Goal: Task Accomplishment & Management: Complete application form

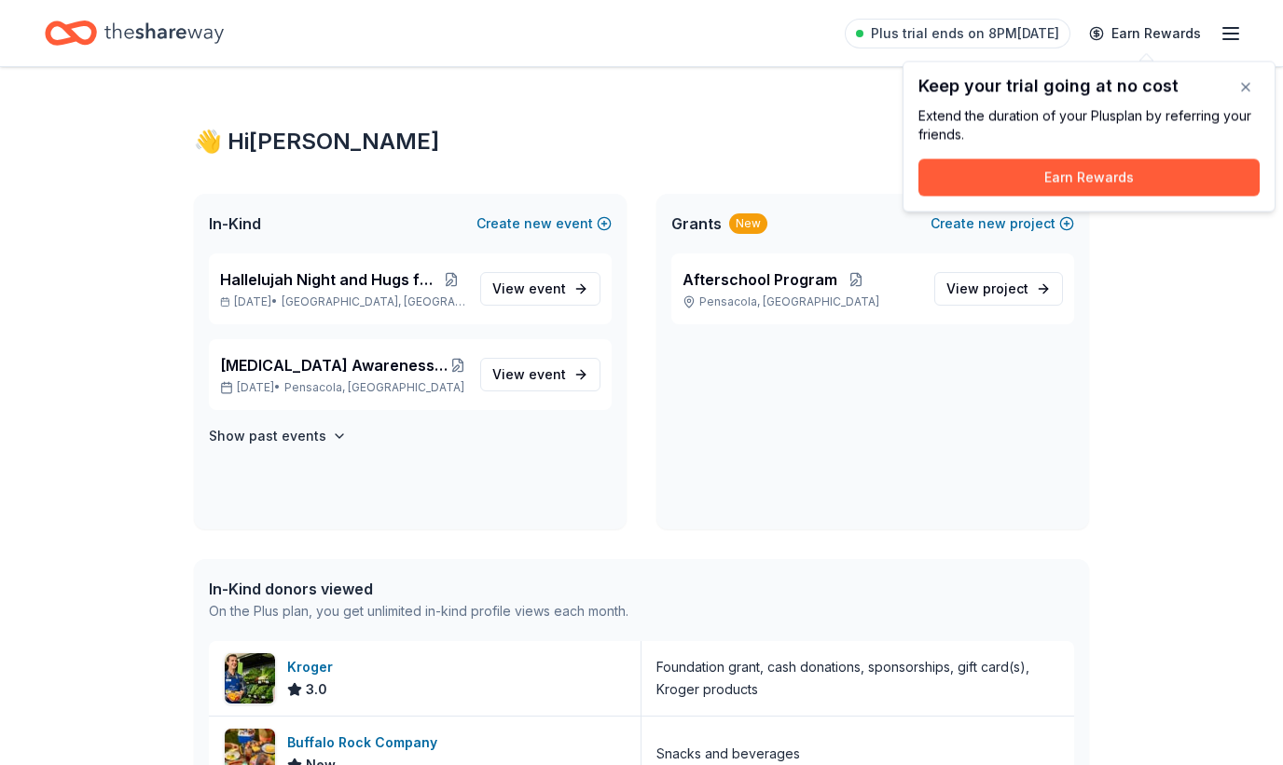
click at [1252, 90] on button "button" at bounding box center [1245, 87] width 37 height 37
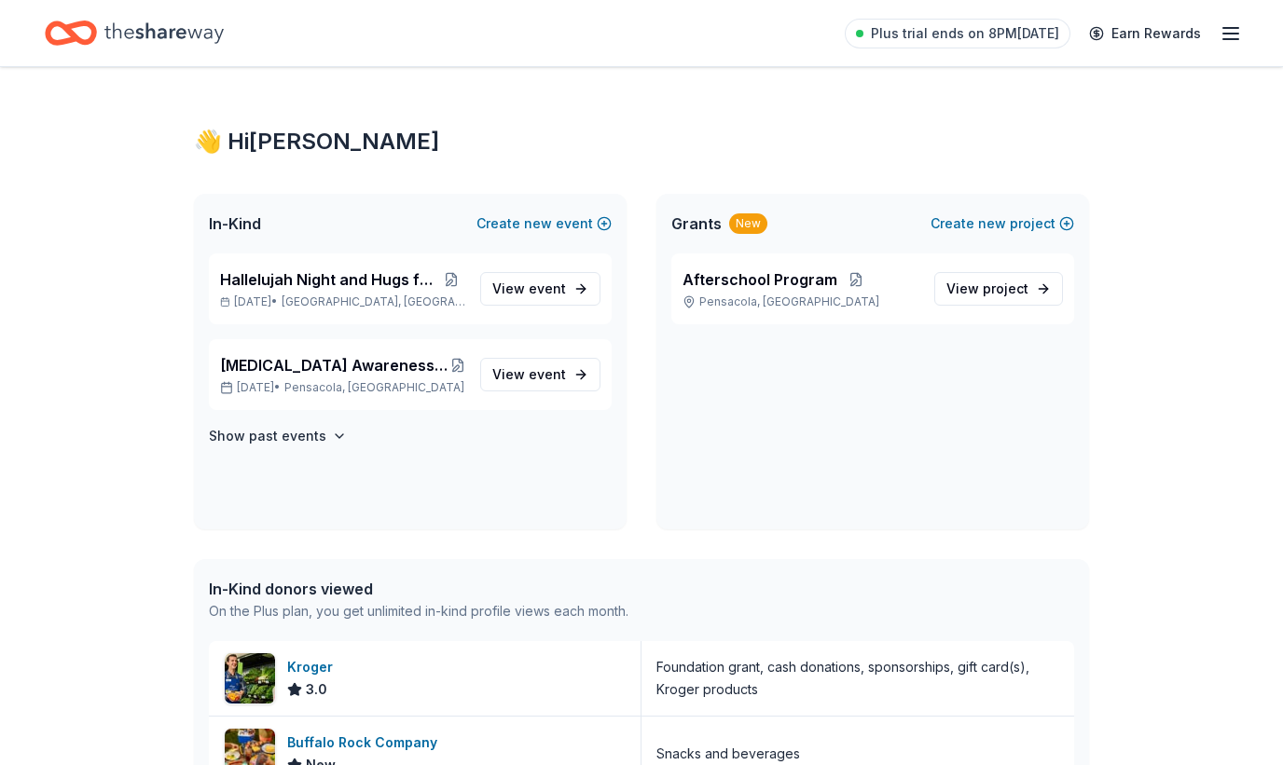
click at [572, 295] on link "View event" at bounding box center [540, 289] width 120 height 34
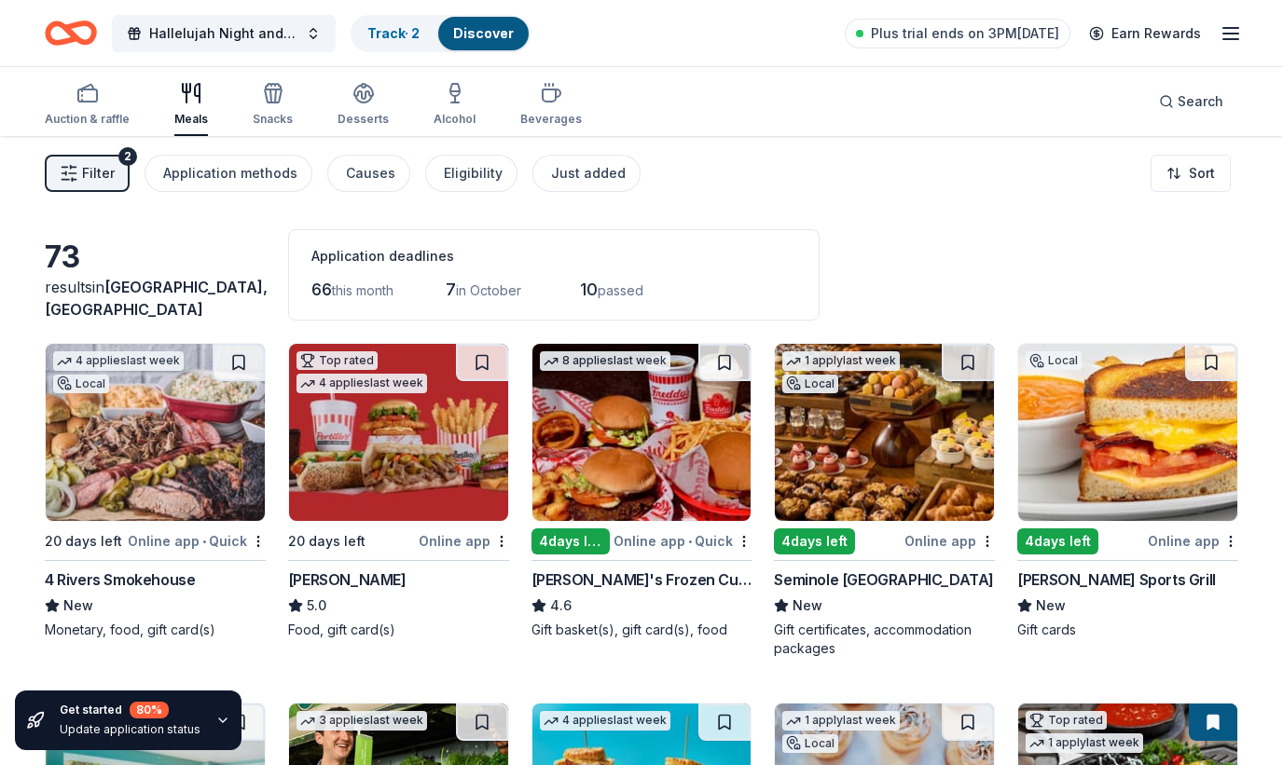
click at [1007, 32] on span "Plus trial ends on 3PM[DATE]" at bounding box center [965, 33] width 188 height 22
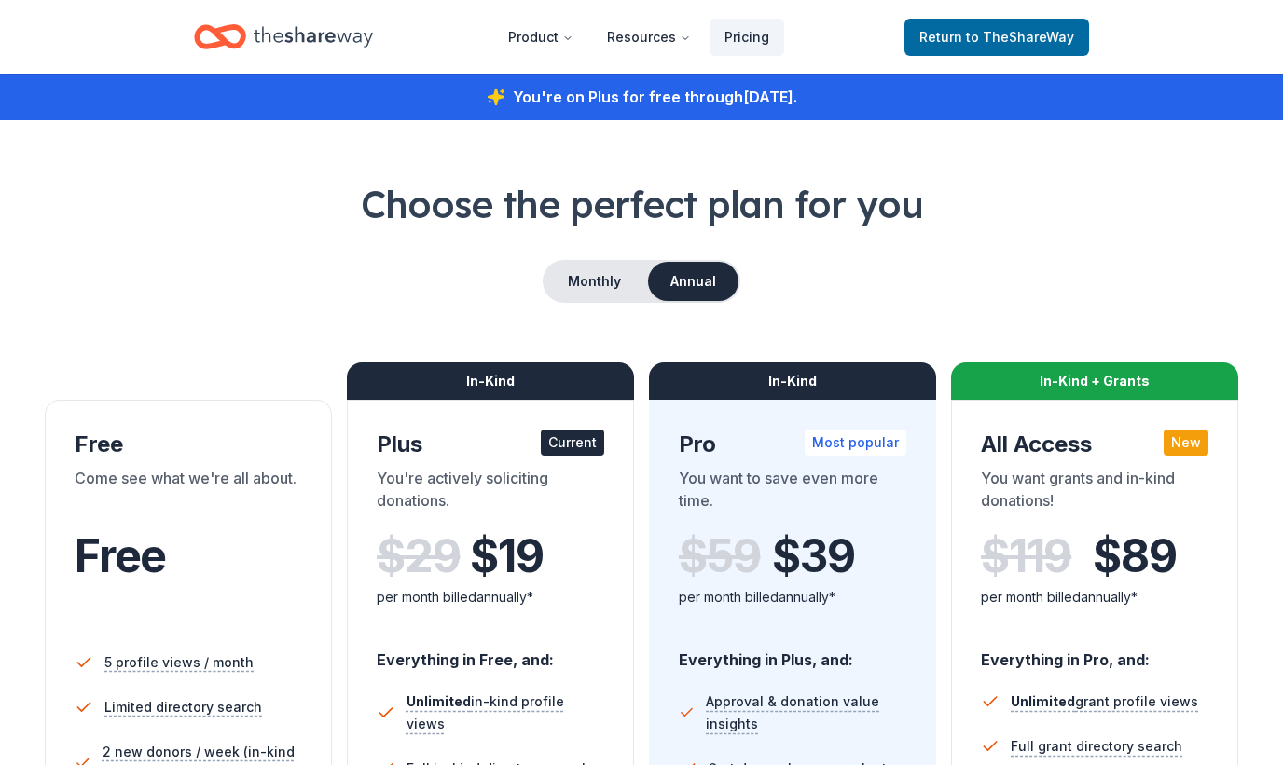
click at [1007, 40] on span "to TheShareWay" at bounding box center [1020, 37] width 108 height 16
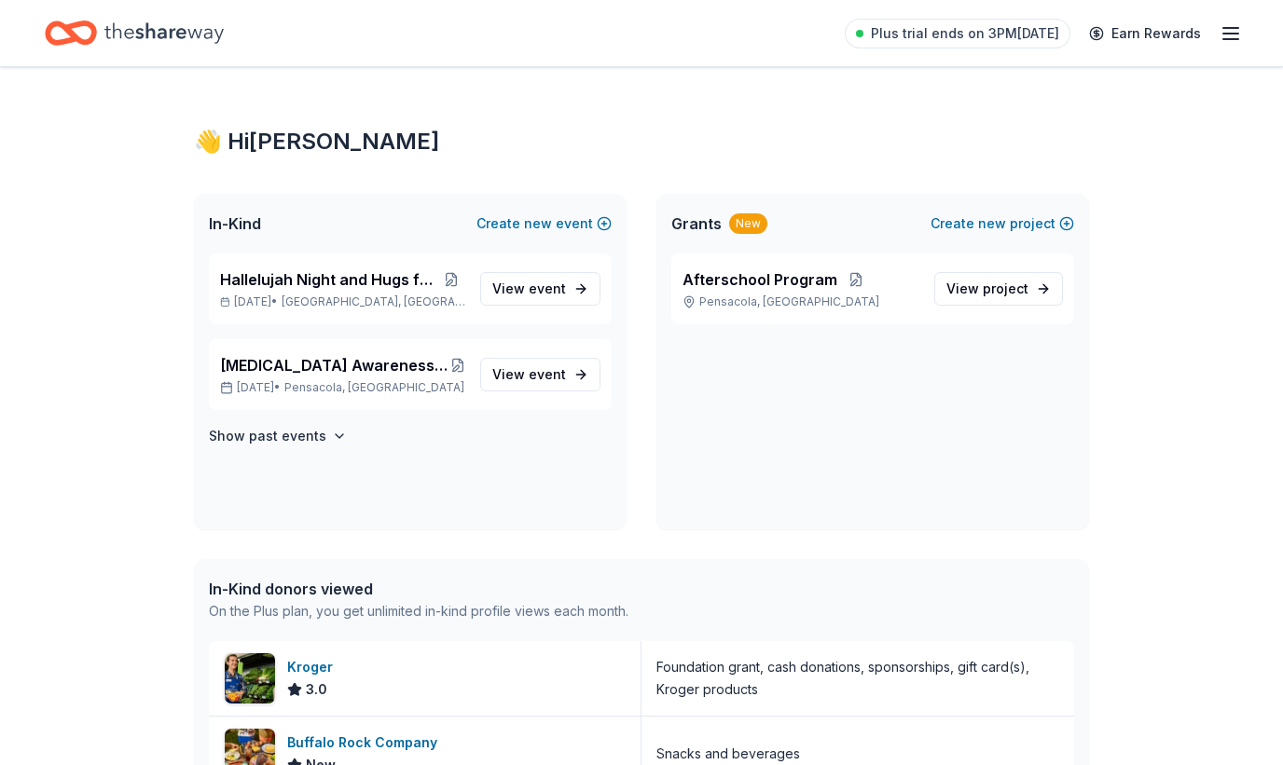
click at [1235, 35] on icon "button" at bounding box center [1230, 33] width 22 height 22
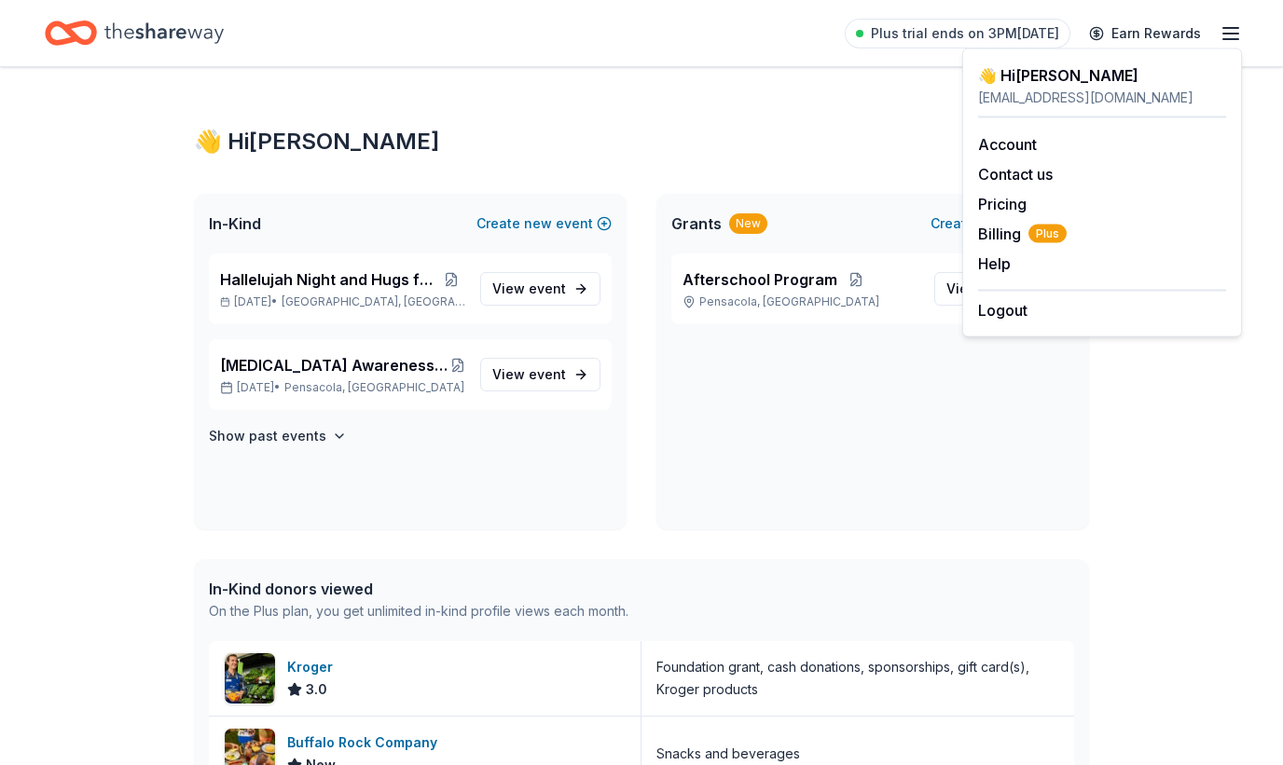
click at [1206, 442] on div "👋 Hi Alissa In-Kind Create new event Hallelujah Night and Hugs for Hot dogs Oct…" at bounding box center [641, 699] width 1283 height 1264
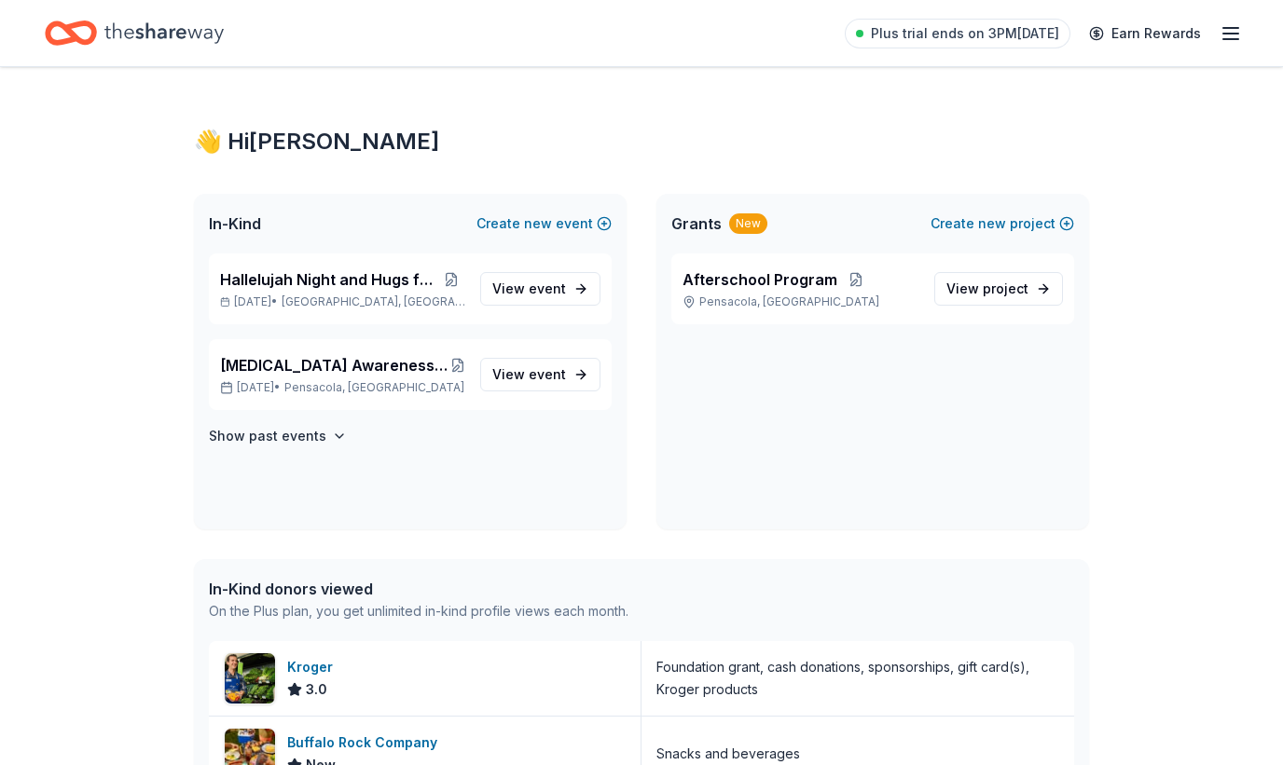
click at [568, 291] on link "View event" at bounding box center [540, 289] width 120 height 34
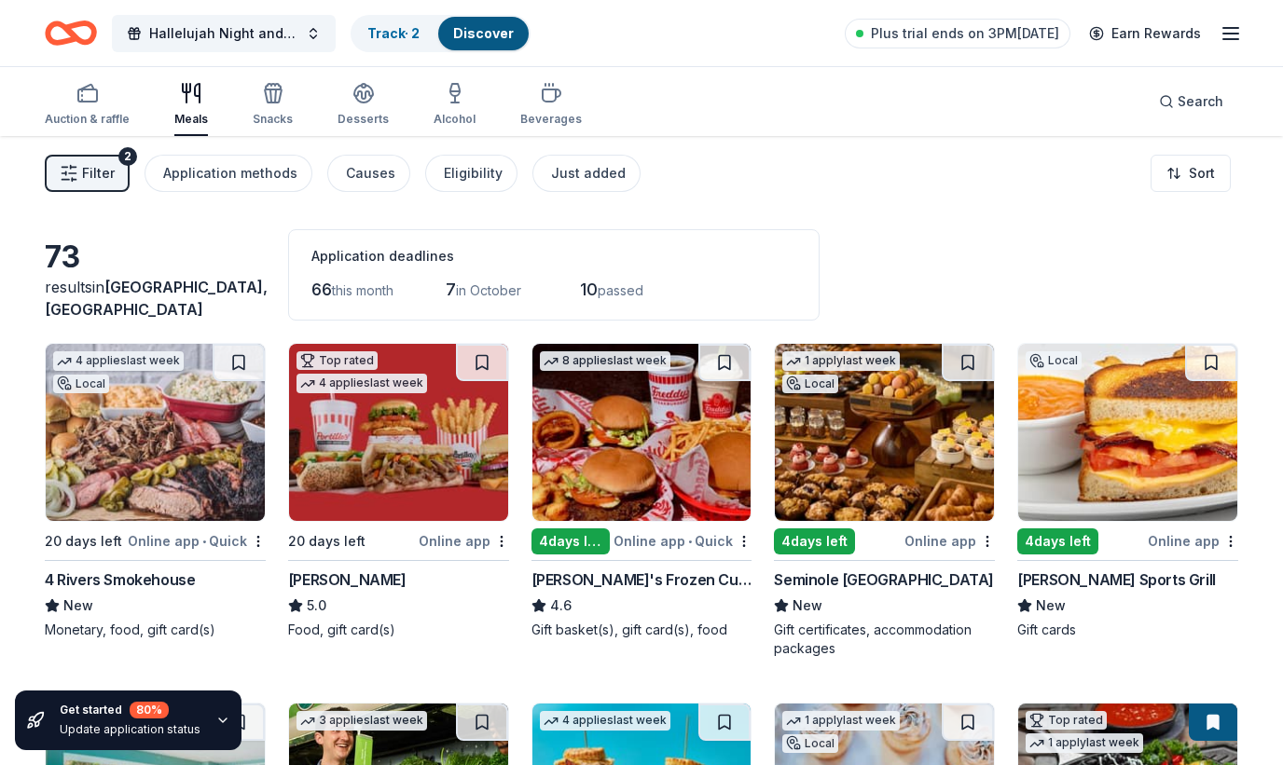
click at [1170, 445] on img at bounding box center [1127, 432] width 219 height 177
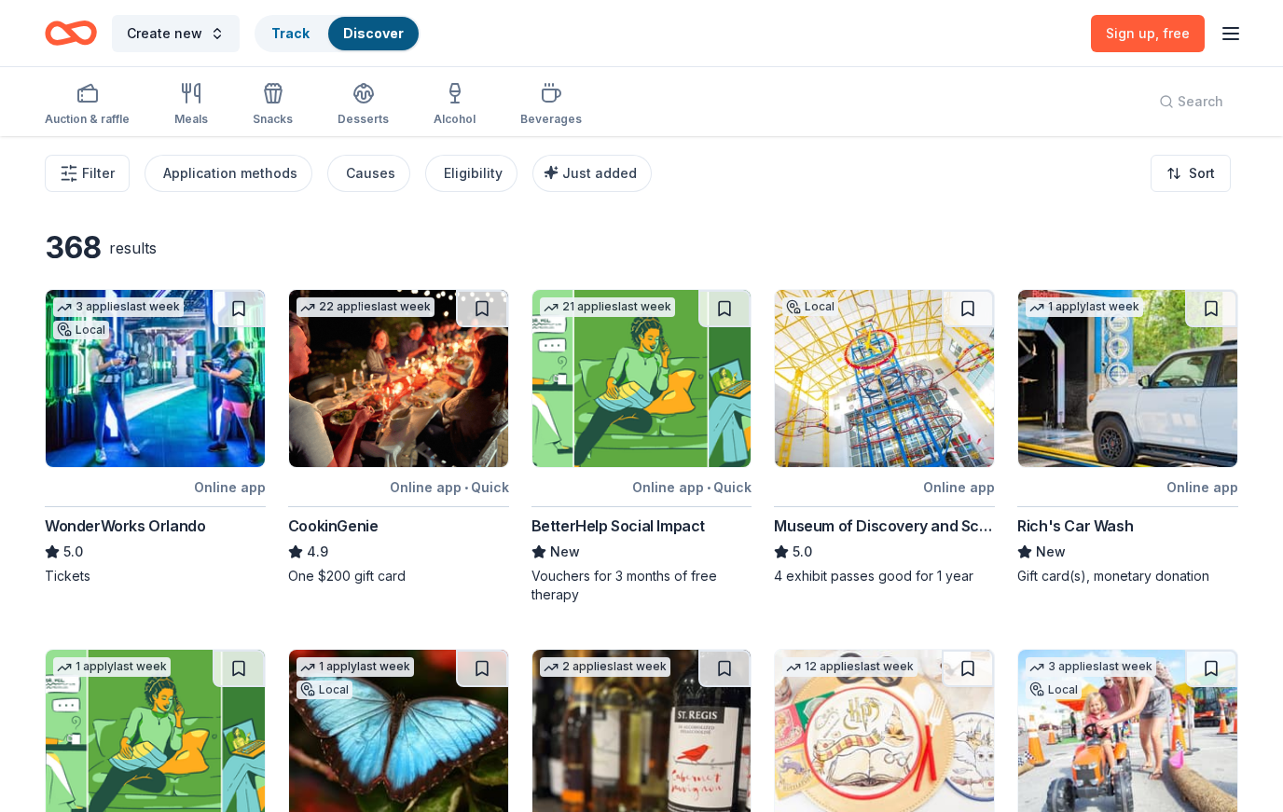
click at [1231, 43] on icon "button" at bounding box center [1230, 33] width 22 height 22
click at [914, 271] on div "368 results 3 applies last week Local Online app WonderWorks Orlando 5.0 Ticket…" at bounding box center [641, 779] width 1193 height 1101
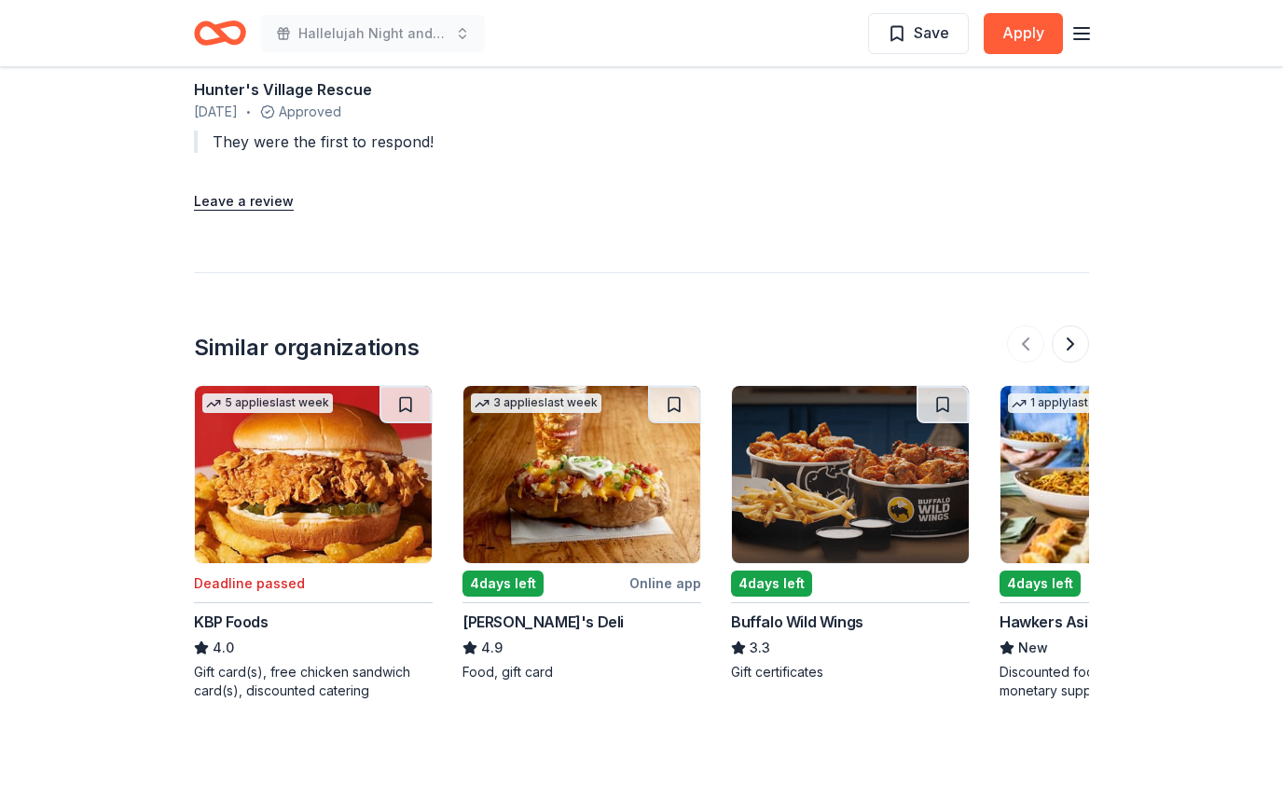
scroll to position [2068, 0]
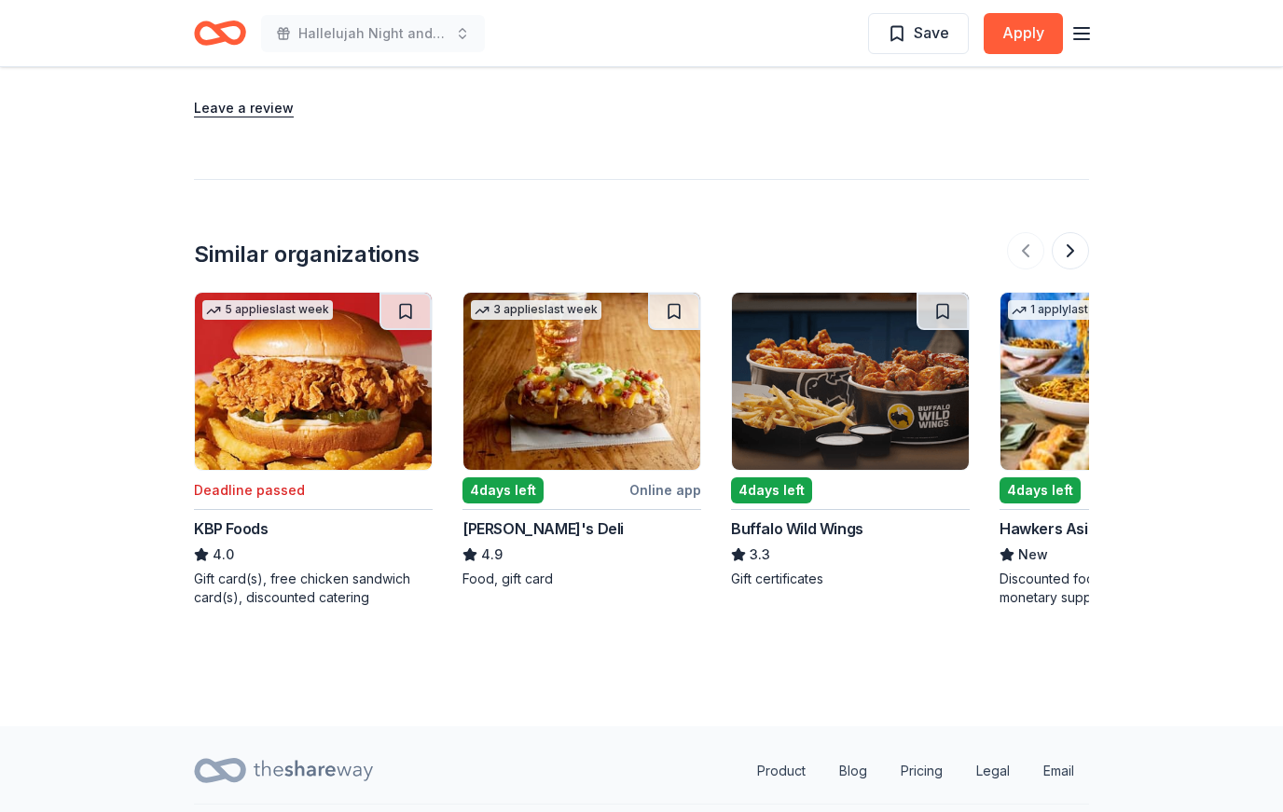
click at [935, 394] on img at bounding box center [850, 381] width 237 height 177
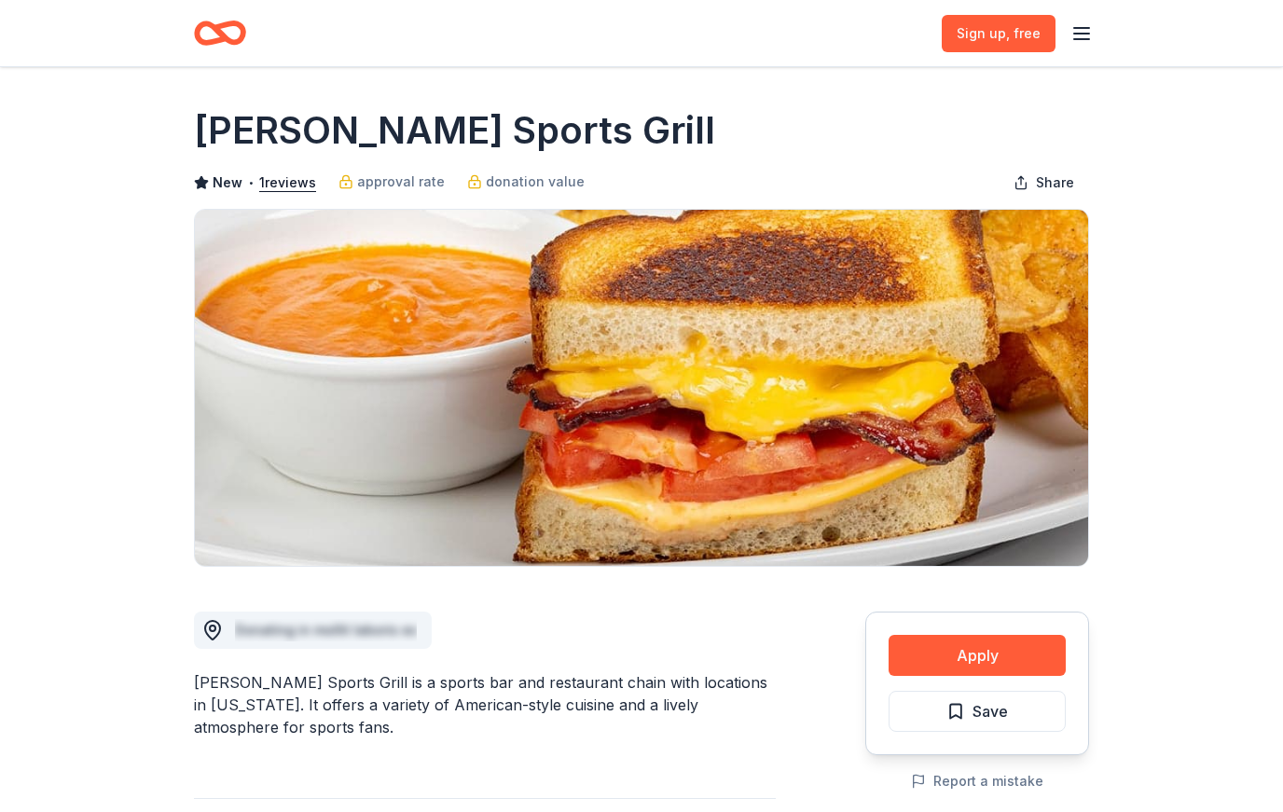
click at [967, 652] on button "Apply" at bounding box center [976, 655] width 177 height 41
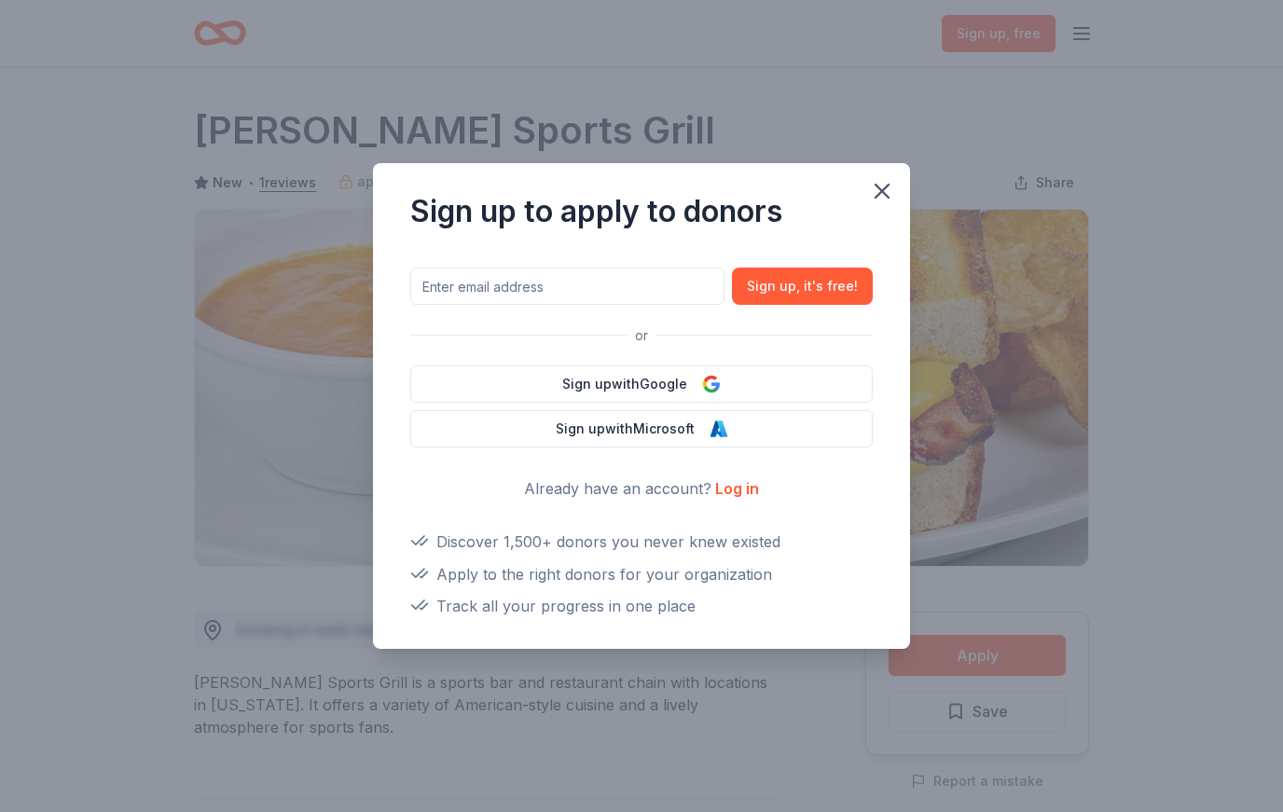
click at [888, 188] on icon "button" at bounding box center [882, 191] width 26 height 26
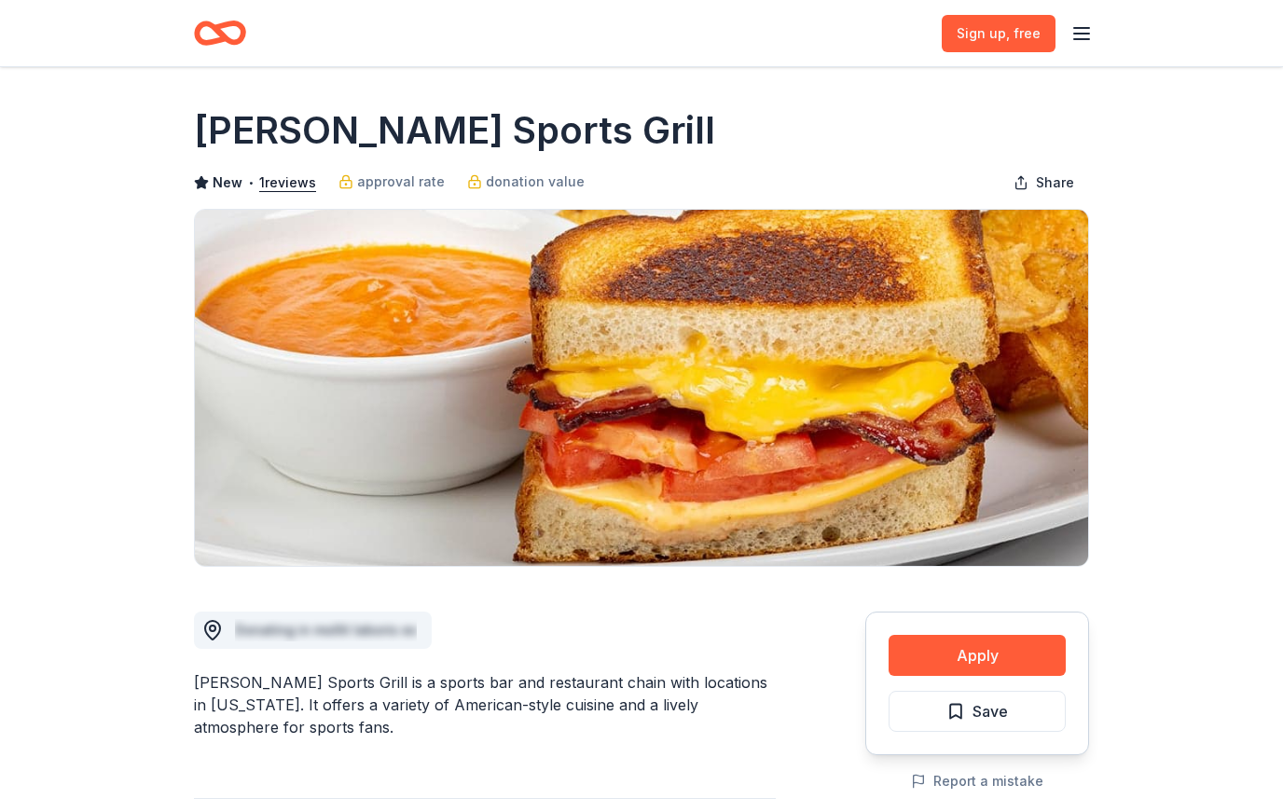
click at [991, 656] on button "Apply" at bounding box center [976, 655] width 177 height 41
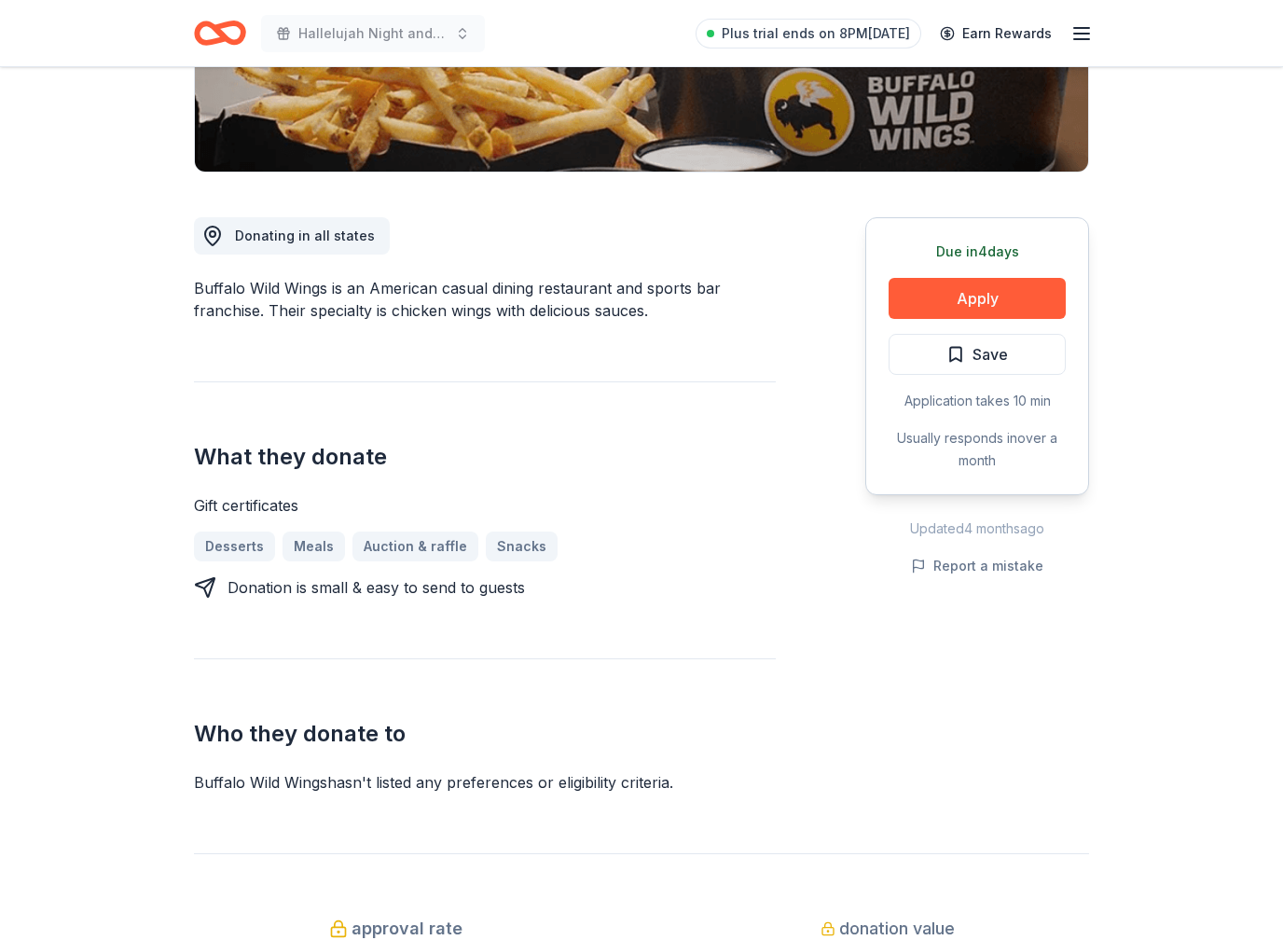
scroll to position [395, 0]
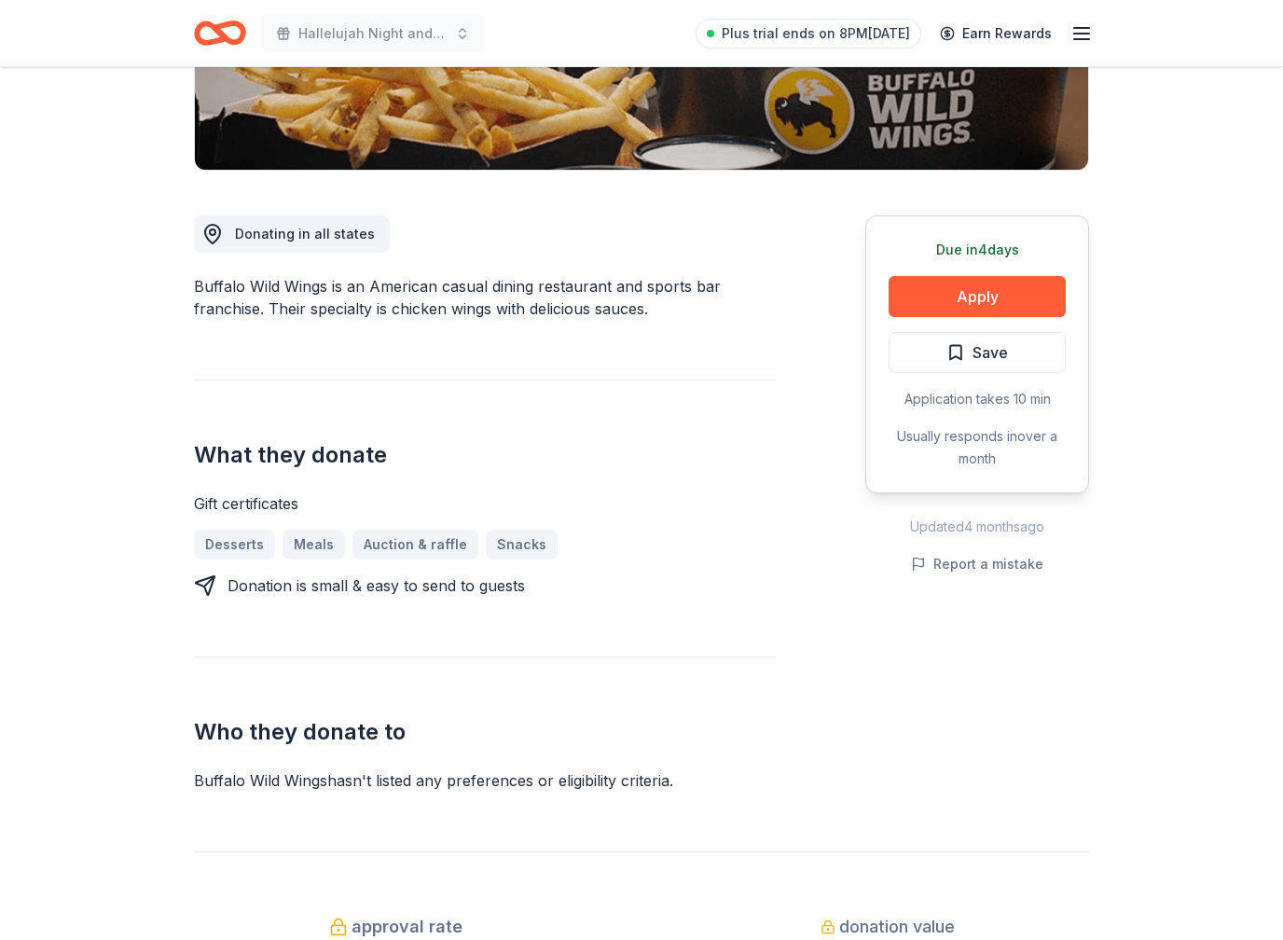
click at [1035, 294] on button "Apply" at bounding box center [976, 297] width 177 height 41
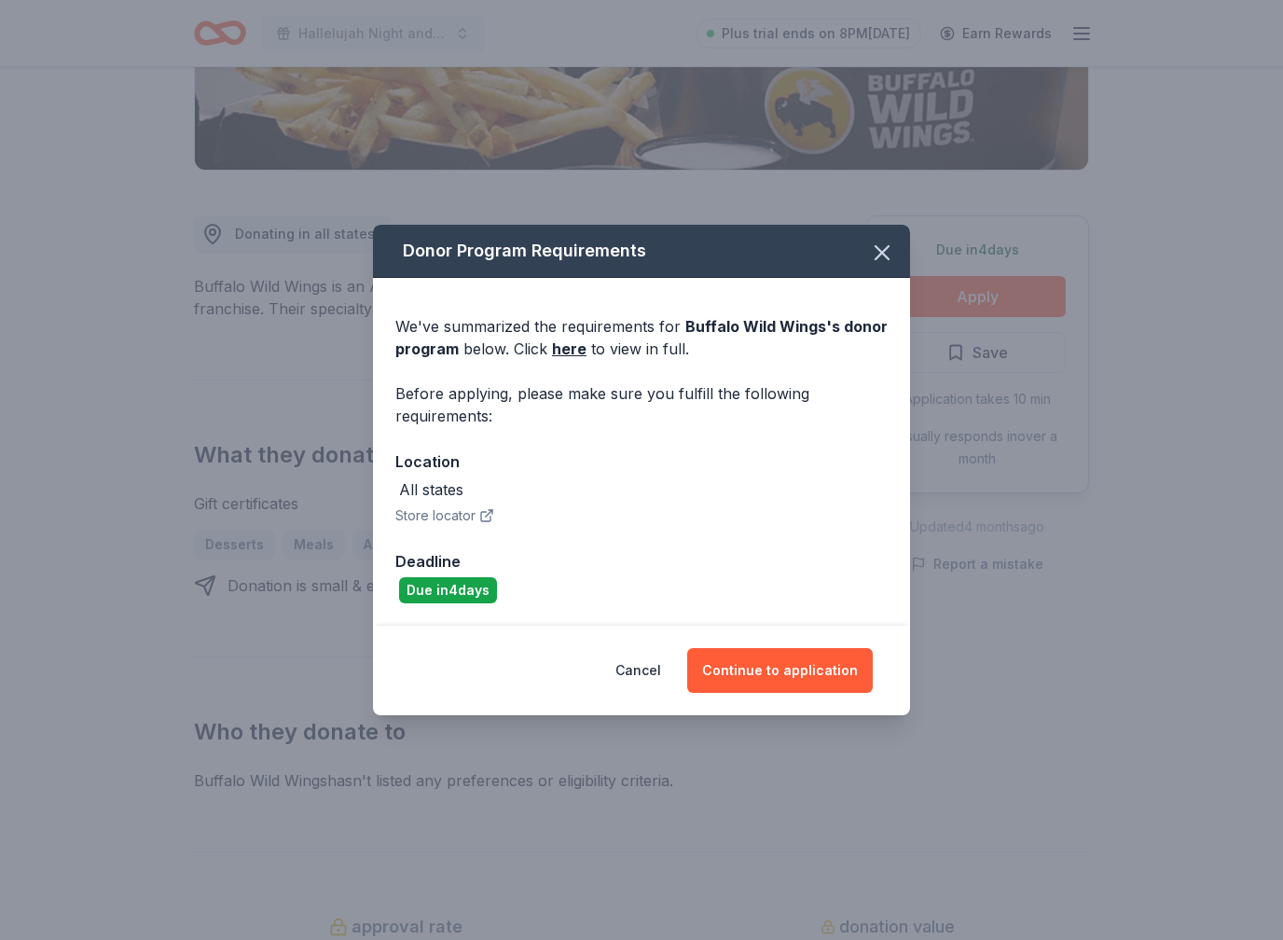
click at [826, 671] on button "Continue to application" at bounding box center [780, 670] width 186 height 45
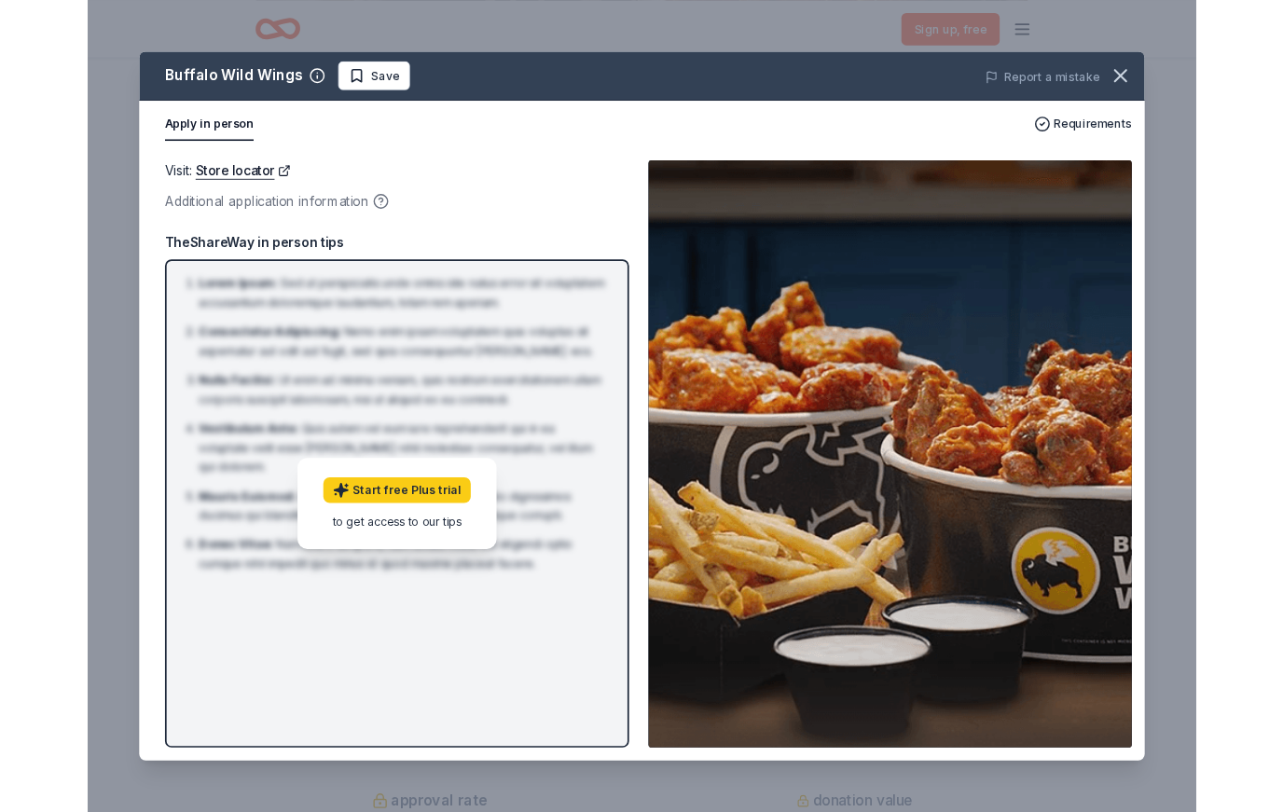
scroll to position [0, 0]
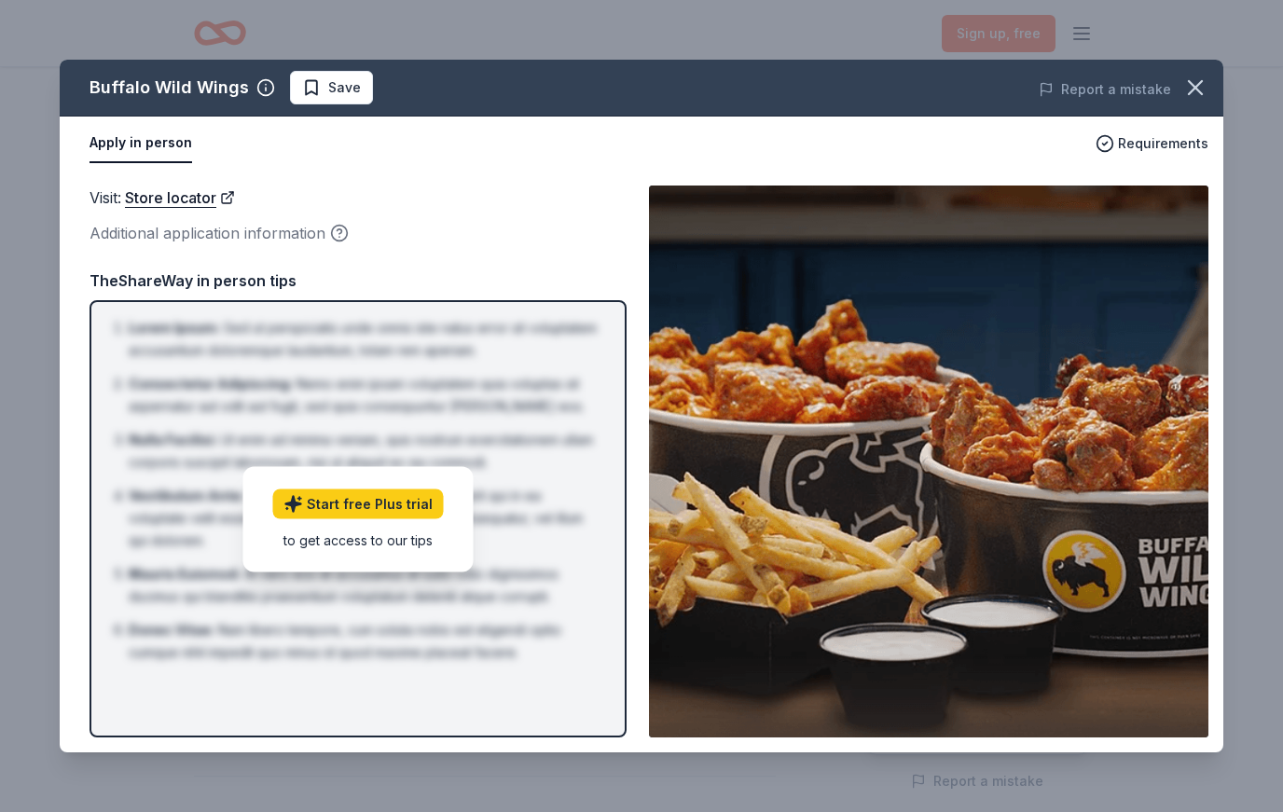
click at [1215, 82] on button "button" at bounding box center [1195, 87] width 41 height 41
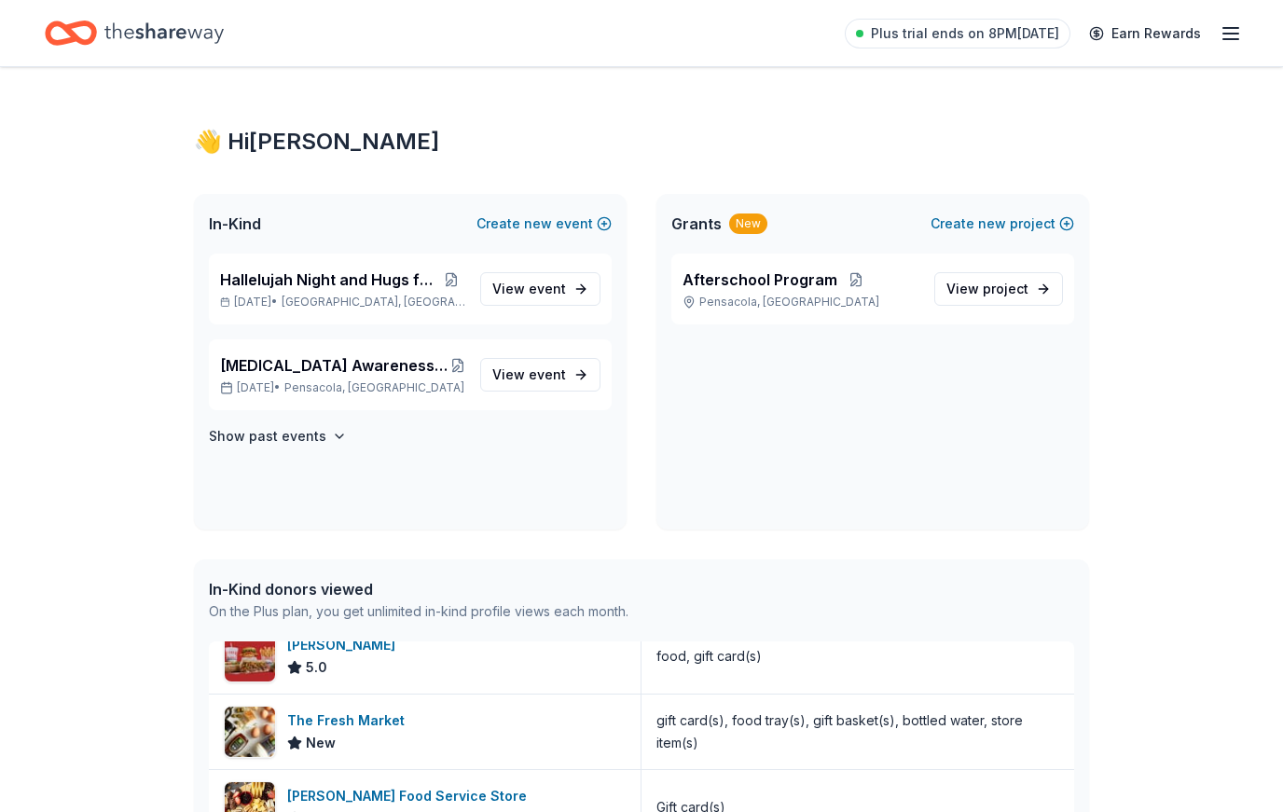
click at [554, 293] on span "event" at bounding box center [547, 289] width 37 height 16
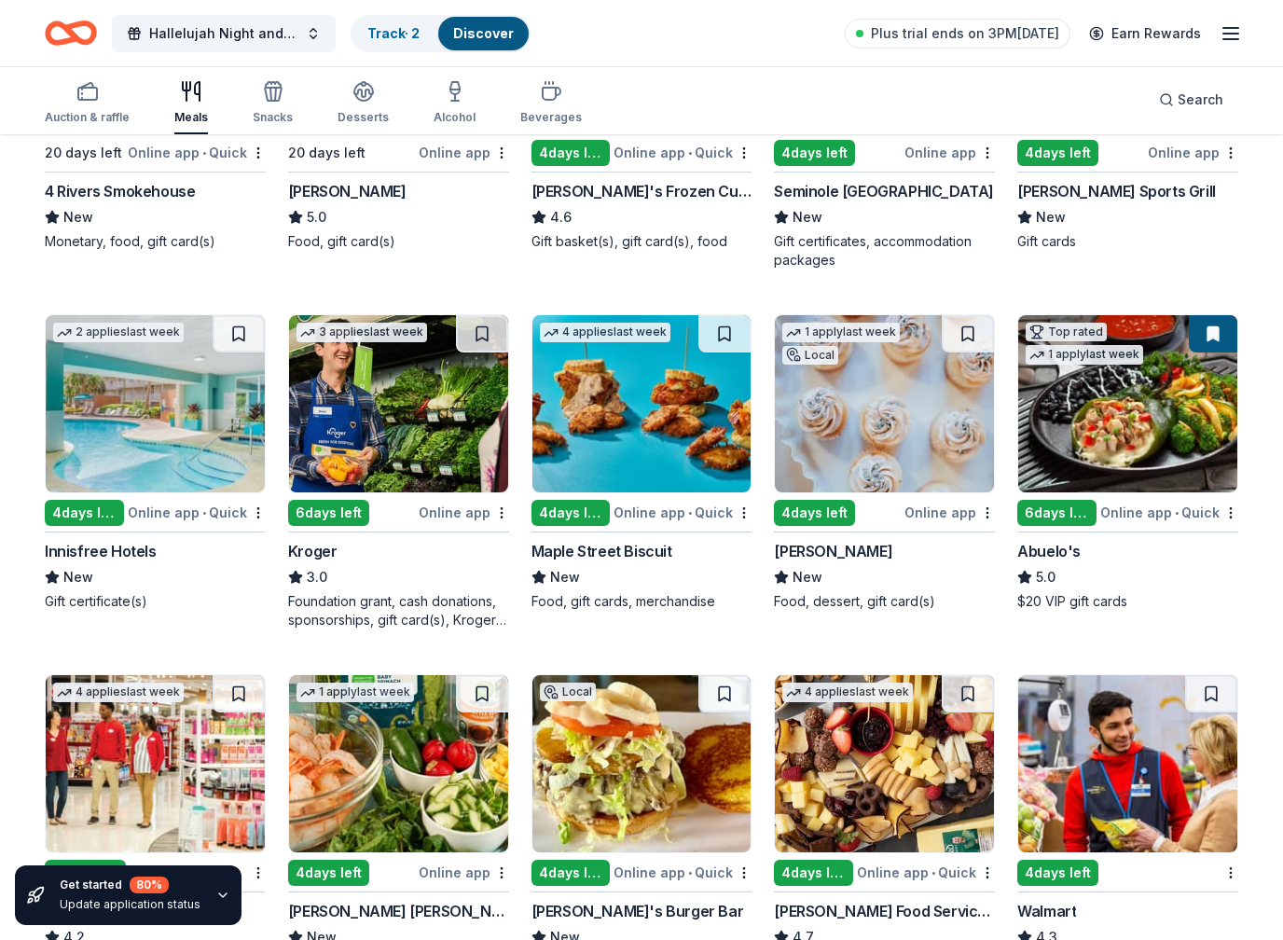
scroll to position [387, 0]
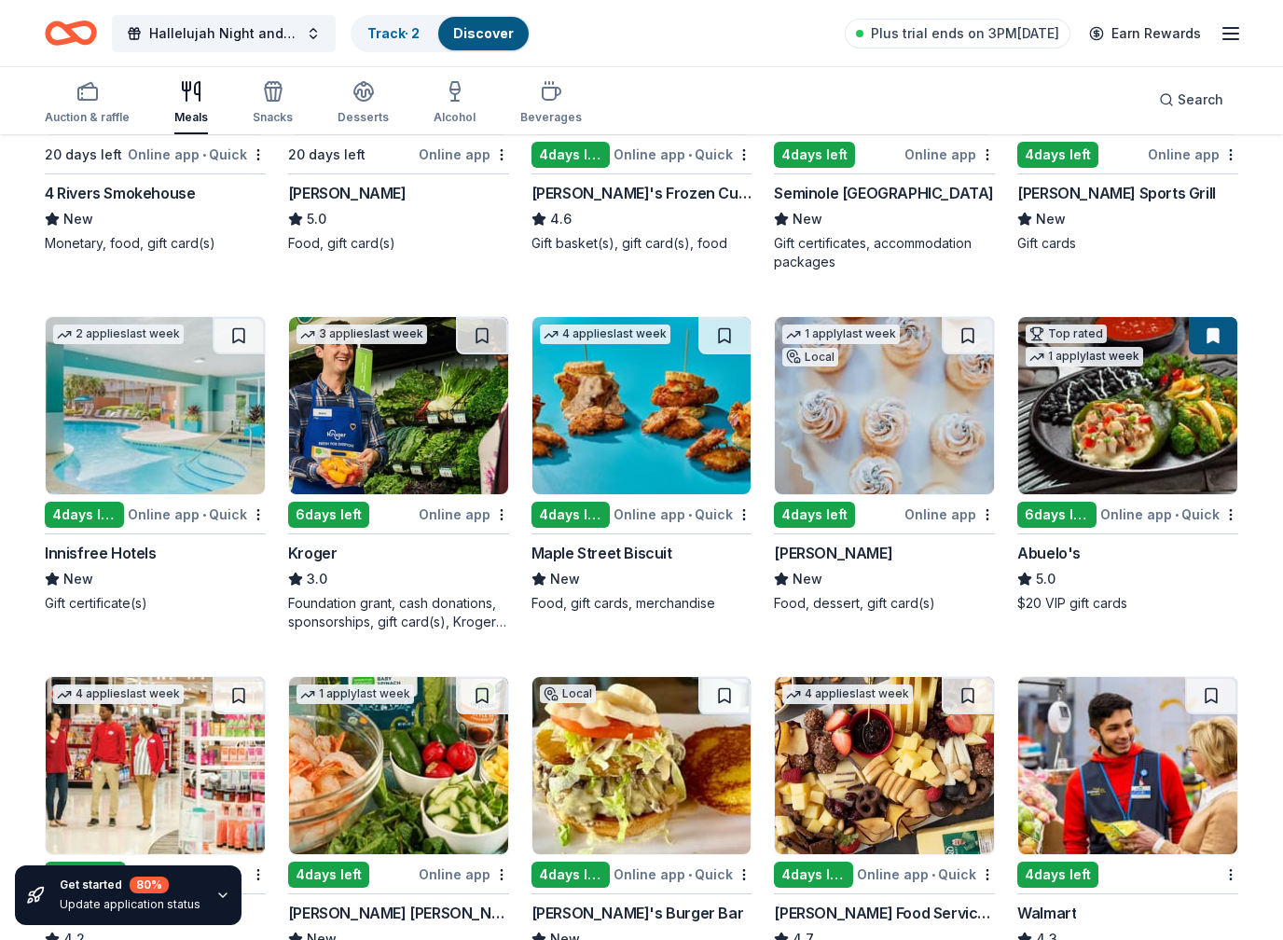
click at [1197, 106] on span "Search" at bounding box center [1200, 100] width 46 height 22
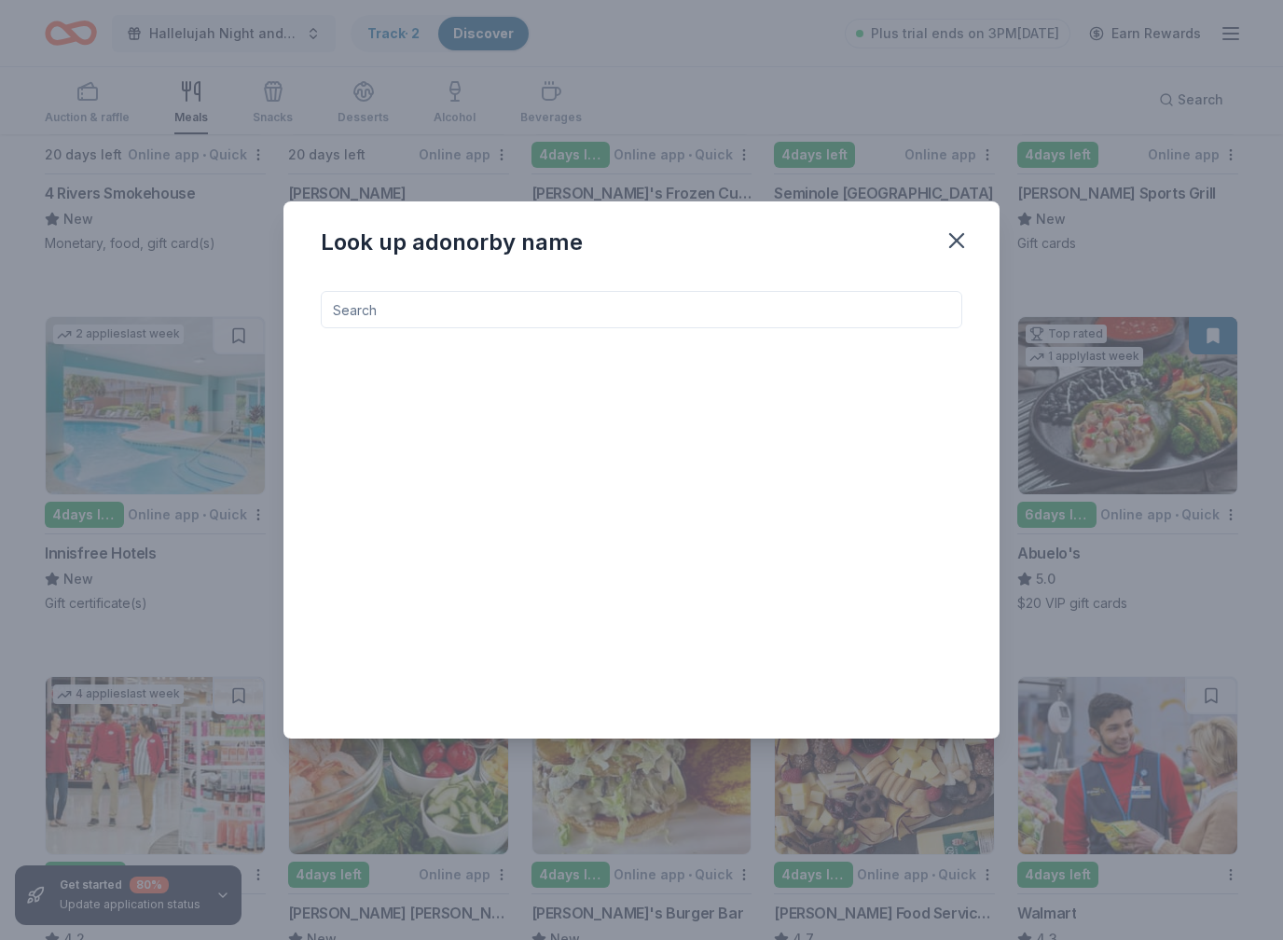
click at [953, 240] on icon "button" at bounding box center [956, 240] width 26 height 26
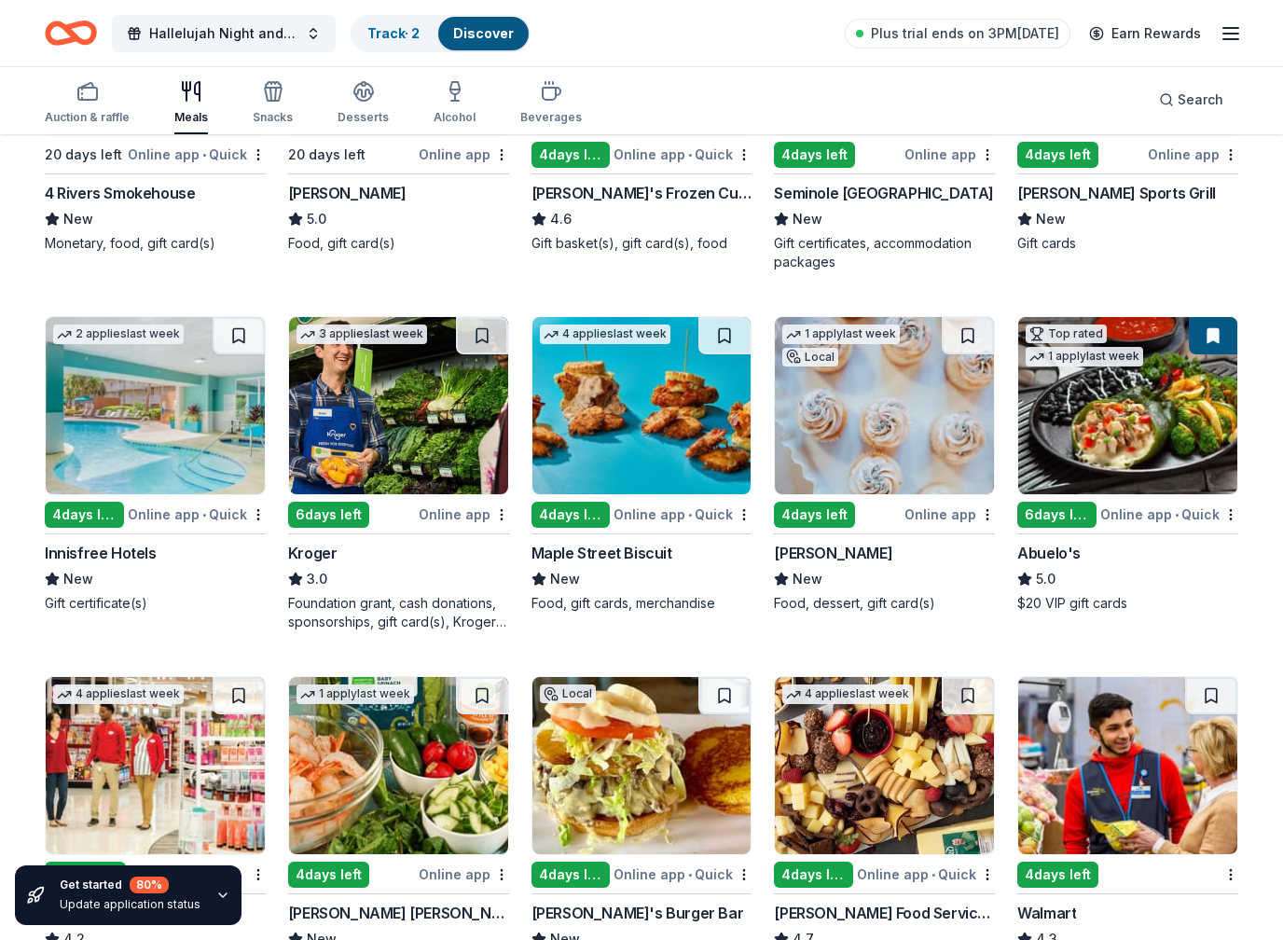
click at [534, 103] on div "Beverages" at bounding box center [551, 102] width 62 height 45
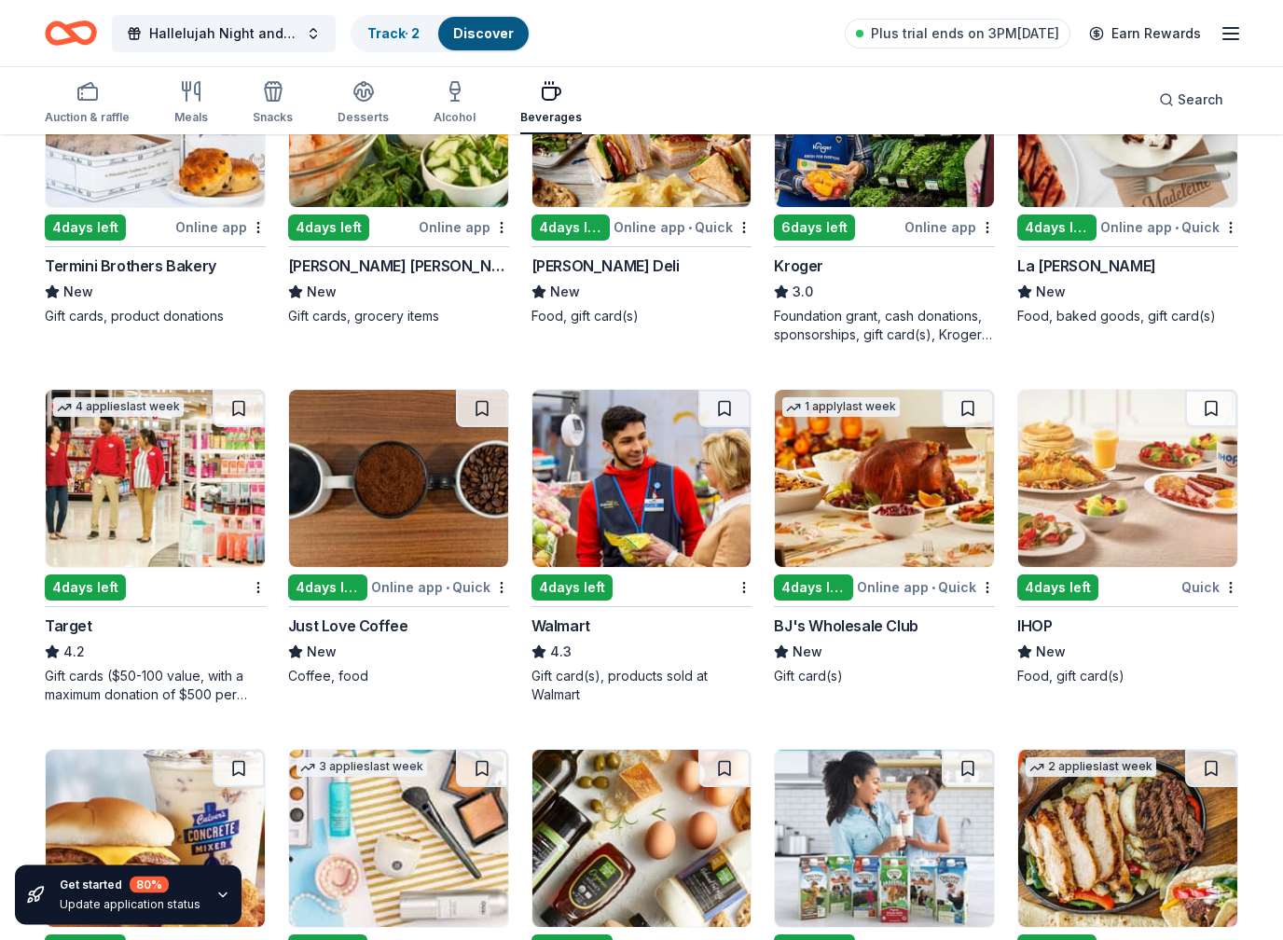
scroll to position [656, 0]
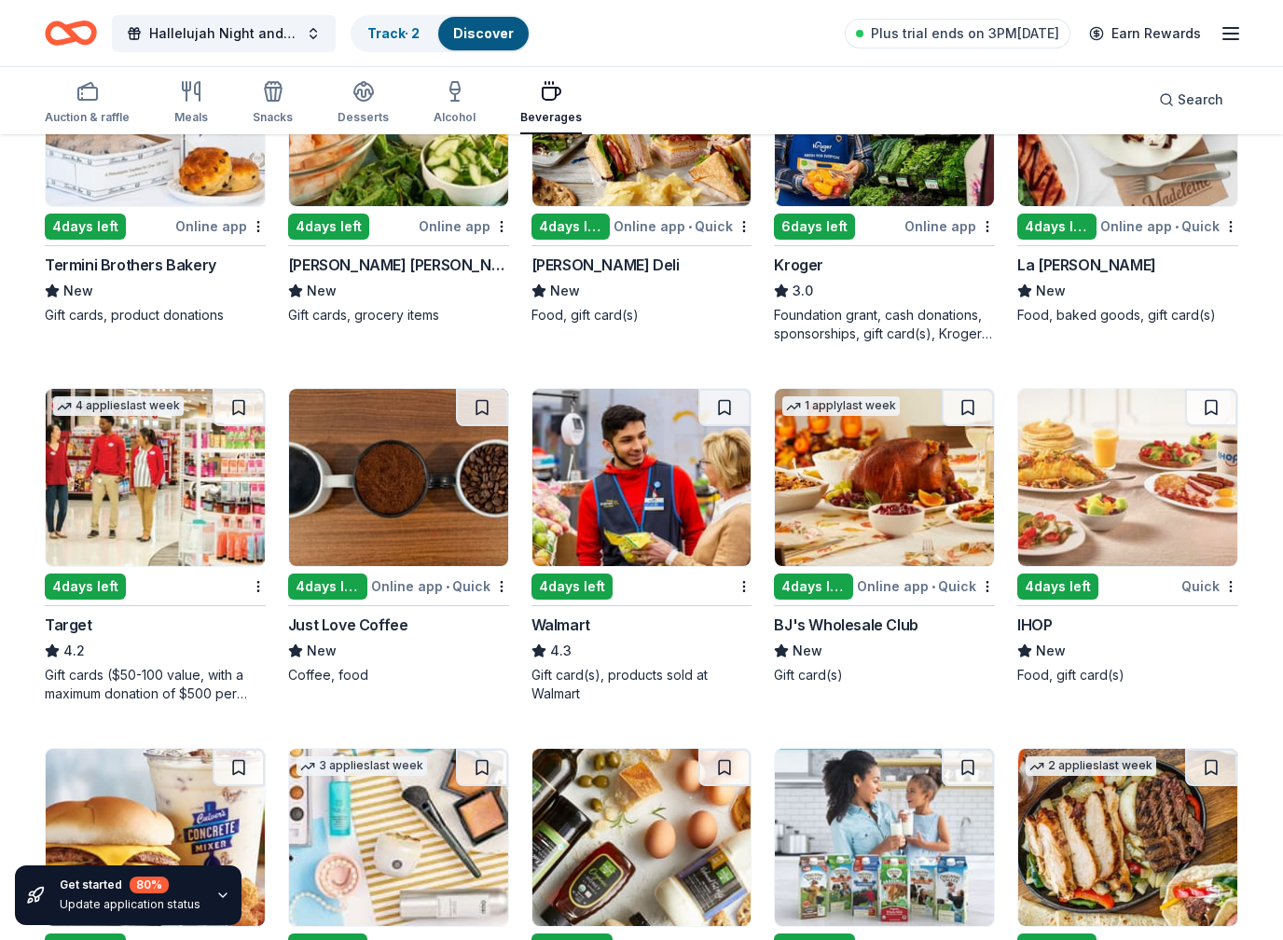
click at [920, 493] on img at bounding box center [884, 477] width 219 height 177
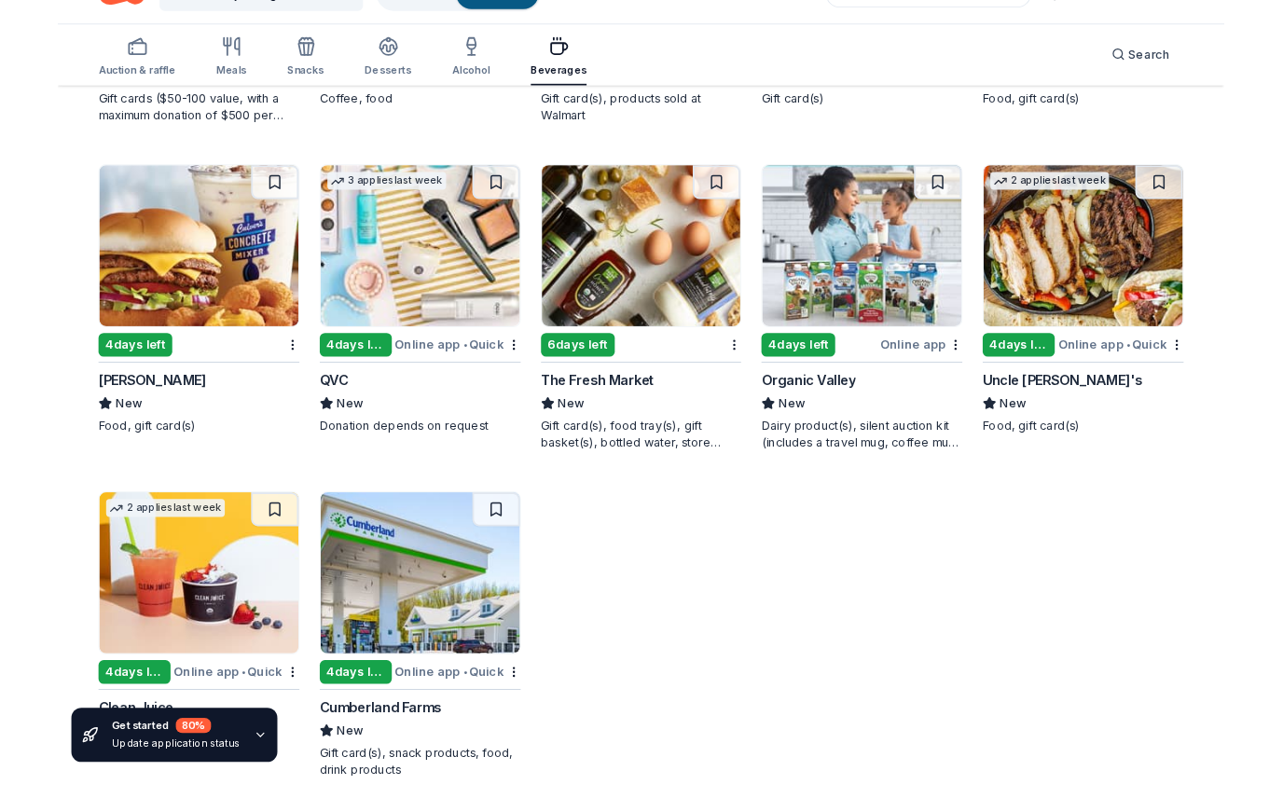
scroll to position [1304, 0]
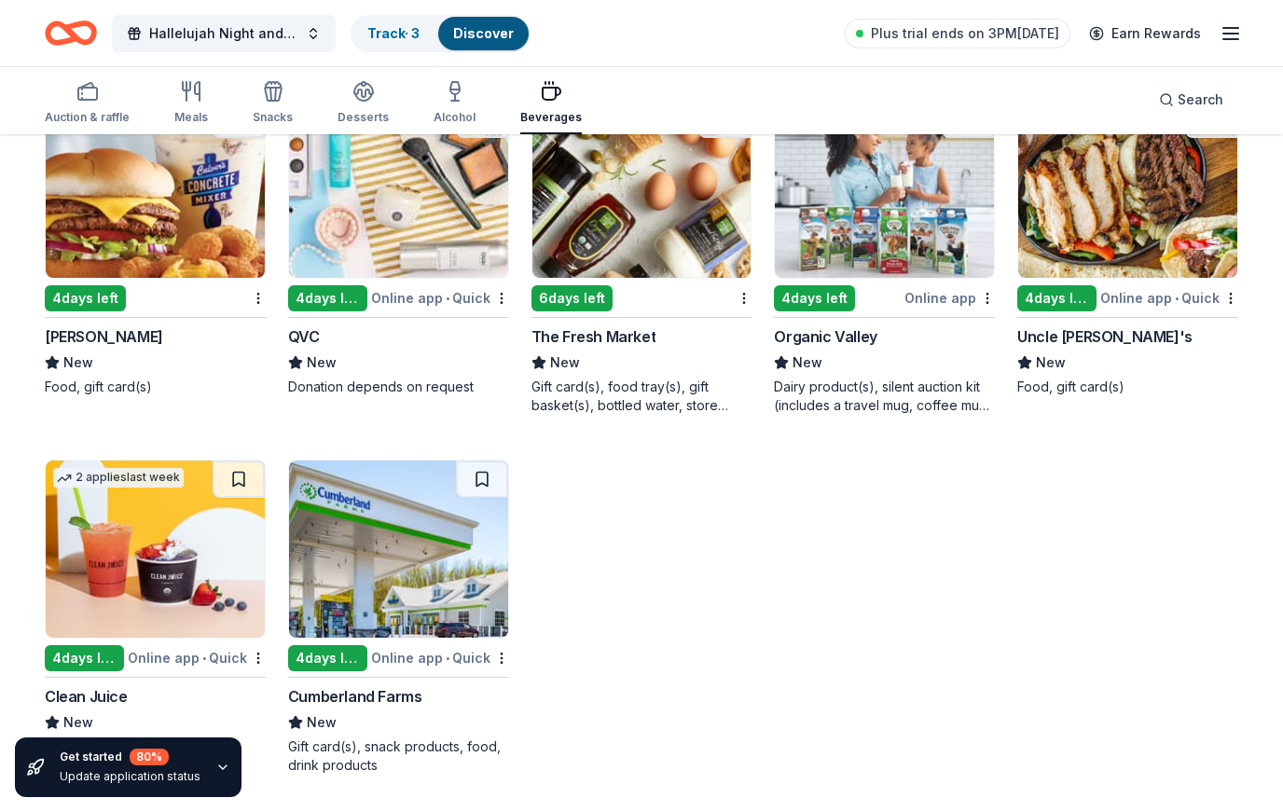
click at [1216, 391] on div "Food, gift card(s)" at bounding box center [1127, 387] width 221 height 19
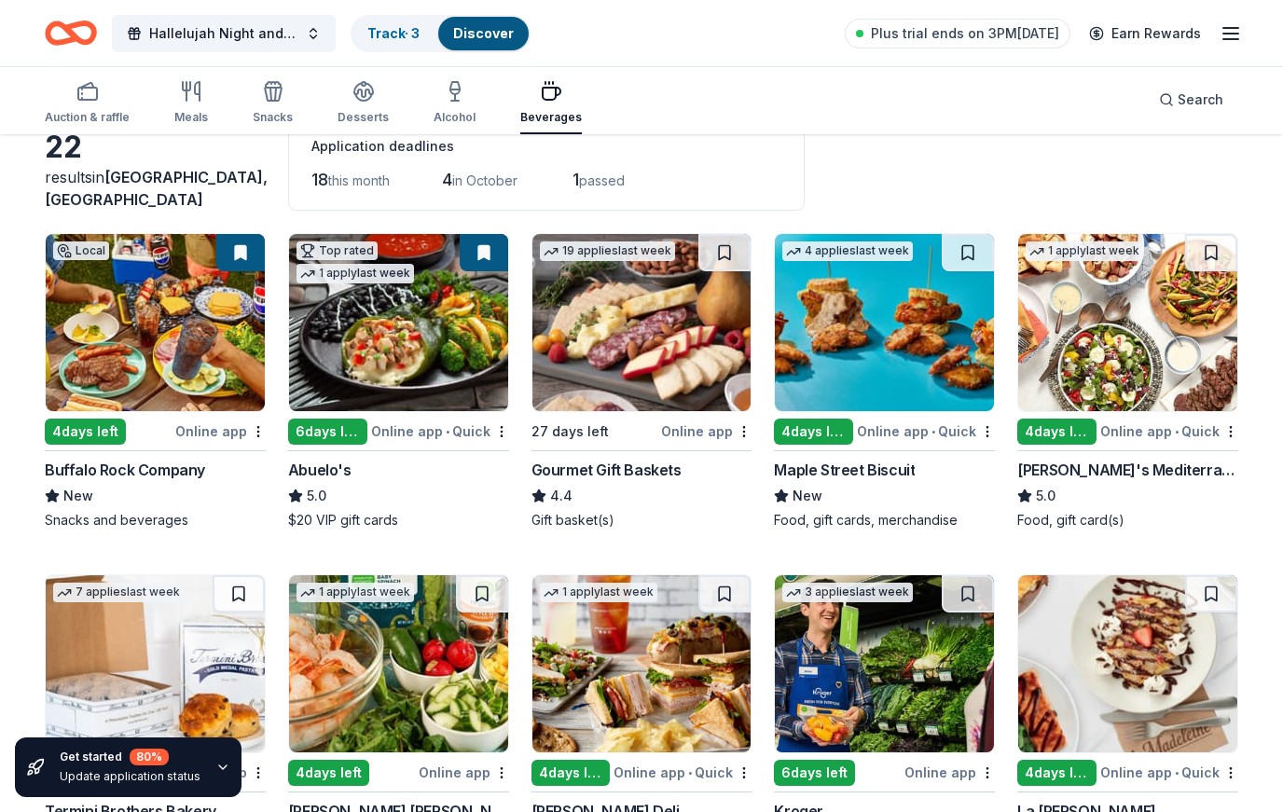
scroll to position [101, 0]
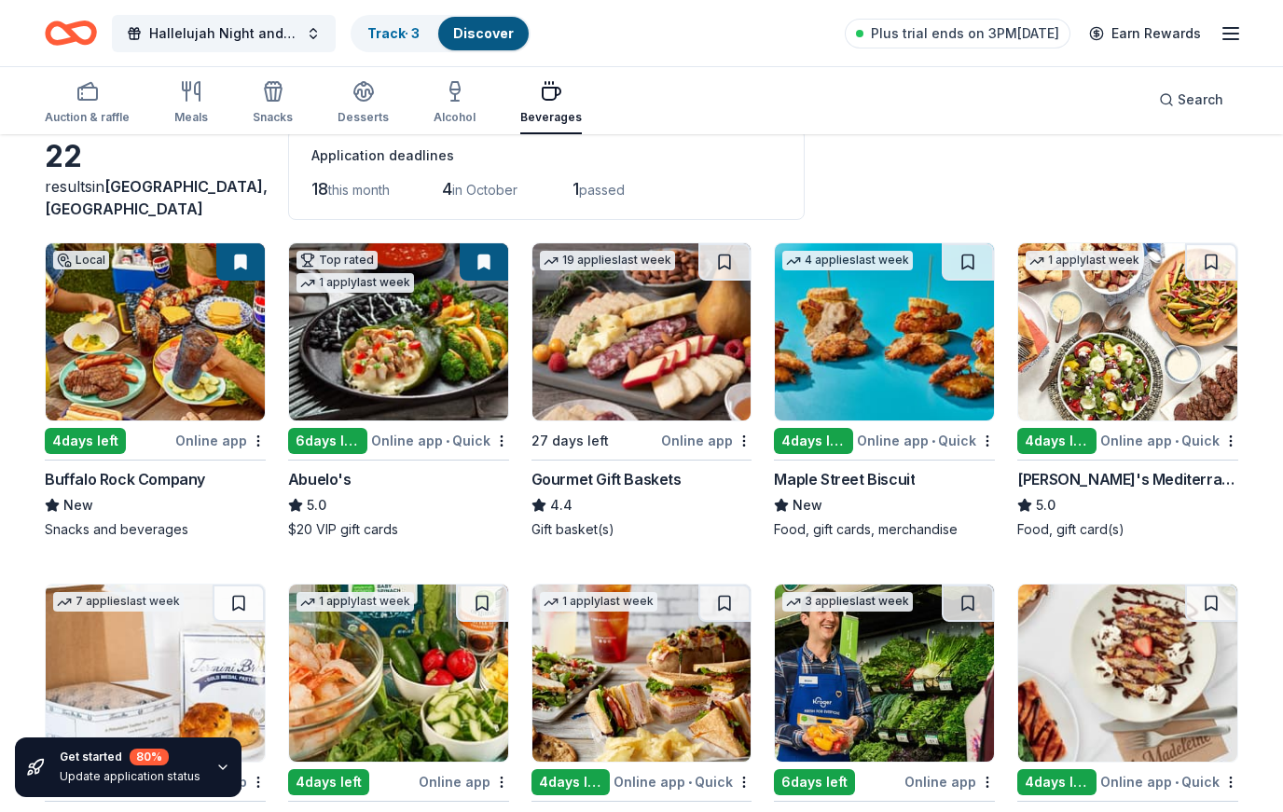
click at [191, 101] on icon "button" at bounding box center [191, 91] width 22 height 22
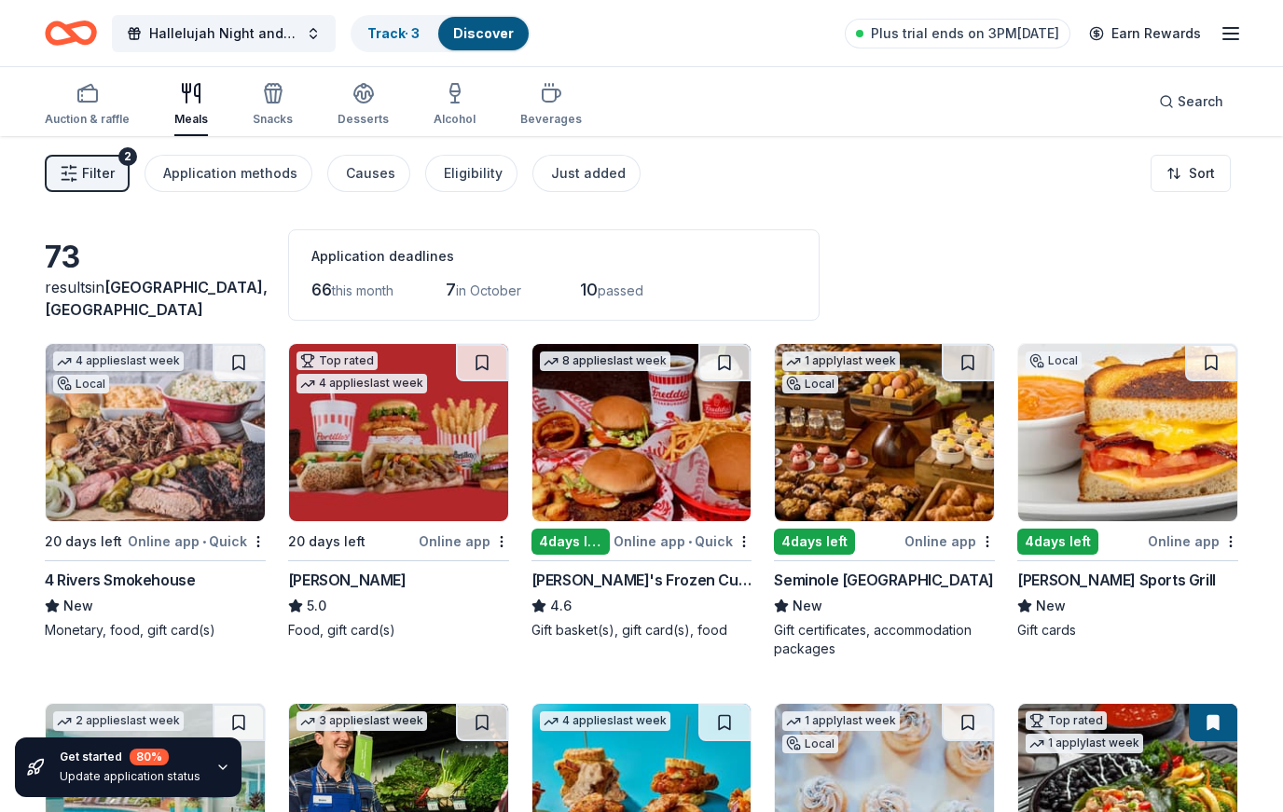
click at [381, 166] on div "Causes" at bounding box center [370, 173] width 49 height 22
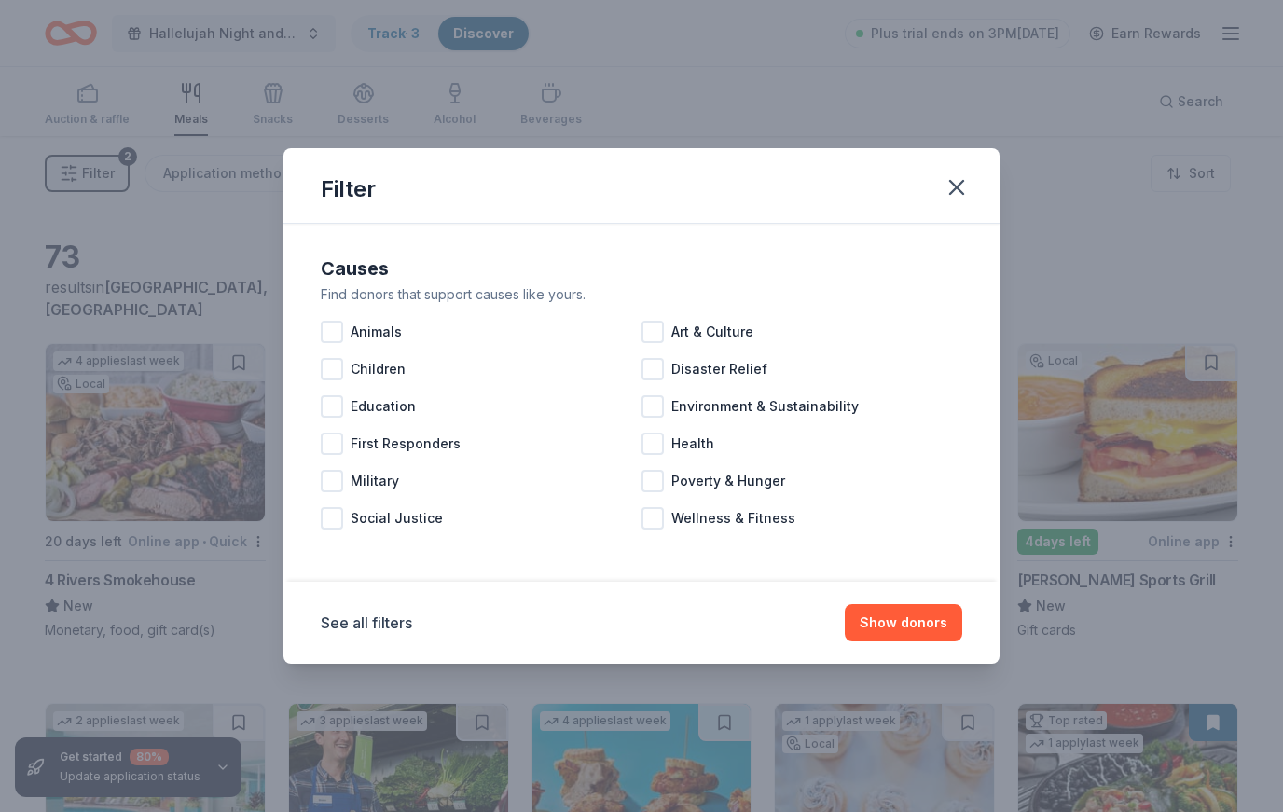
click at [350, 370] on span "Children" at bounding box center [377, 369] width 55 height 22
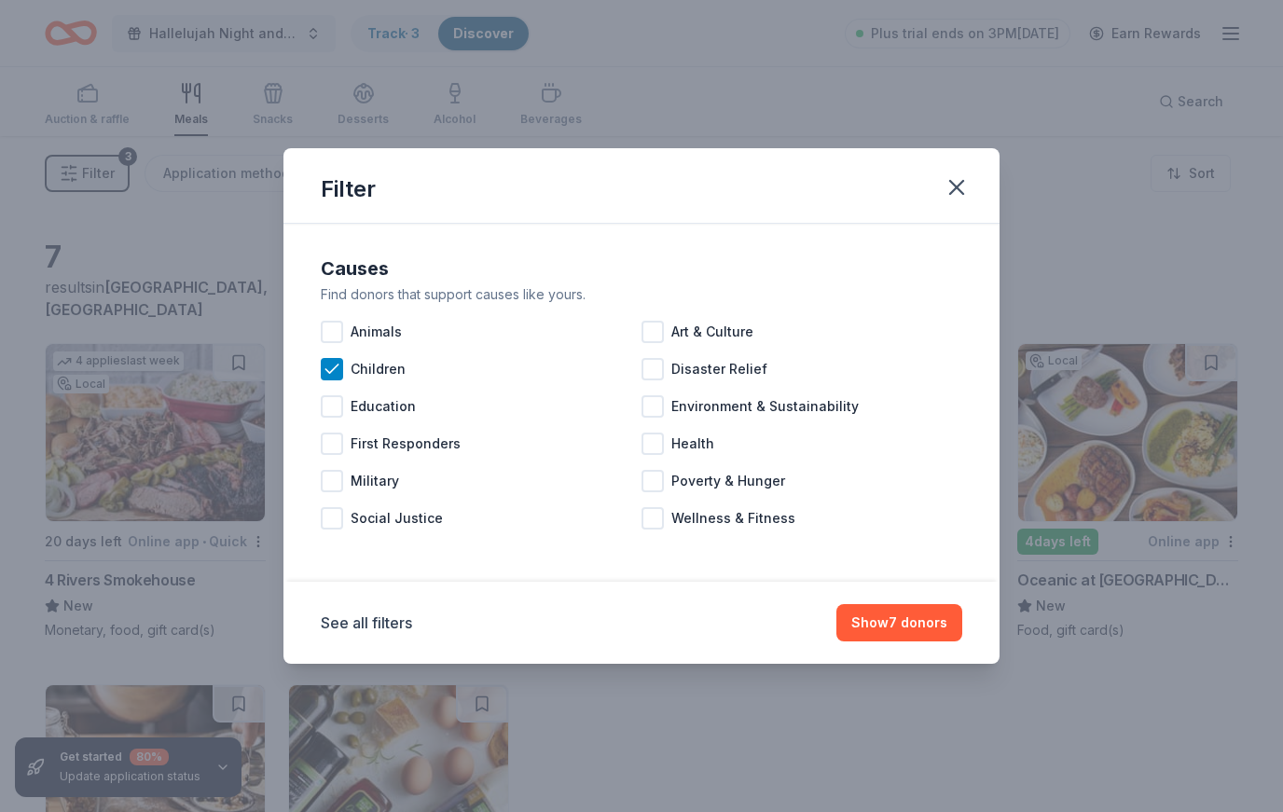
click at [935, 626] on button "Show 7 donors" at bounding box center [899, 622] width 126 height 37
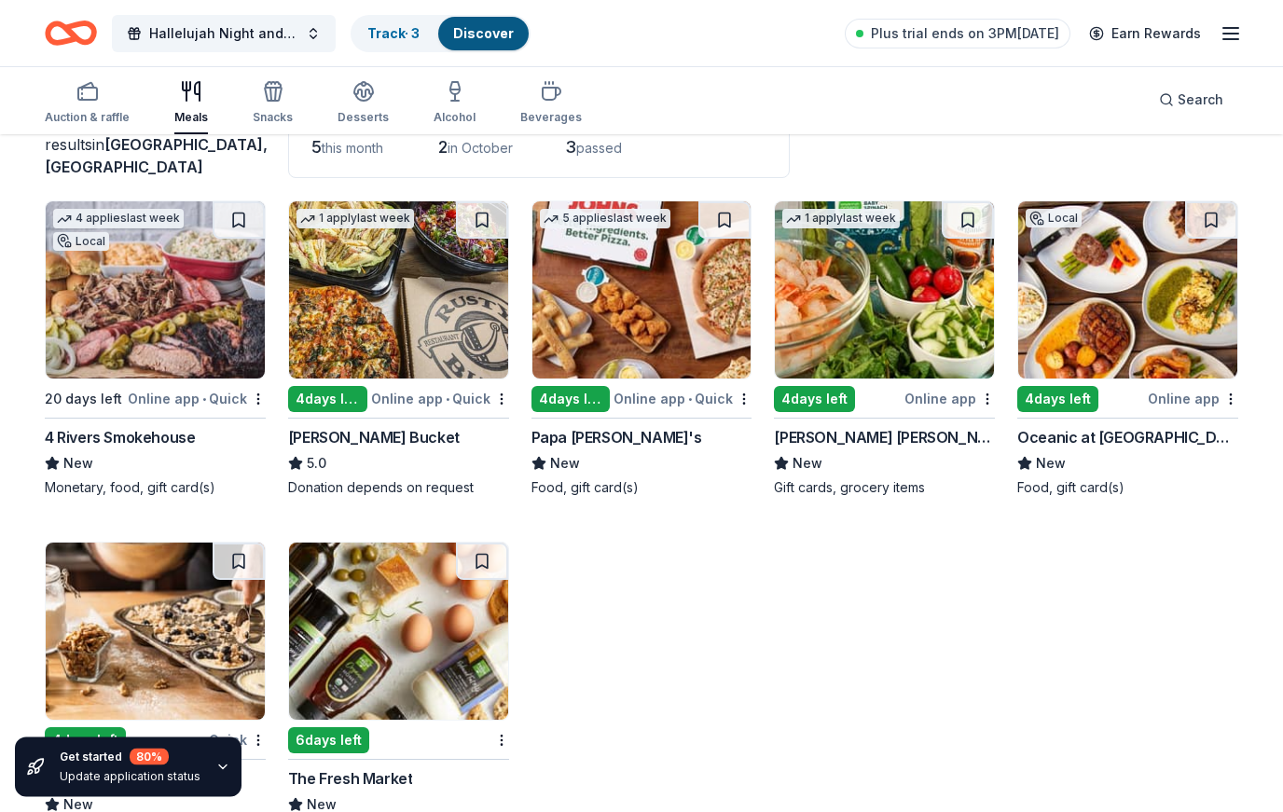
scroll to position [144, 0]
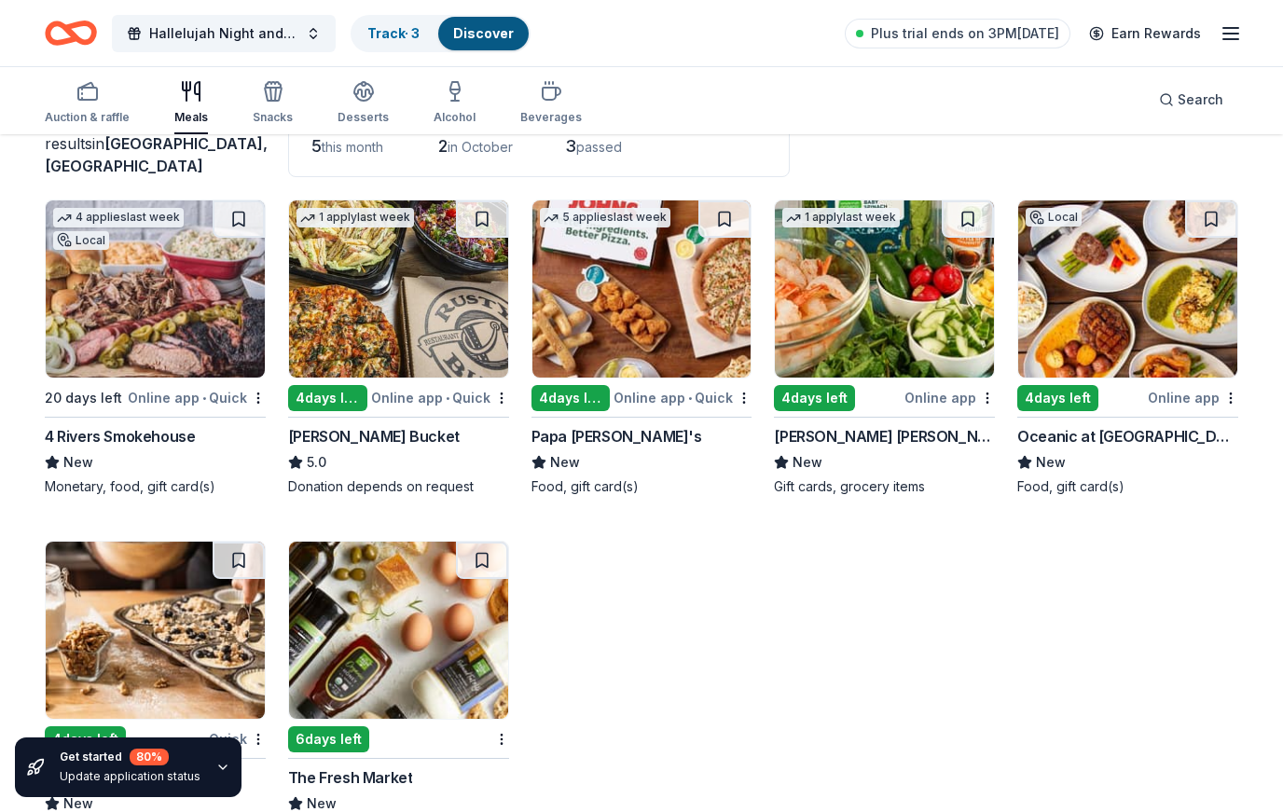
click at [472, 621] on img at bounding box center [398, 630] width 219 height 177
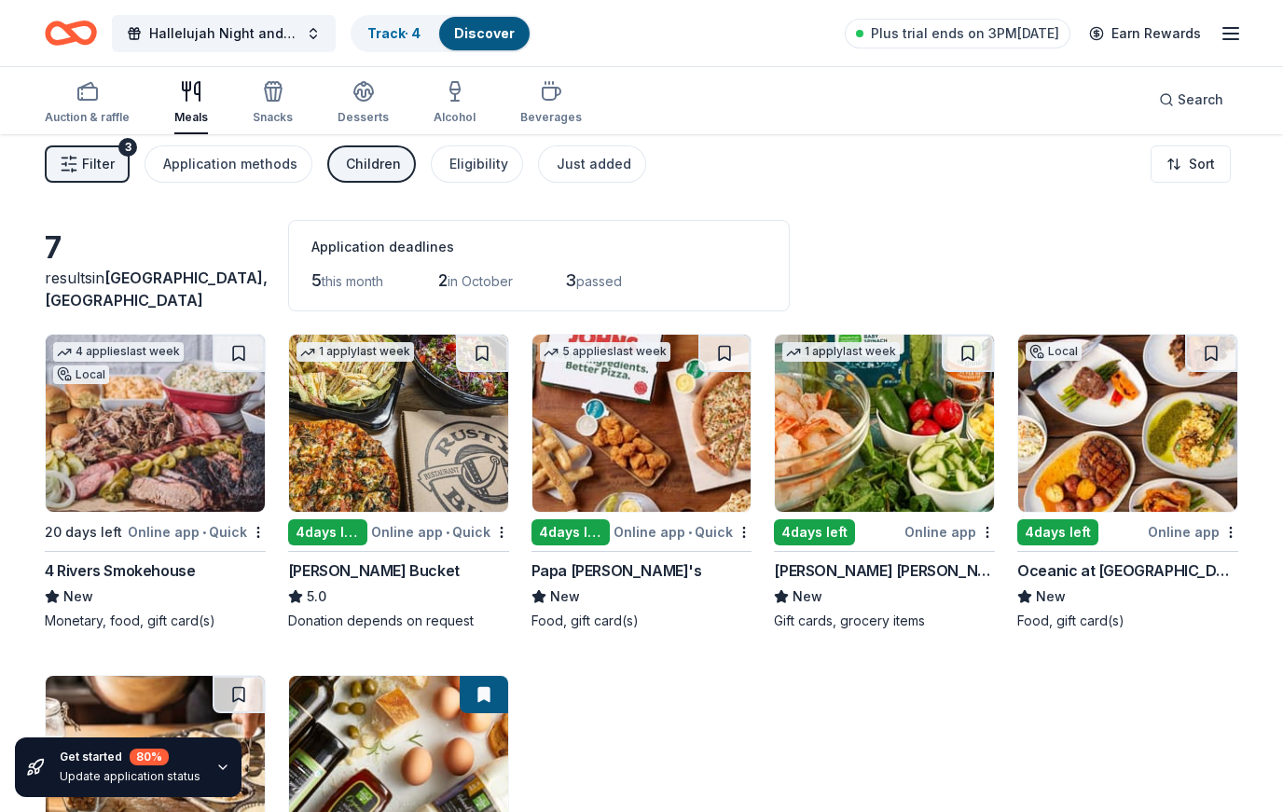
scroll to position [0, 0]
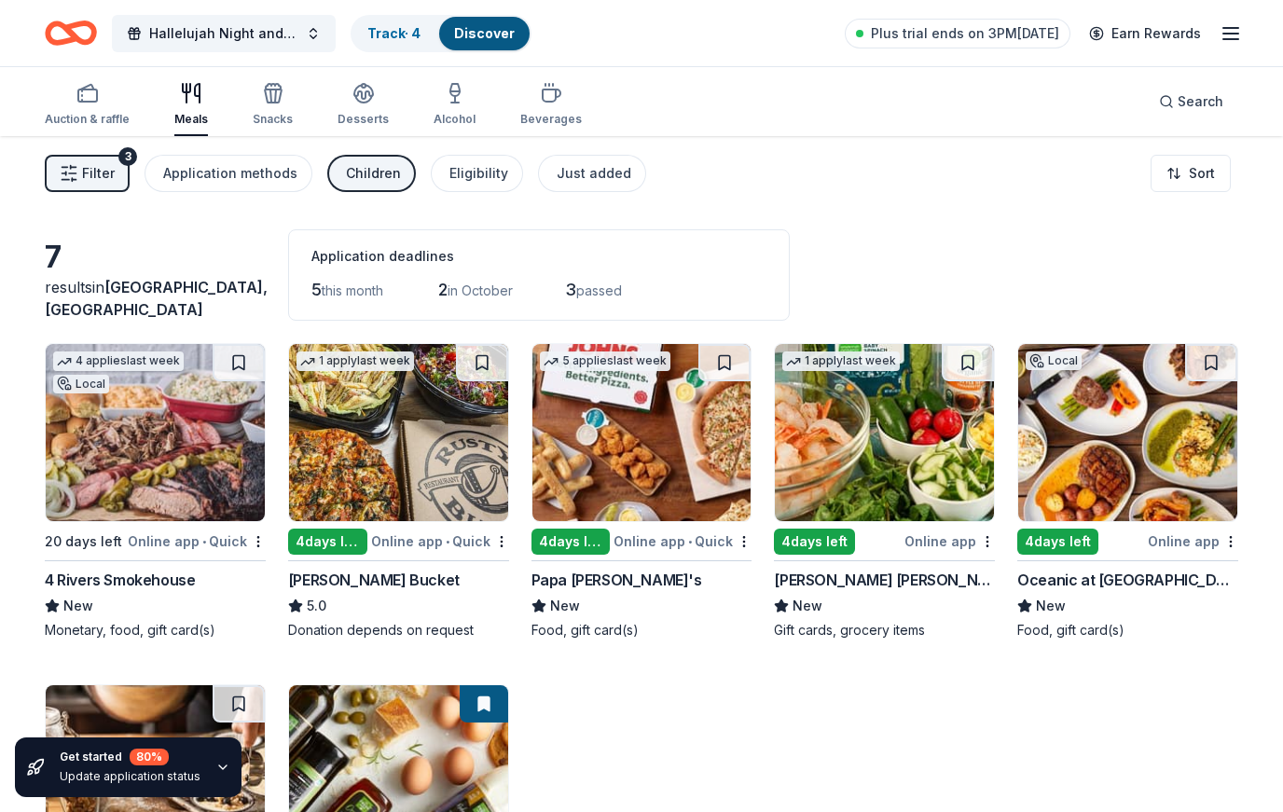
click at [938, 458] on img at bounding box center [884, 432] width 219 height 177
click at [667, 732] on div "4 applies last week Local 20 days left Online app • Quick 4 Rivers Smokehouse N…" at bounding box center [641, 671] width 1193 height 656
click at [208, 442] on img at bounding box center [155, 432] width 219 height 177
click at [667, 479] on img at bounding box center [641, 432] width 219 height 177
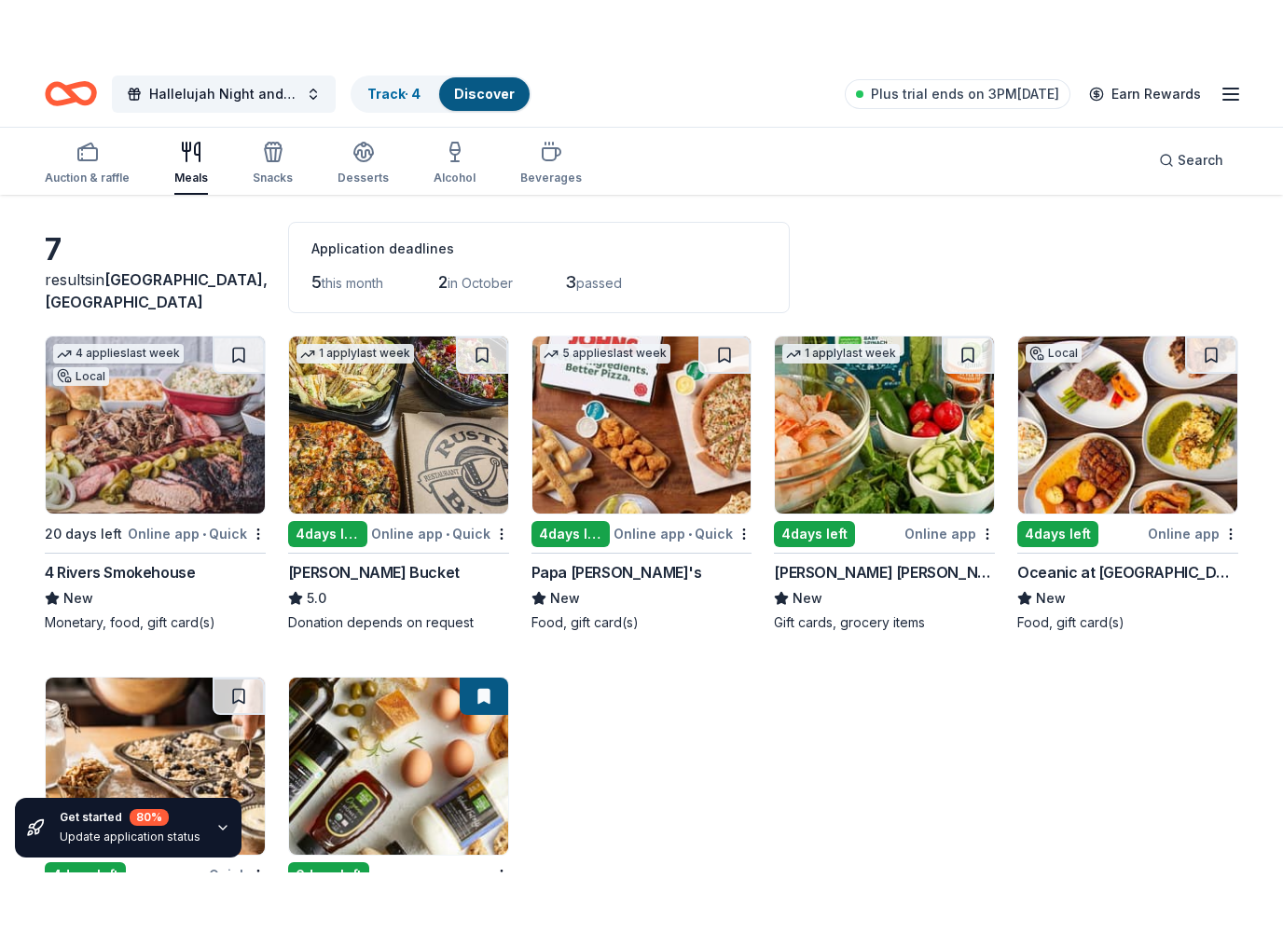
scroll to position [69, 0]
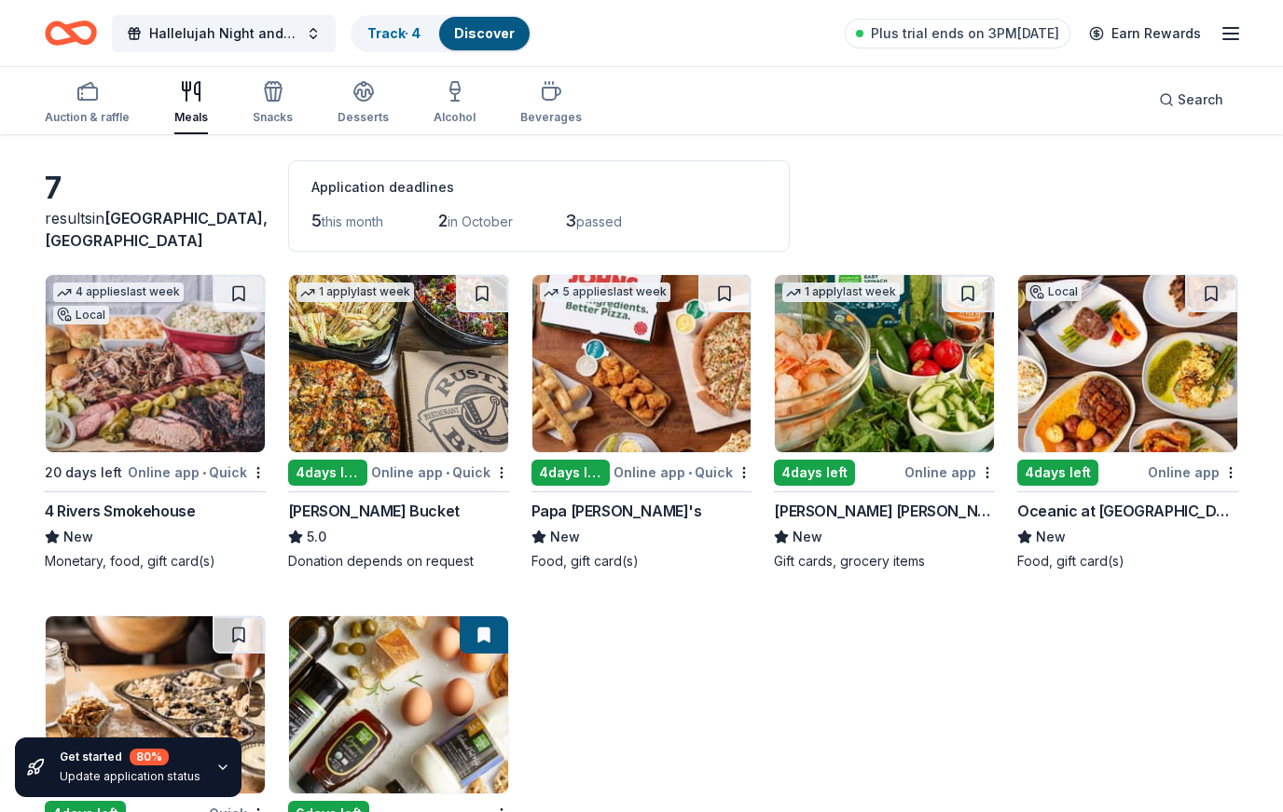
click at [690, 395] on img at bounding box center [641, 363] width 219 height 177
click at [1126, 378] on img at bounding box center [1127, 363] width 219 height 177
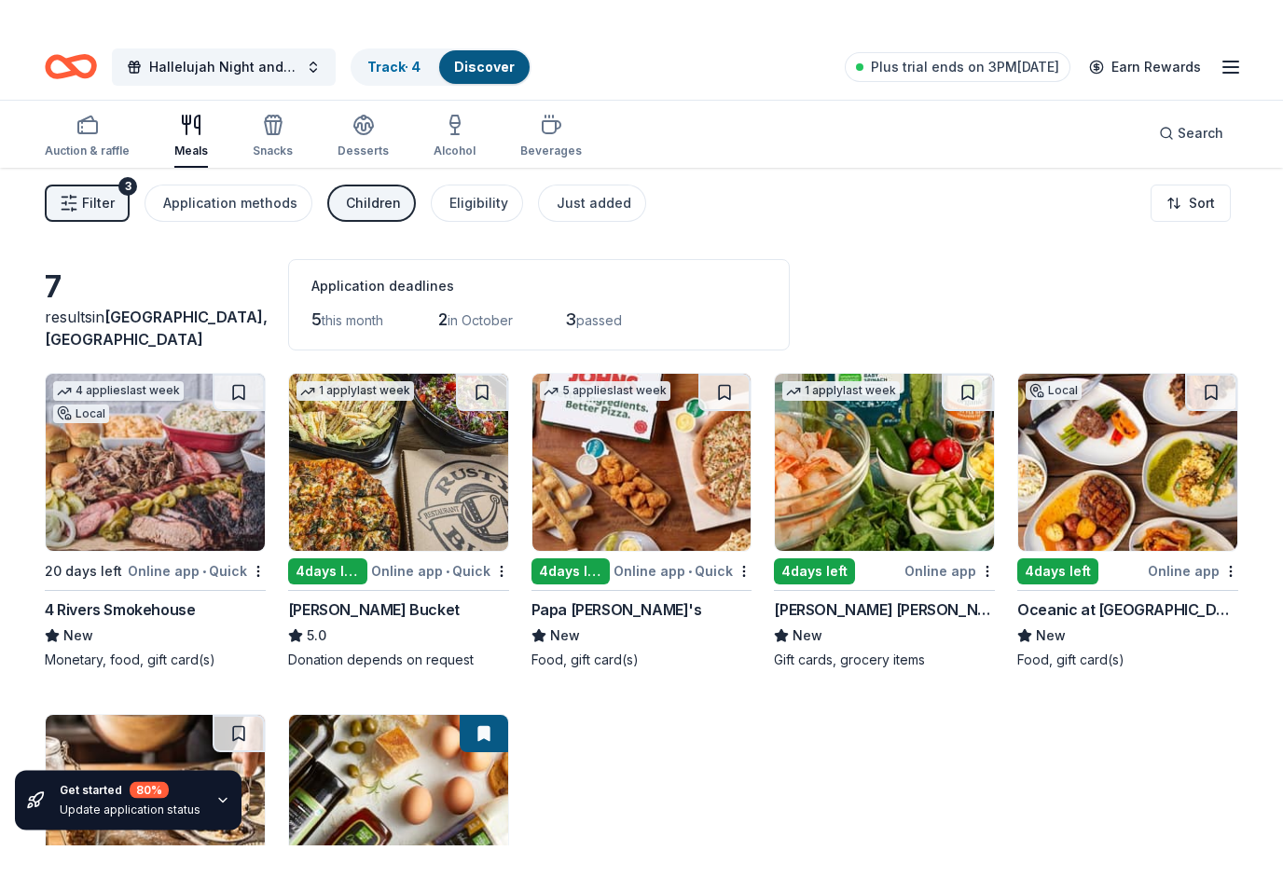
scroll to position [0, 0]
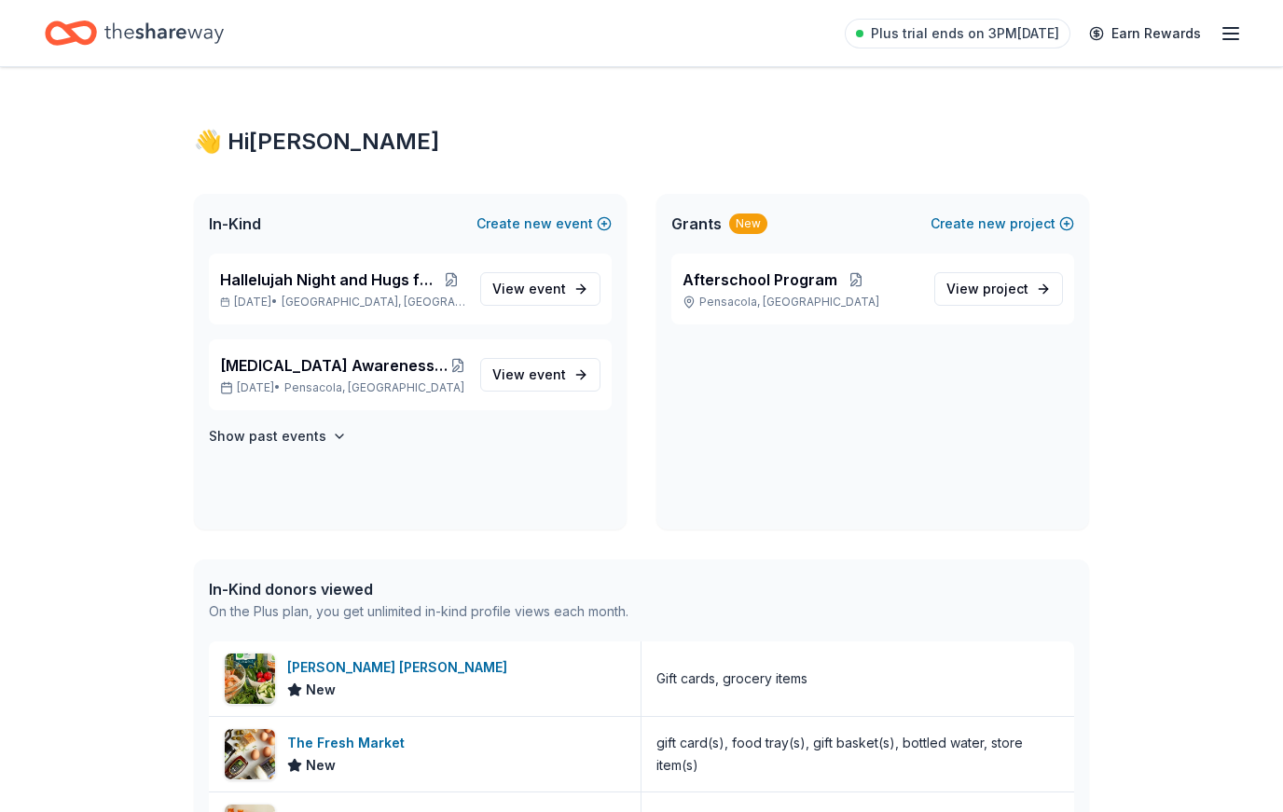
click at [558, 299] on span "View event" at bounding box center [529, 289] width 74 height 22
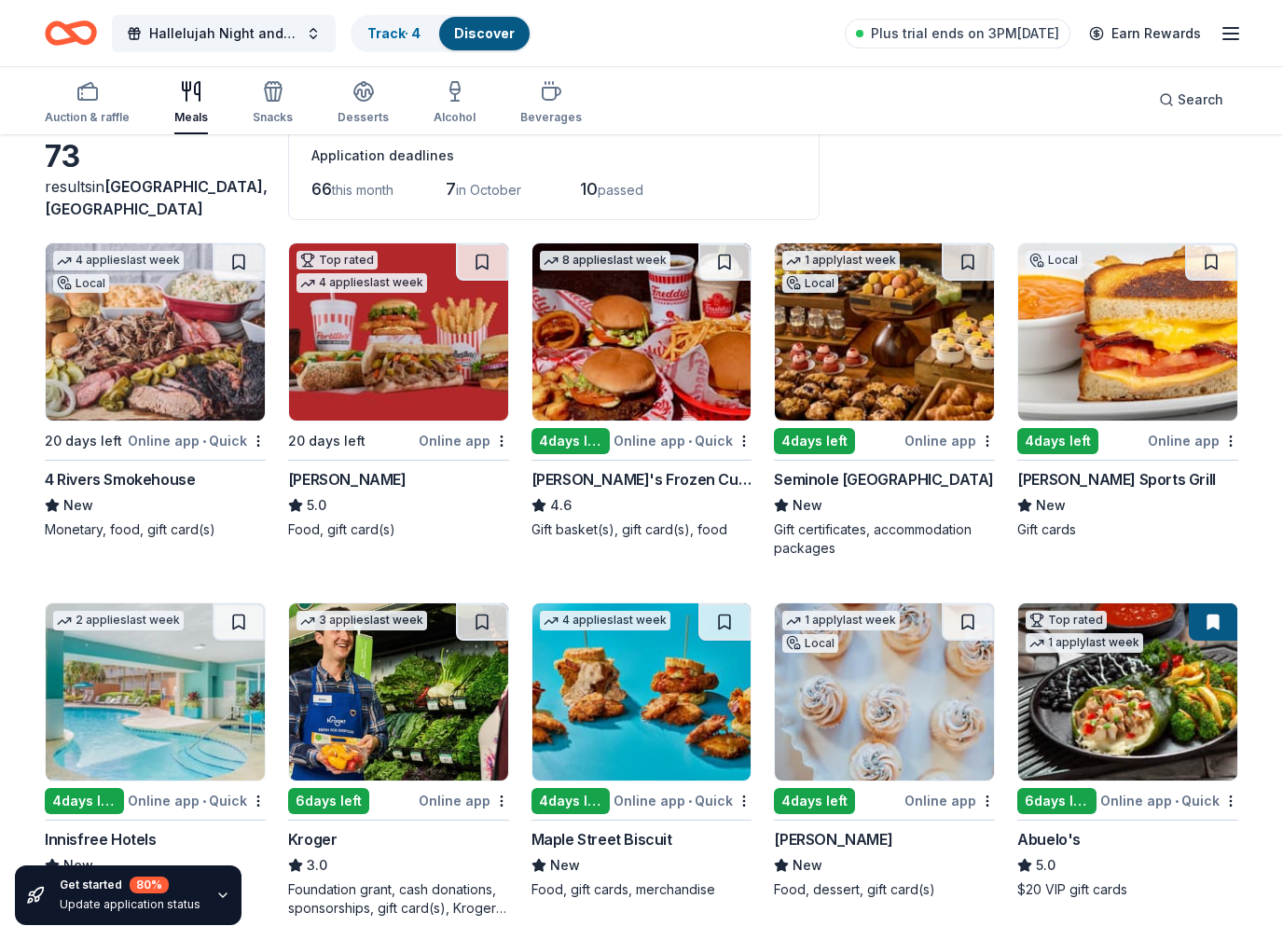
scroll to position [102, 0]
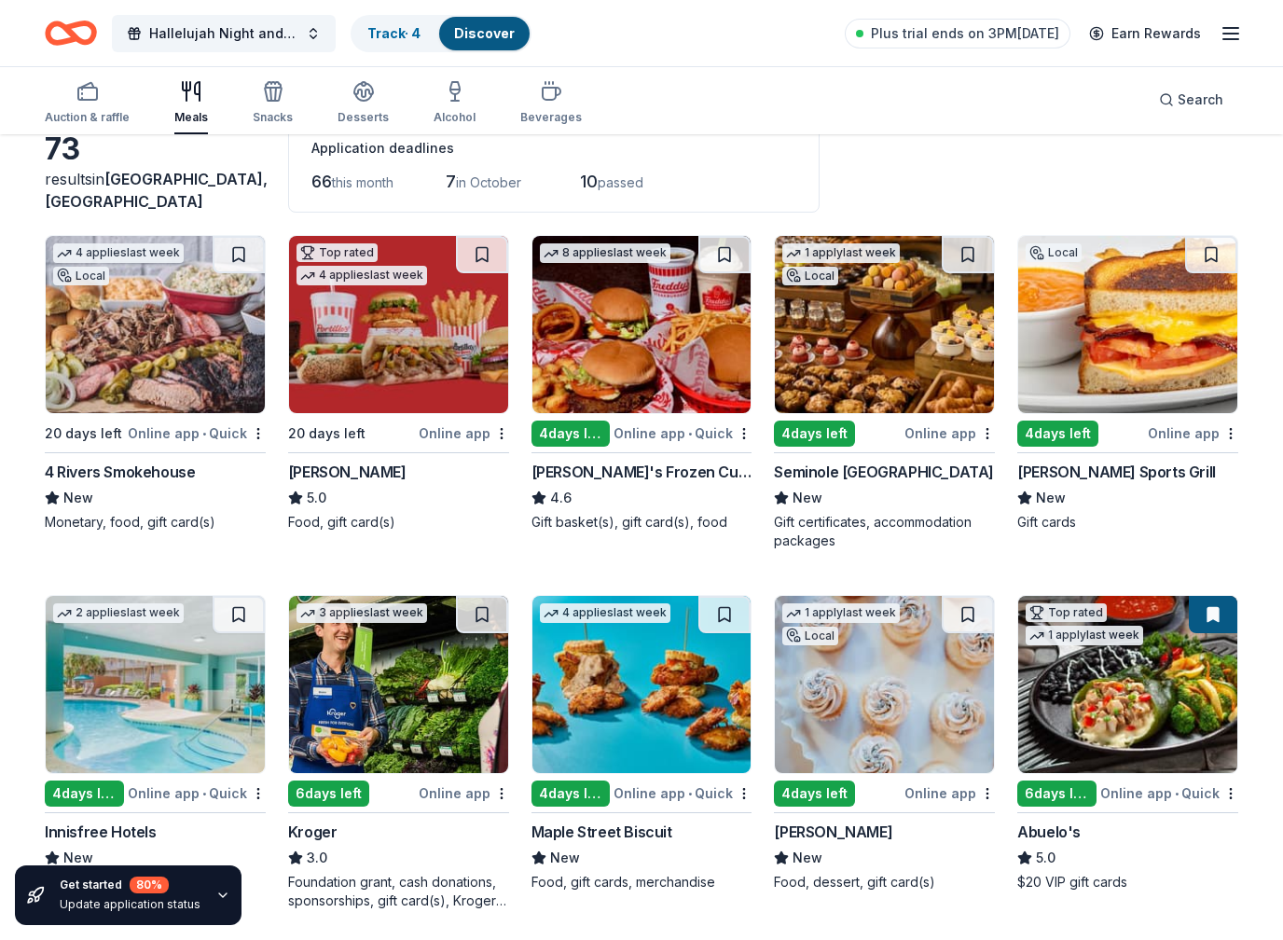
click at [444, 362] on img at bounding box center [398, 324] width 219 height 177
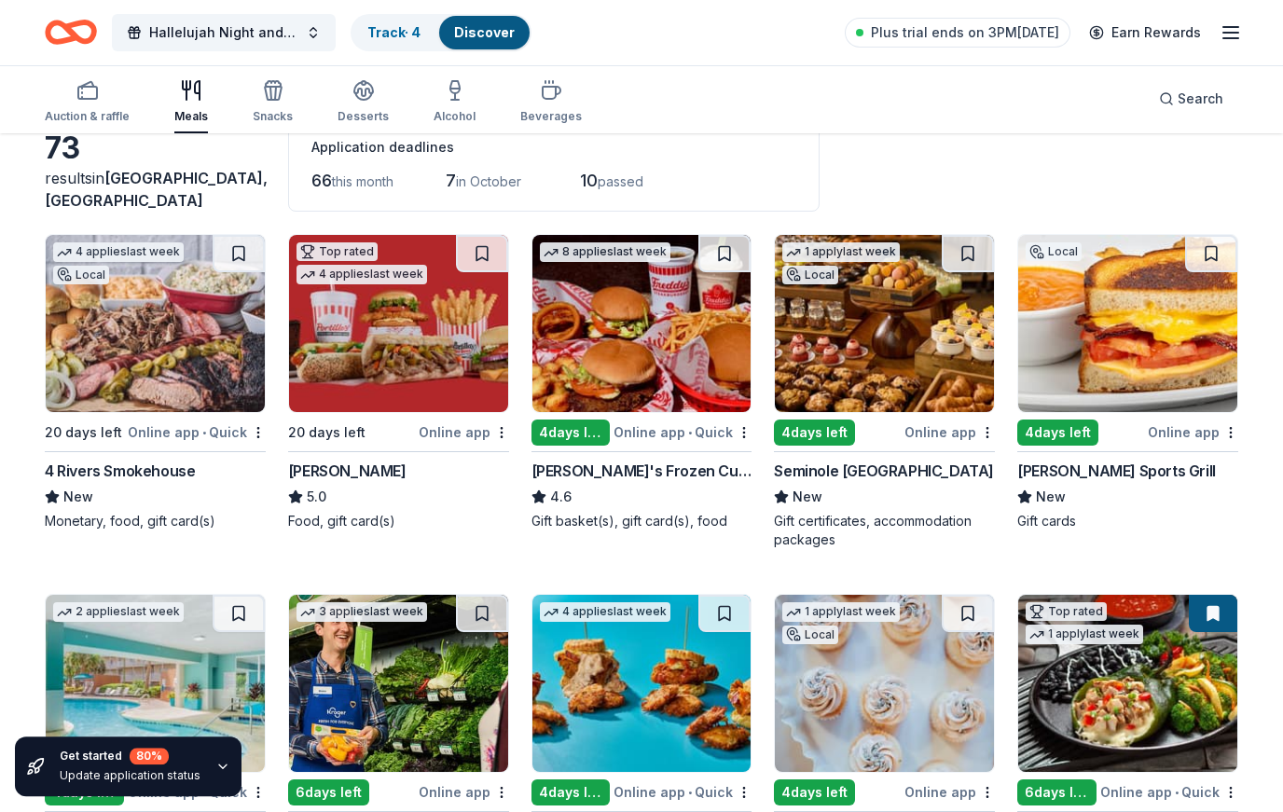
scroll to position [160, 0]
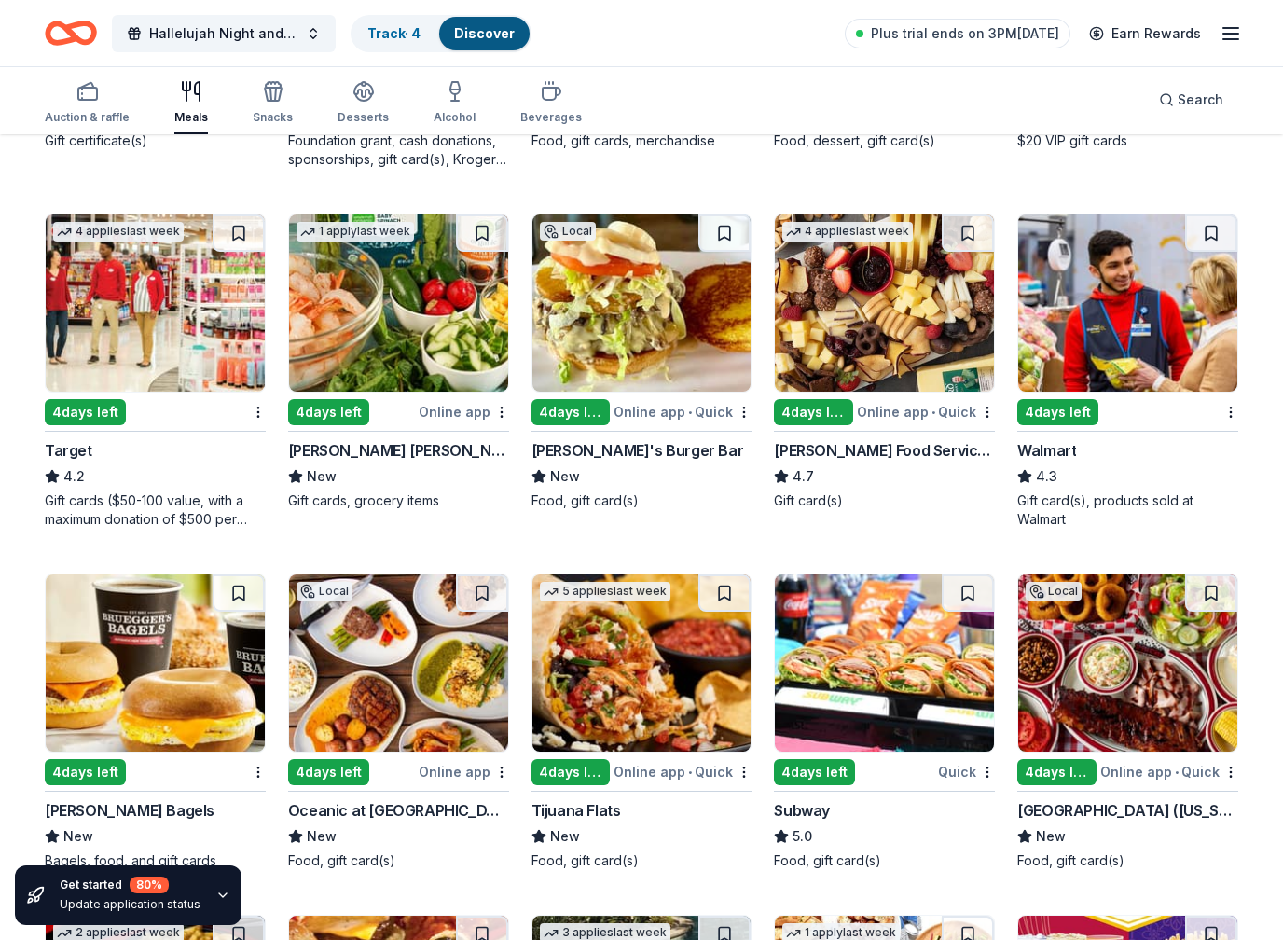
click at [1149, 310] on img at bounding box center [1127, 302] width 219 height 177
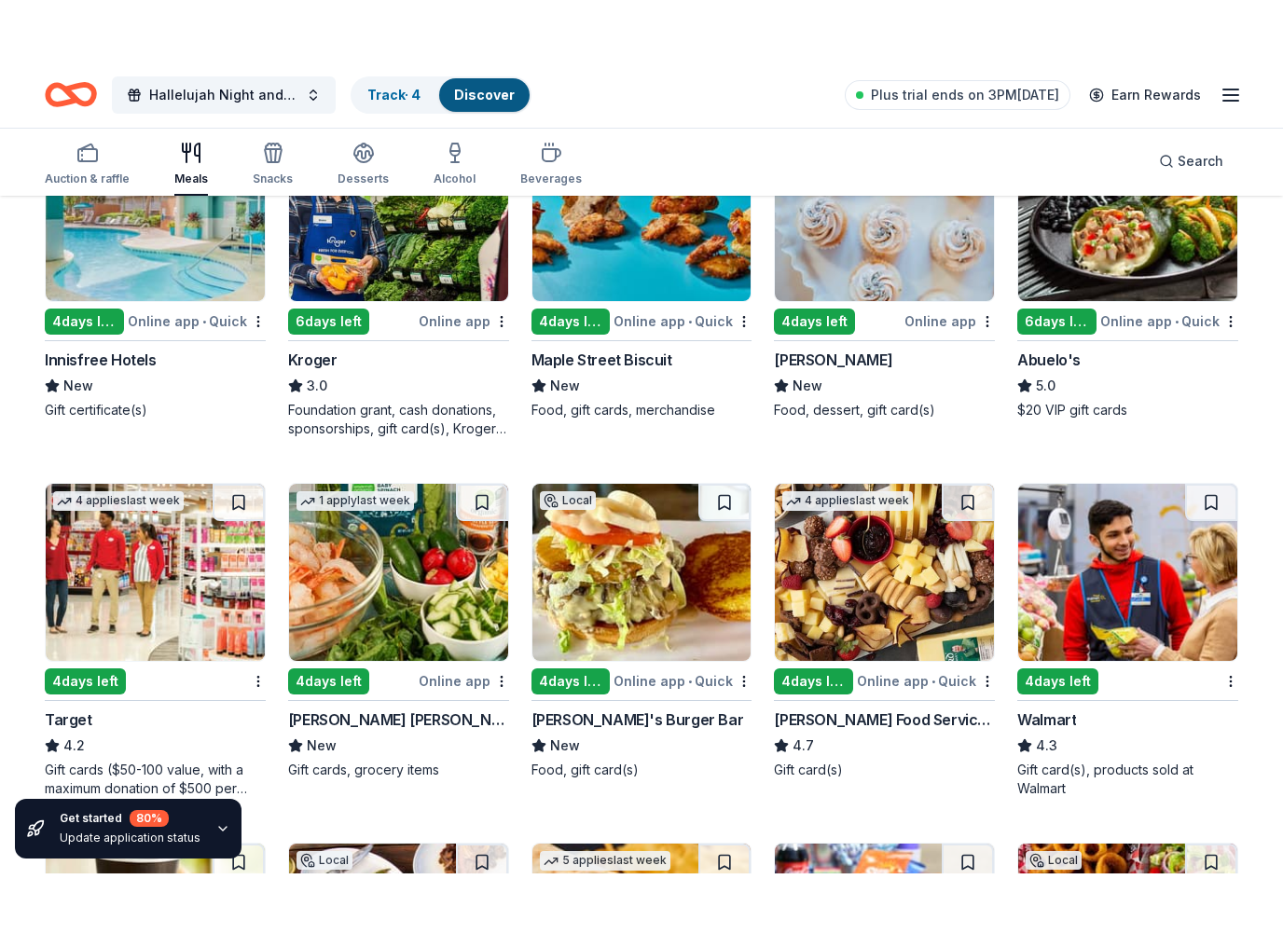
scroll to position [643, 0]
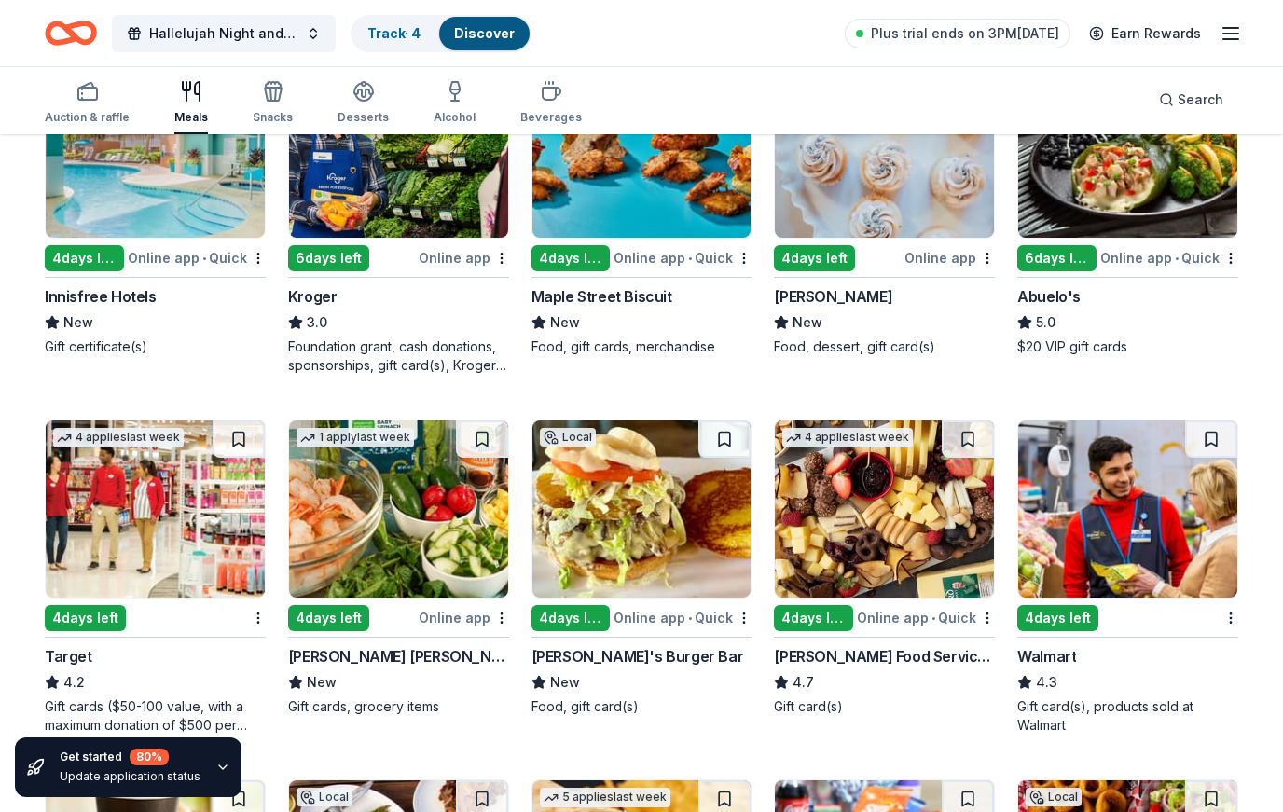
click at [217, 534] on img at bounding box center [155, 508] width 219 height 177
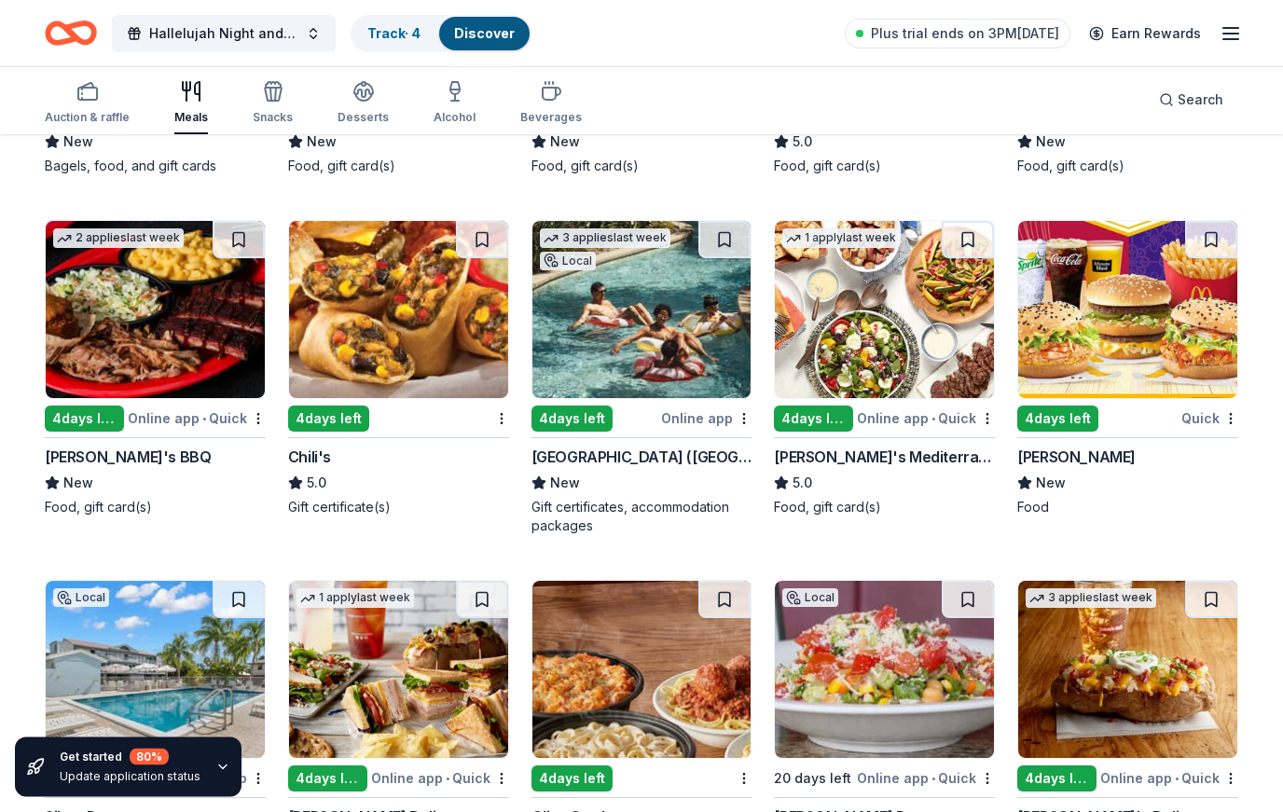
scroll to position [1544, 0]
click at [1157, 343] on img at bounding box center [1127, 309] width 219 height 177
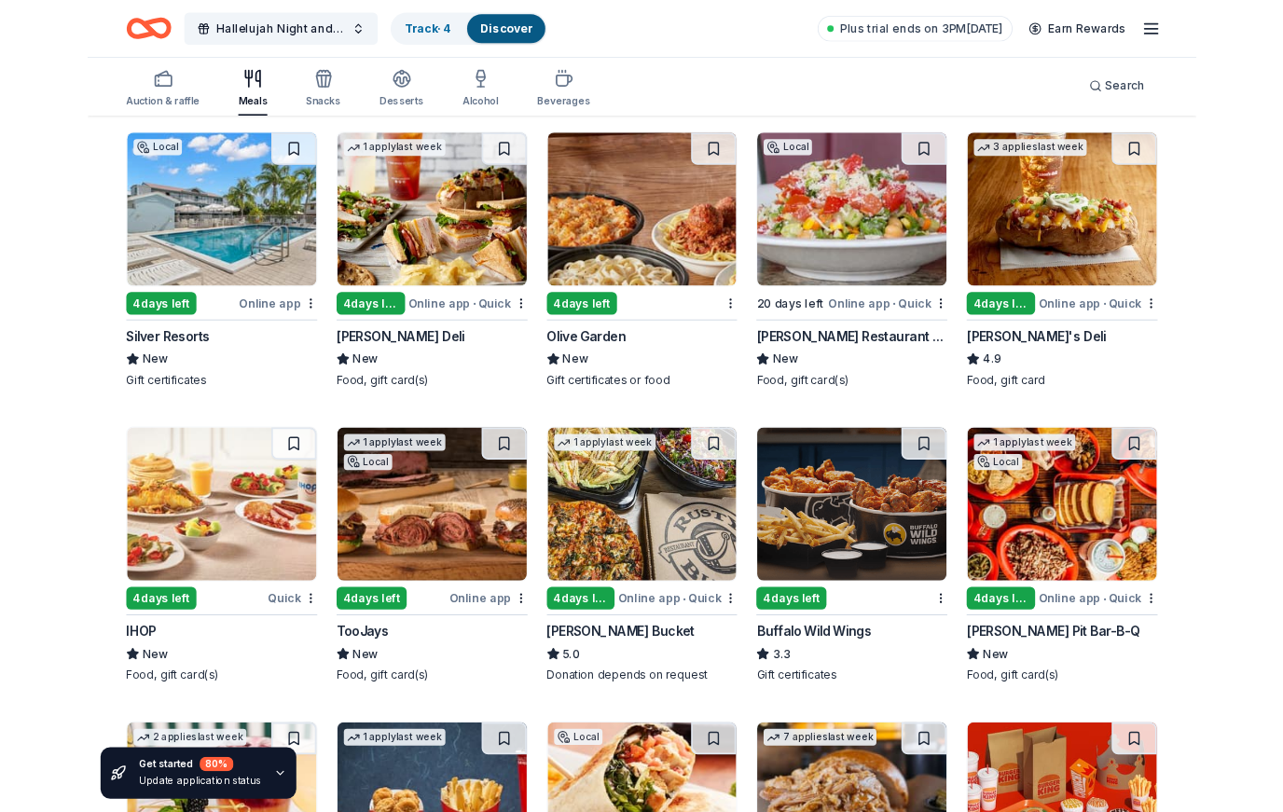
scroll to position [1972, 0]
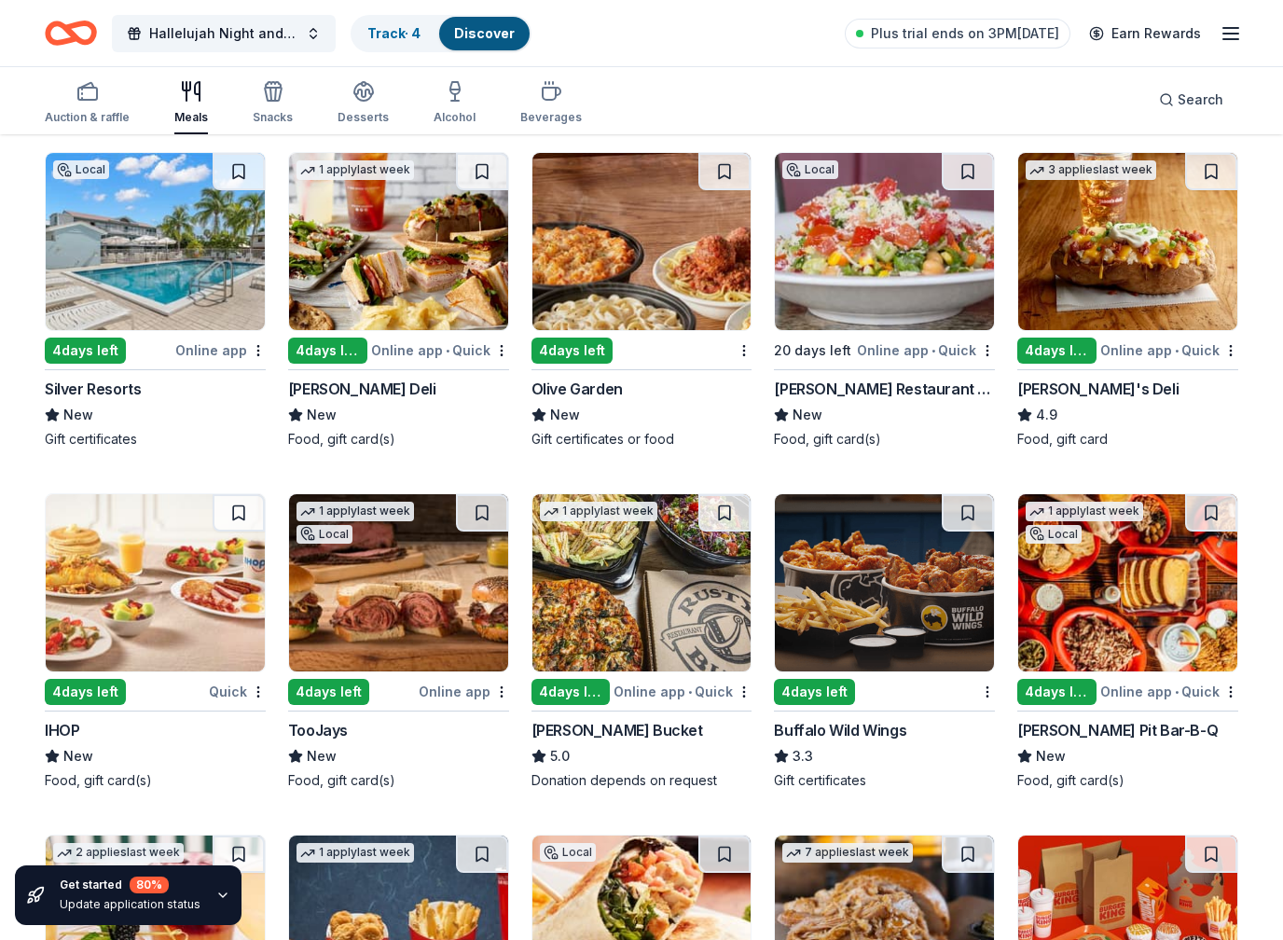
click at [433, 569] on img at bounding box center [398, 582] width 219 height 177
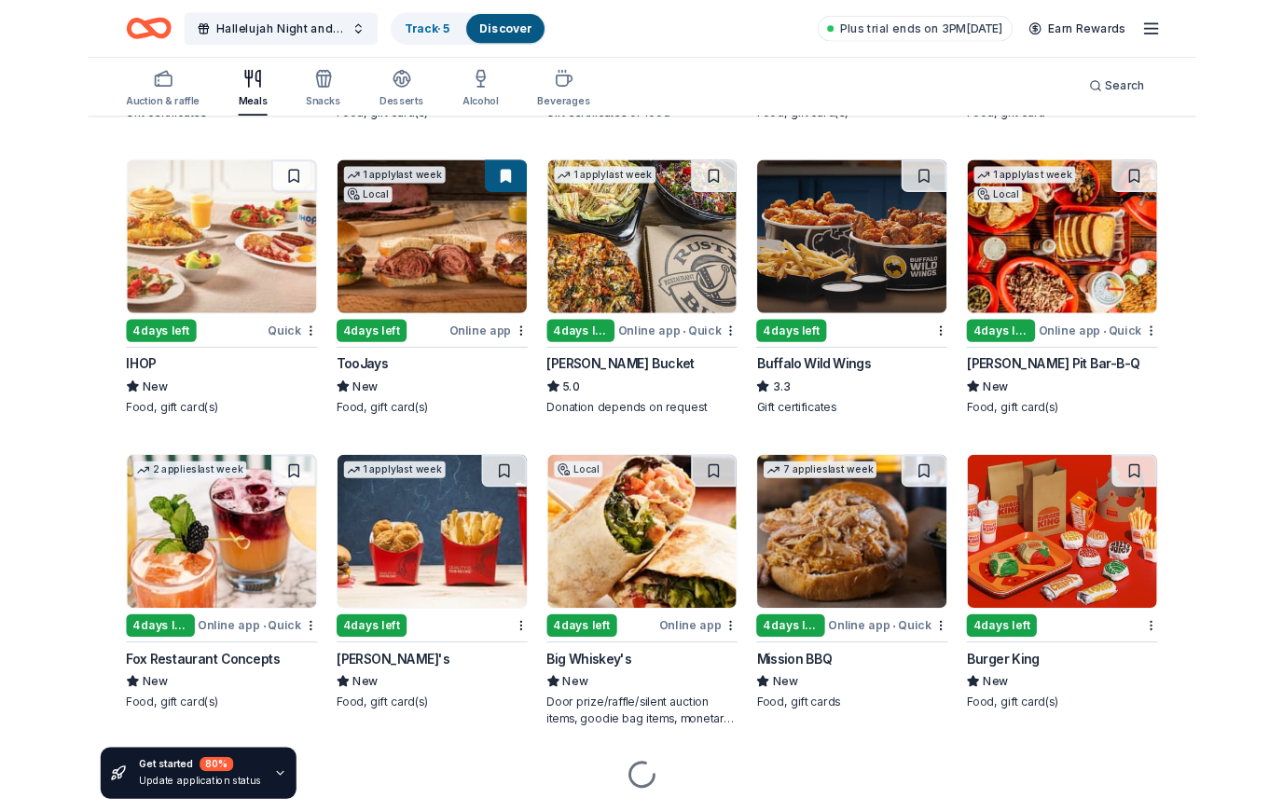
scroll to position [2281, 0]
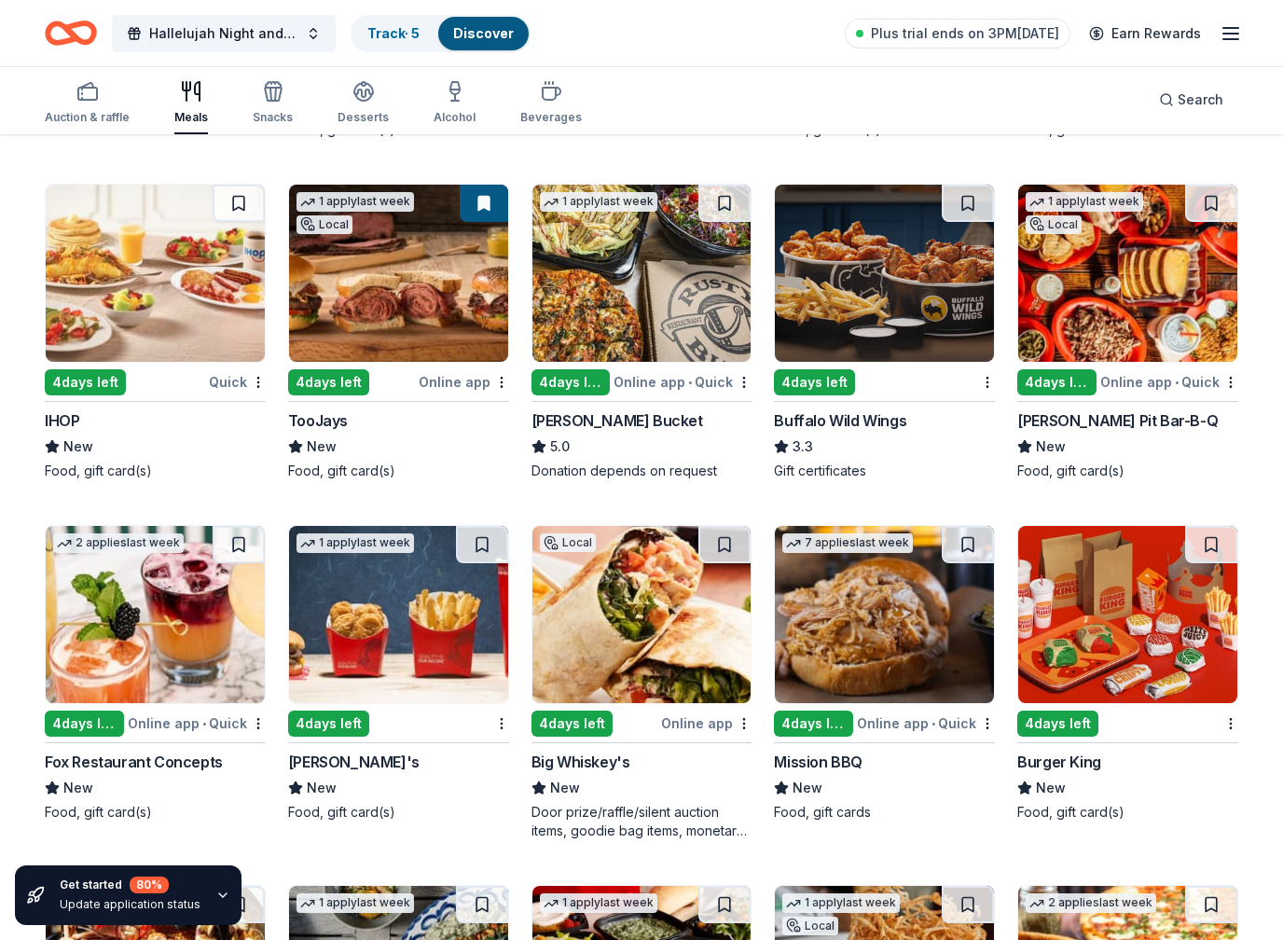
click at [927, 628] on img at bounding box center [884, 614] width 219 height 177
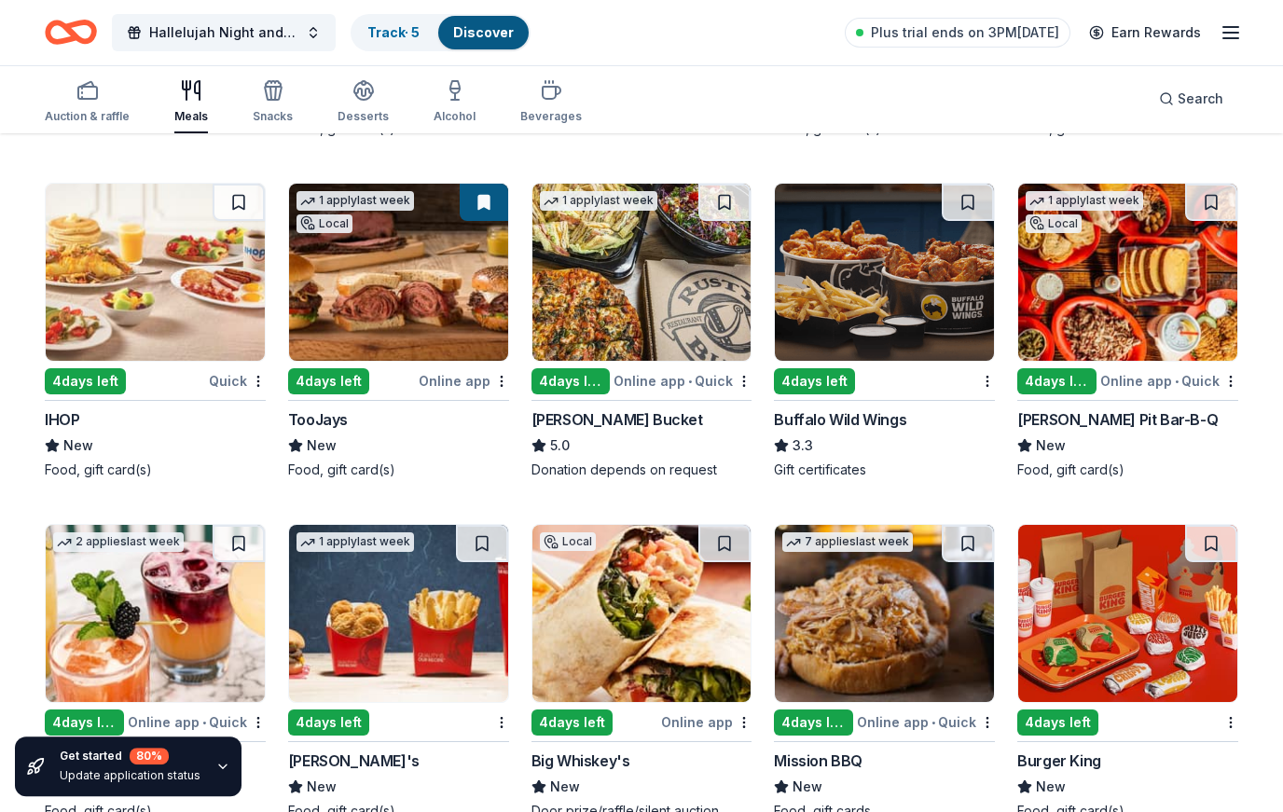
scroll to position [2333, 0]
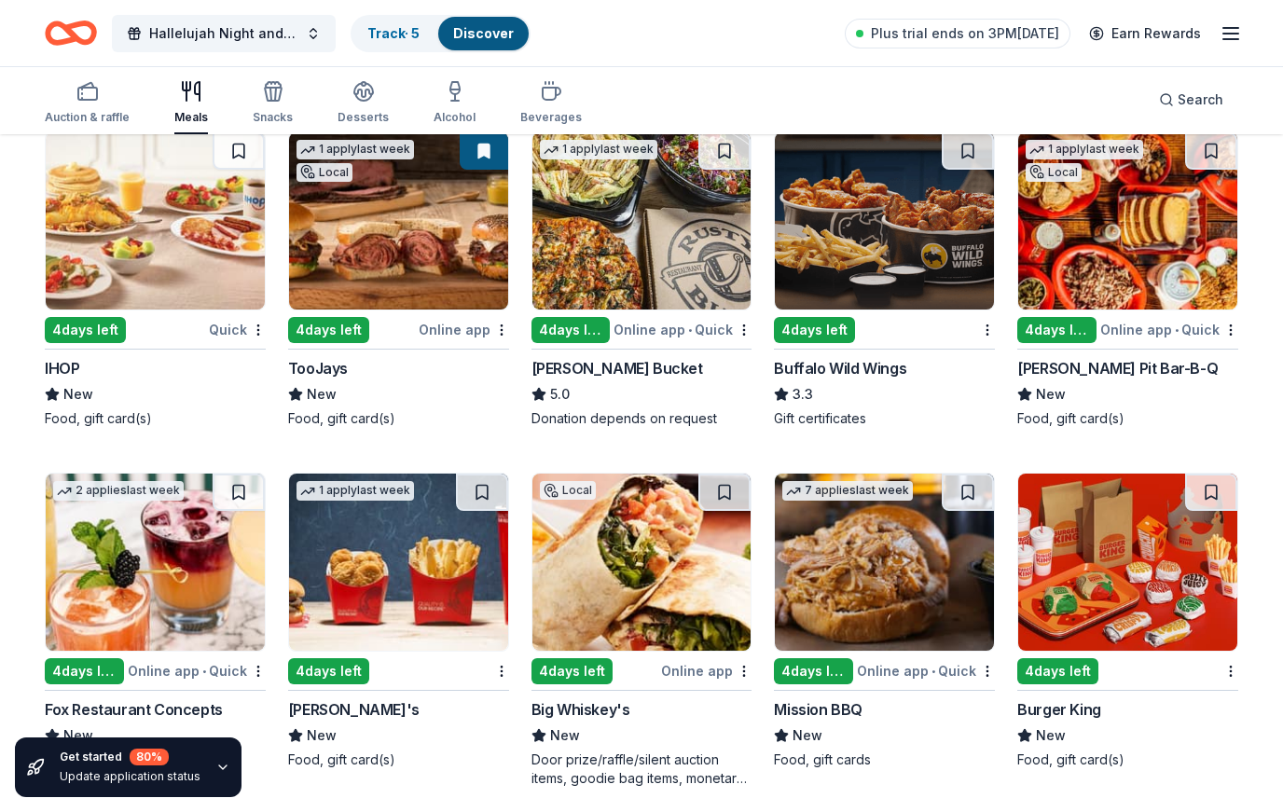
click at [1147, 556] on img at bounding box center [1127, 562] width 219 height 177
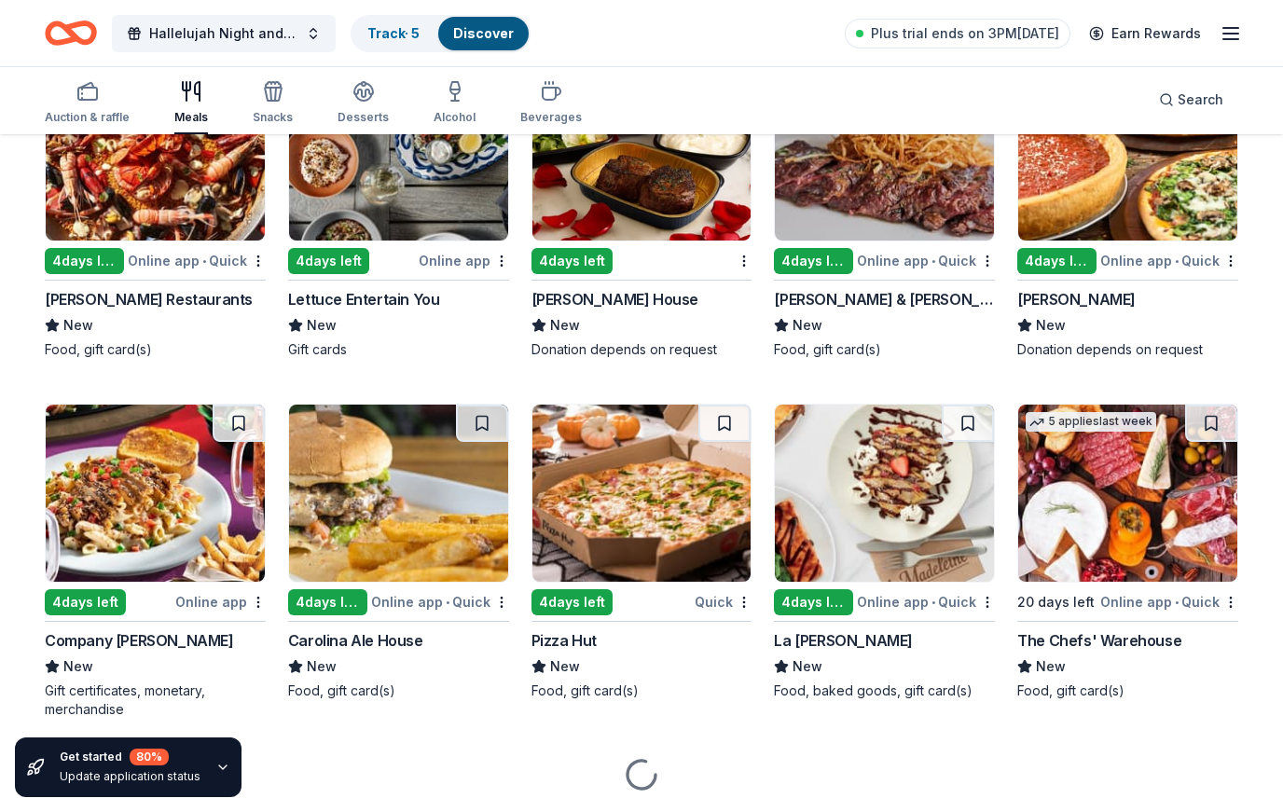
scroll to position [3159, 0]
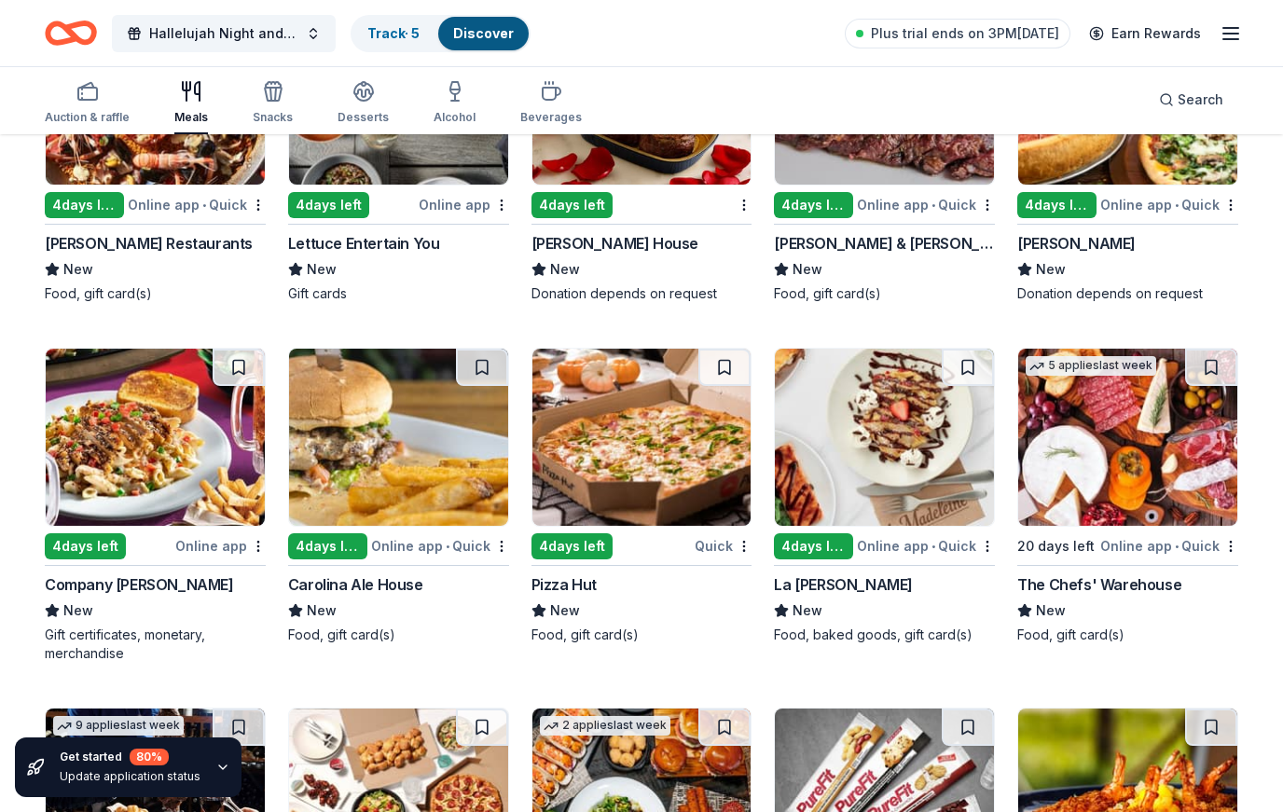
click at [652, 433] on img at bounding box center [641, 437] width 219 height 177
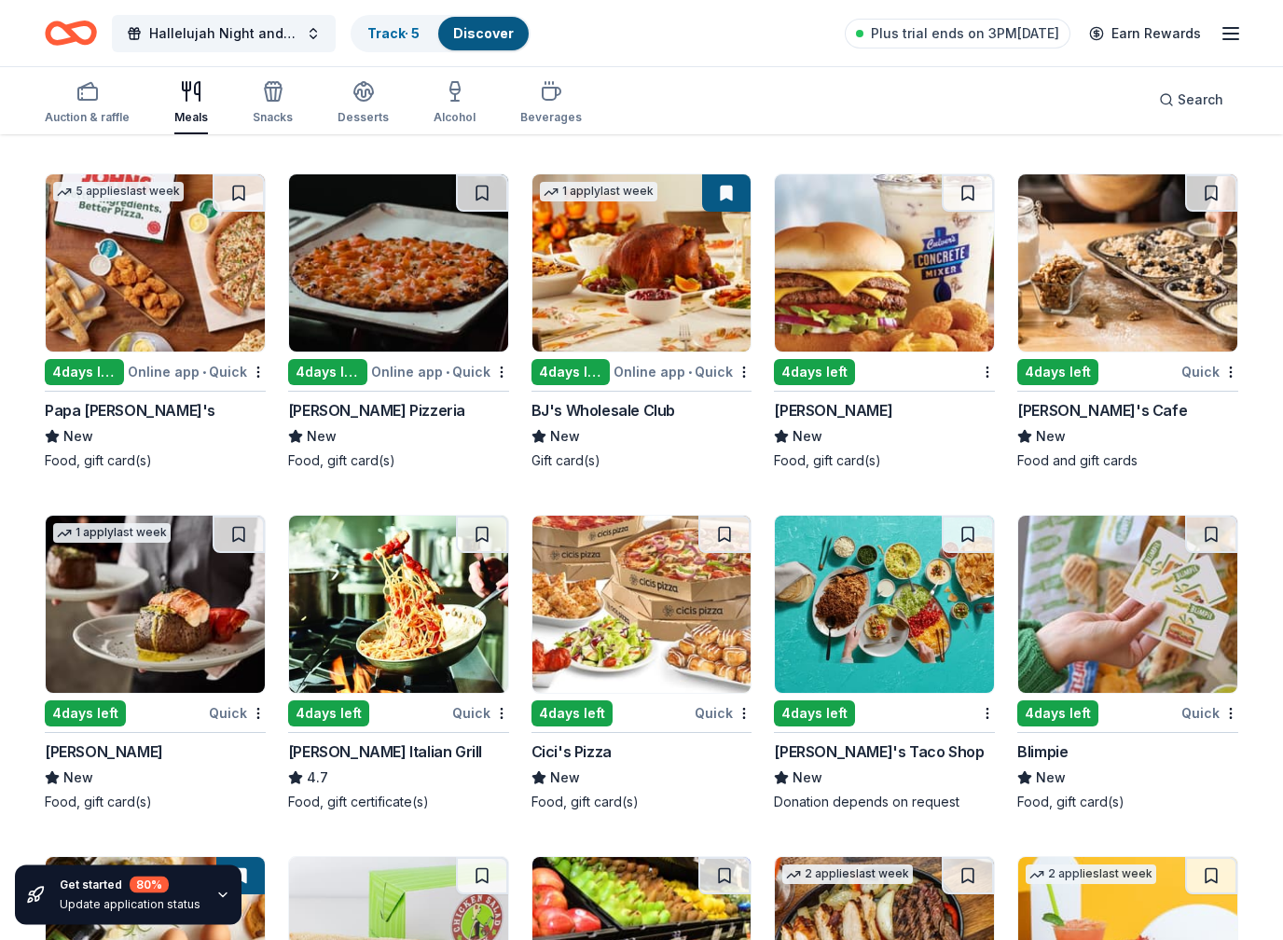
scroll to position [4037, 0]
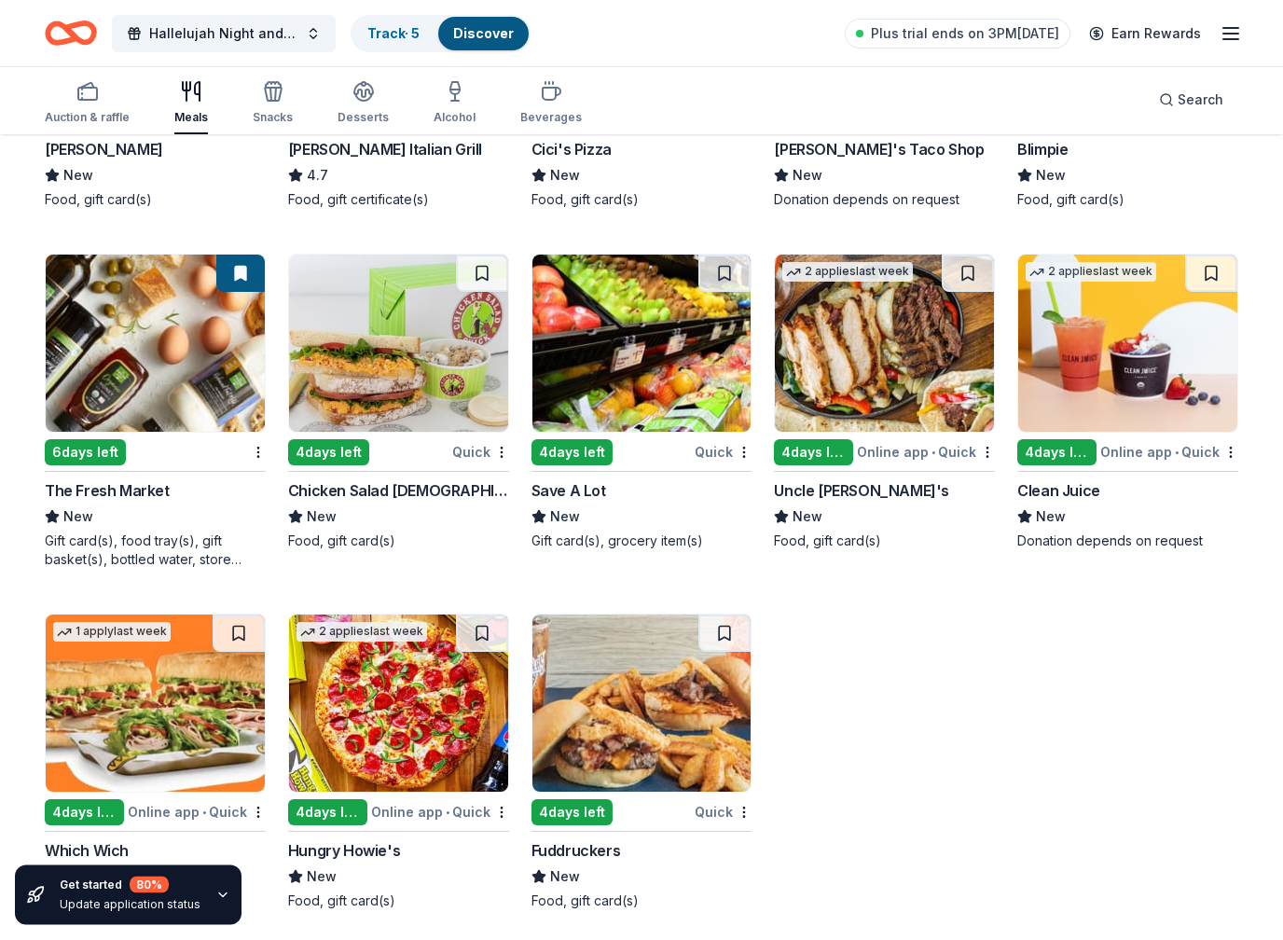
click at [668, 379] on img at bounding box center [641, 343] width 219 height 177
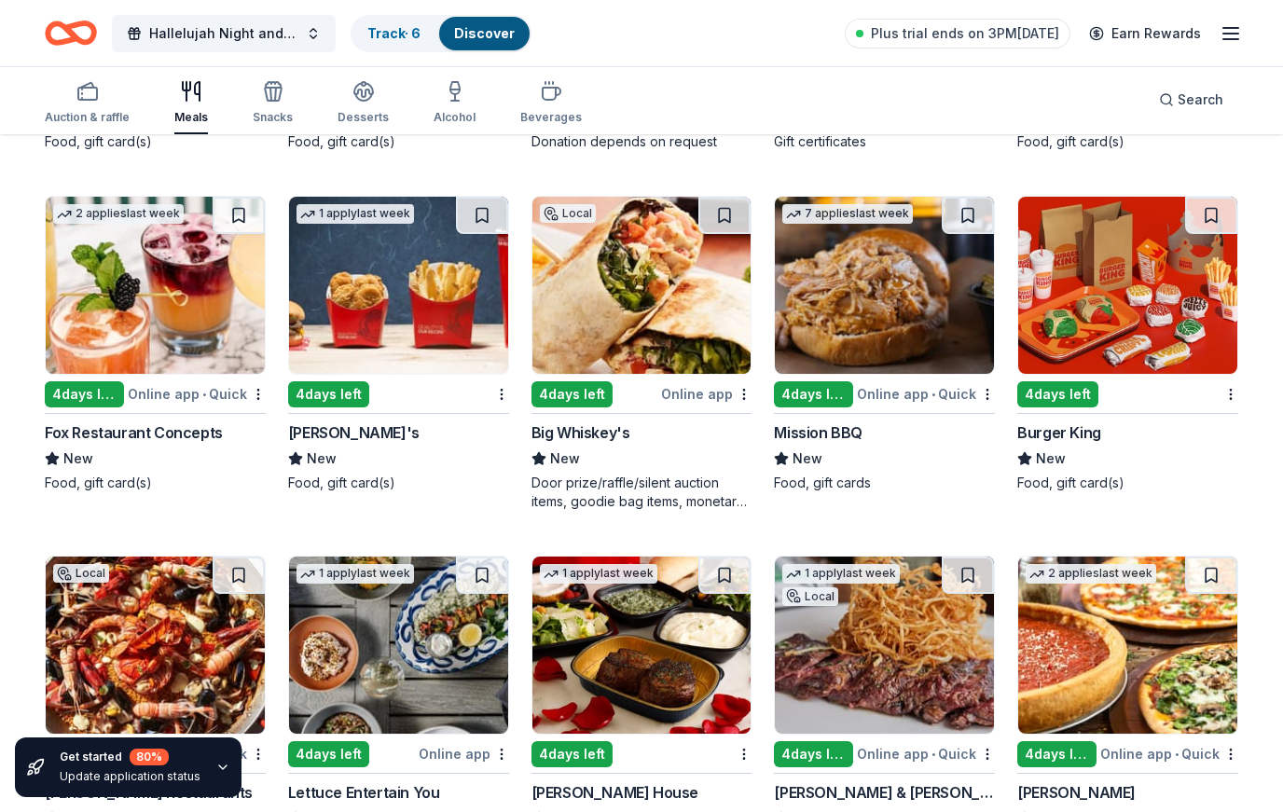
scroll to position [2609, 0]
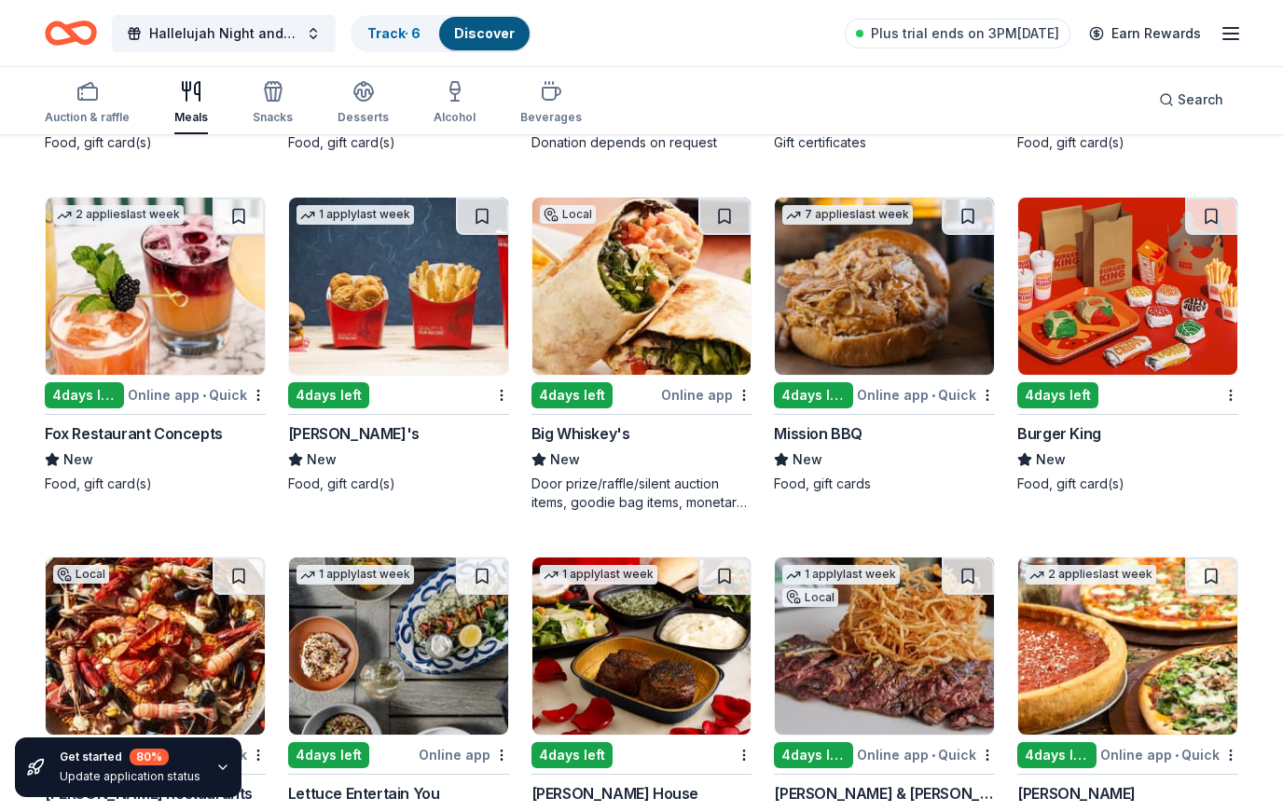
click at [654, 687] on img at bounding box center [641, 645] width 219 height 177
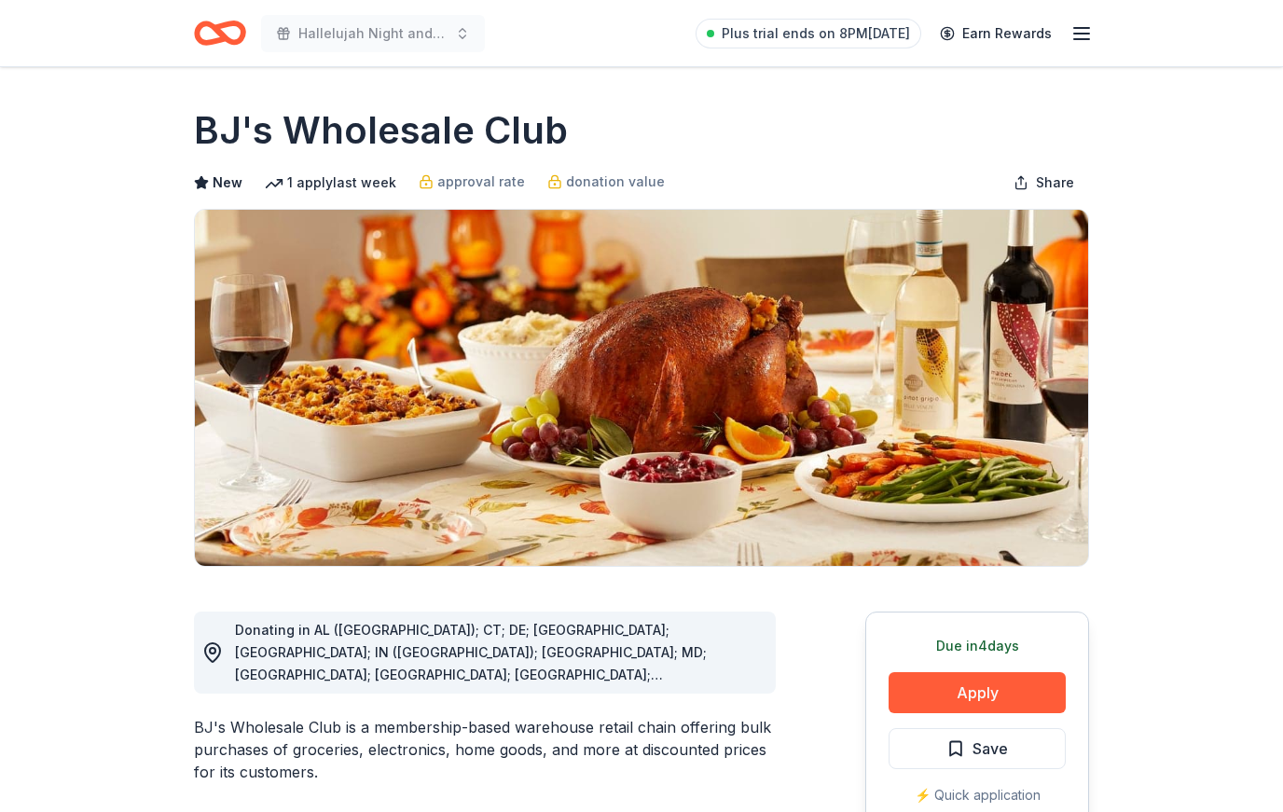
click at [1006, 676] on button "Apply" at bounding box center [976, 692] width 177 height 41
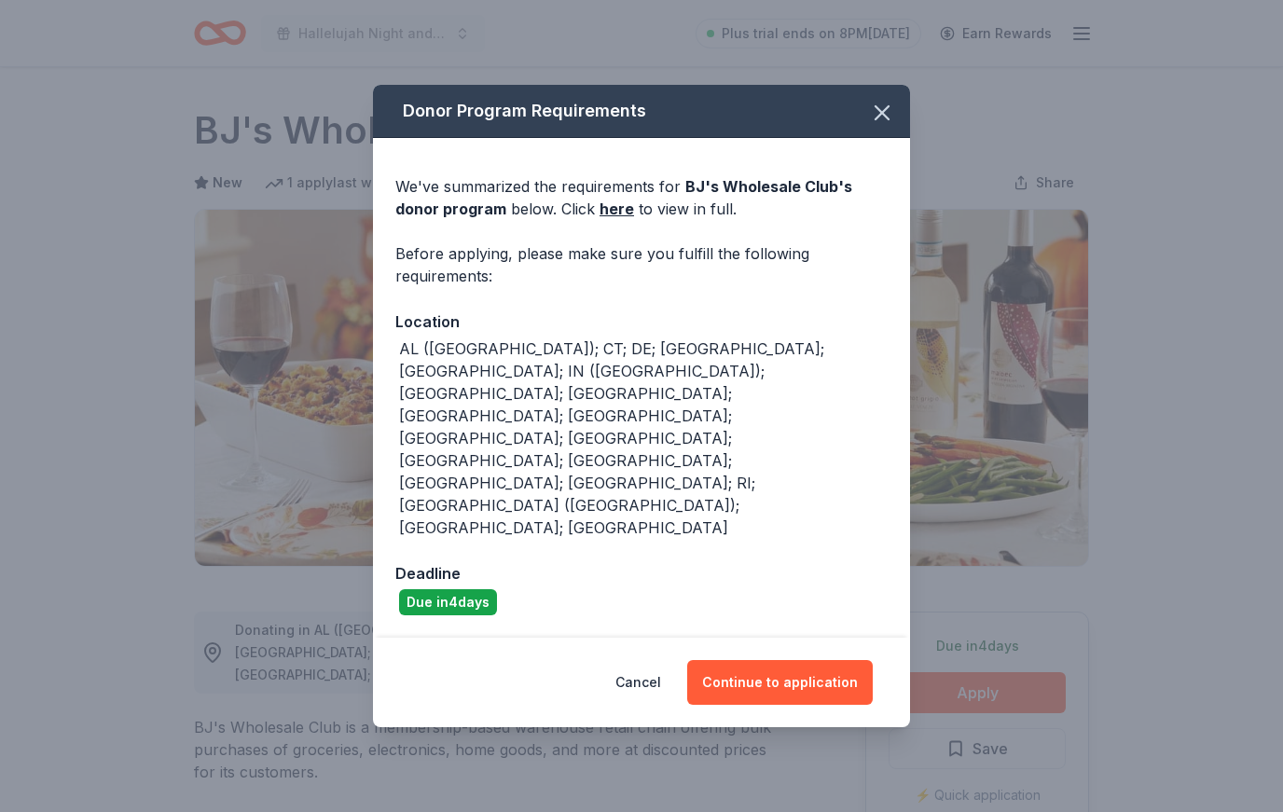
click at [831, 660] on button "Continue to application" at bounding box center [780, 682] width 186 height 45
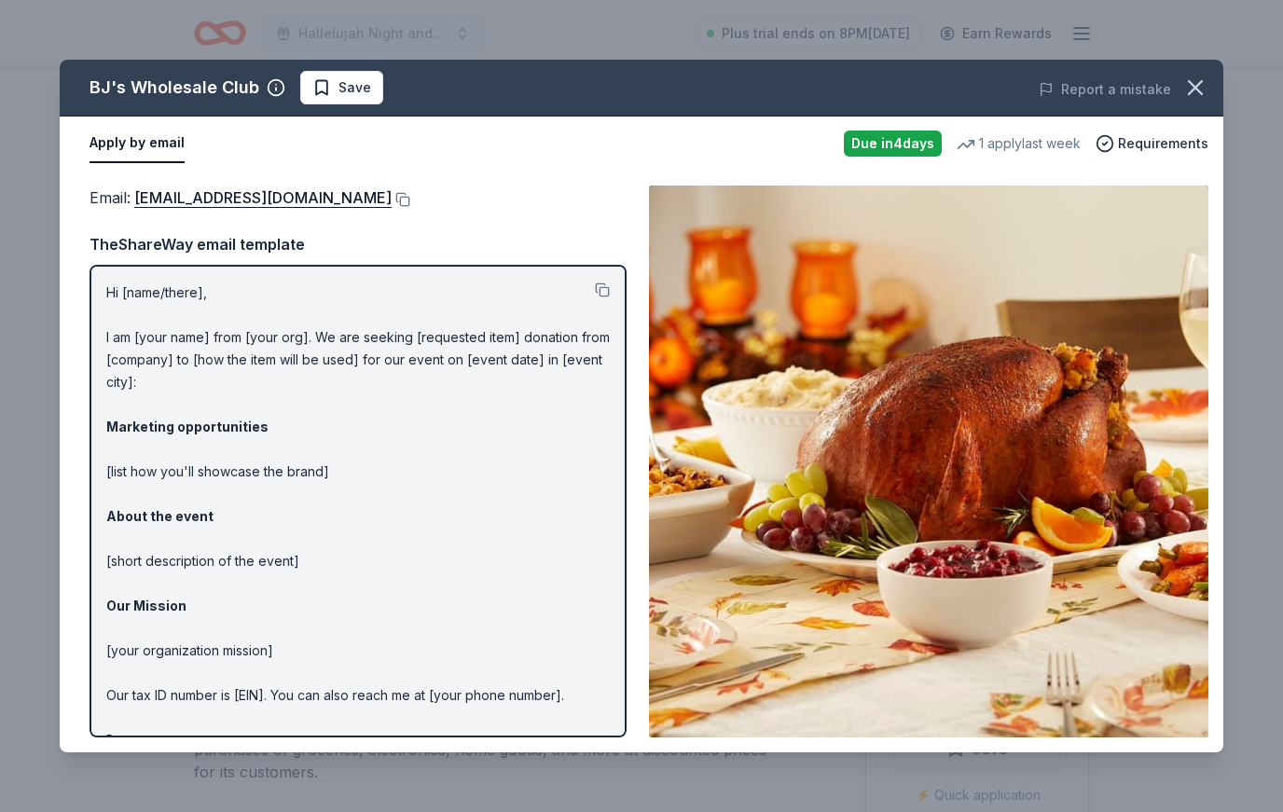
click at [109, 293] on p "Hi [name/there], I am [your name] from [your org]. We are seeking [requested it…" at bounding box center [357, 528] width 503 height 492
click at [157, 293] on p "Hi [name/there], I am [your name] from [your org]. We are seeking [requested it…" at bounding box center [357, 528] width 503 height 492
click at [160, 302] on p "Hi [name/there], I am [your name] from [your org]. We are seeking [requested it…" at bounding box center [357, 528] width 503 height 492
click at [462, 356] on p "Hi [name/there], I am [your name] from [your org]. We are seeking [requested it…" at bounding box center [357, 528] width 503 height 492
click at [463, 340] on p "Hi [name/there], I am [your name] from [your org]. We are seeking [requested it…" at bounding box center [357, 528] width 503 height 492
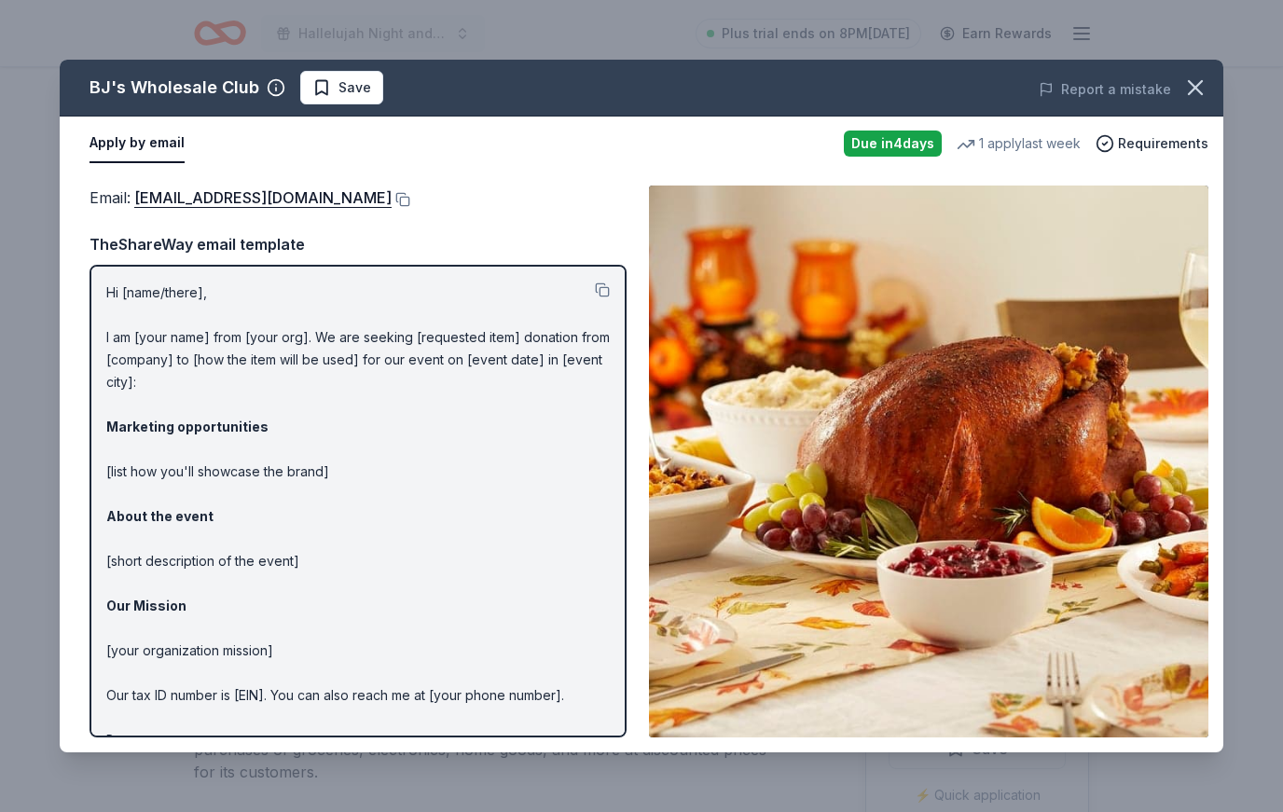
click at [645, 155] on div "Apply by email" at bounding box center [458, 143] width 739 height 39
click at [606, 345] on p "Hi [name/there], I am [your name] from [your org]. We are seeking [requested it…" at bounding box center [357, 528] width 503 height 492
click at [605, 294] on button at bounding box center [602, 289] width 15 height 15
click at [392, 196] on button at bounding box center [401, 199] width 19 height 15
click at [606, 287] on button at bounding box center [602, 289] width 15 height 15
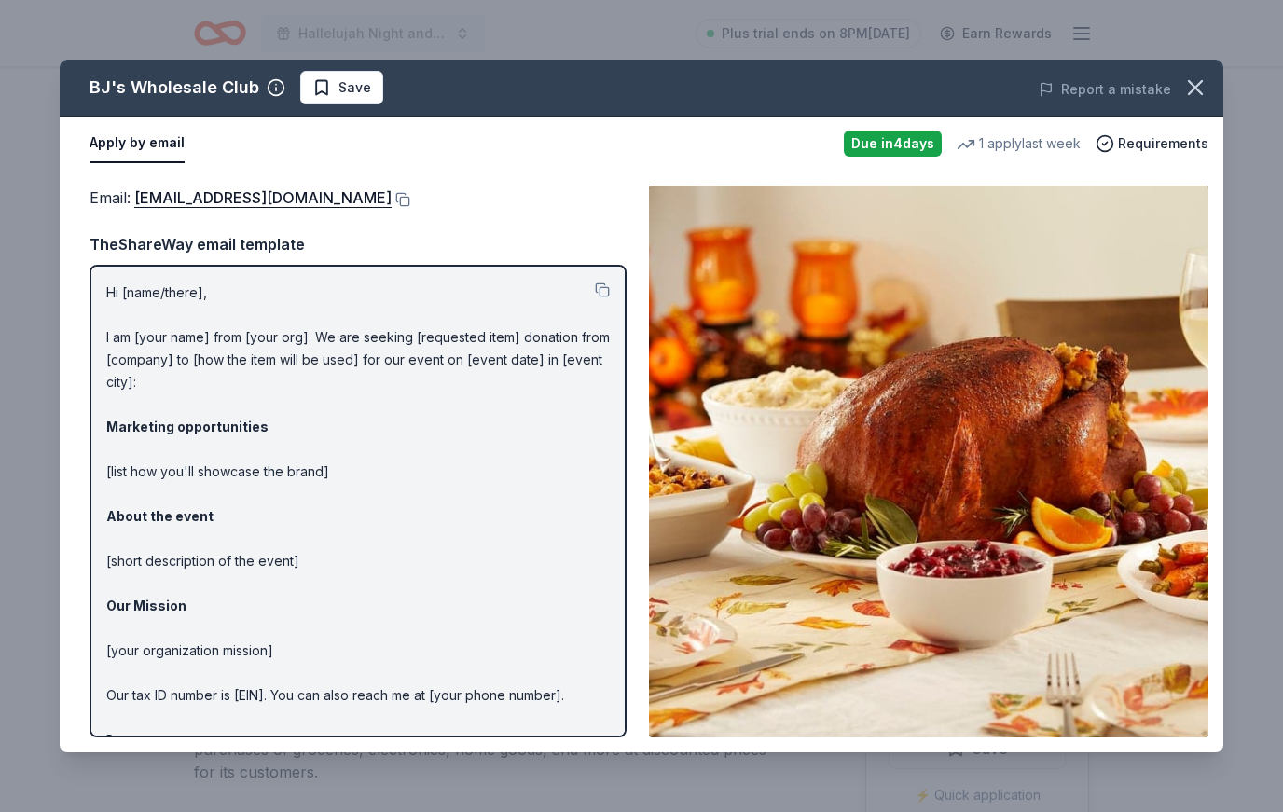
click at [363, 86] on span "Save" at bounding box center [354, 87] width 33 height 22
click at [1199, 96] on icon "button" at bounding box center [1195, 88] width 26 height 26
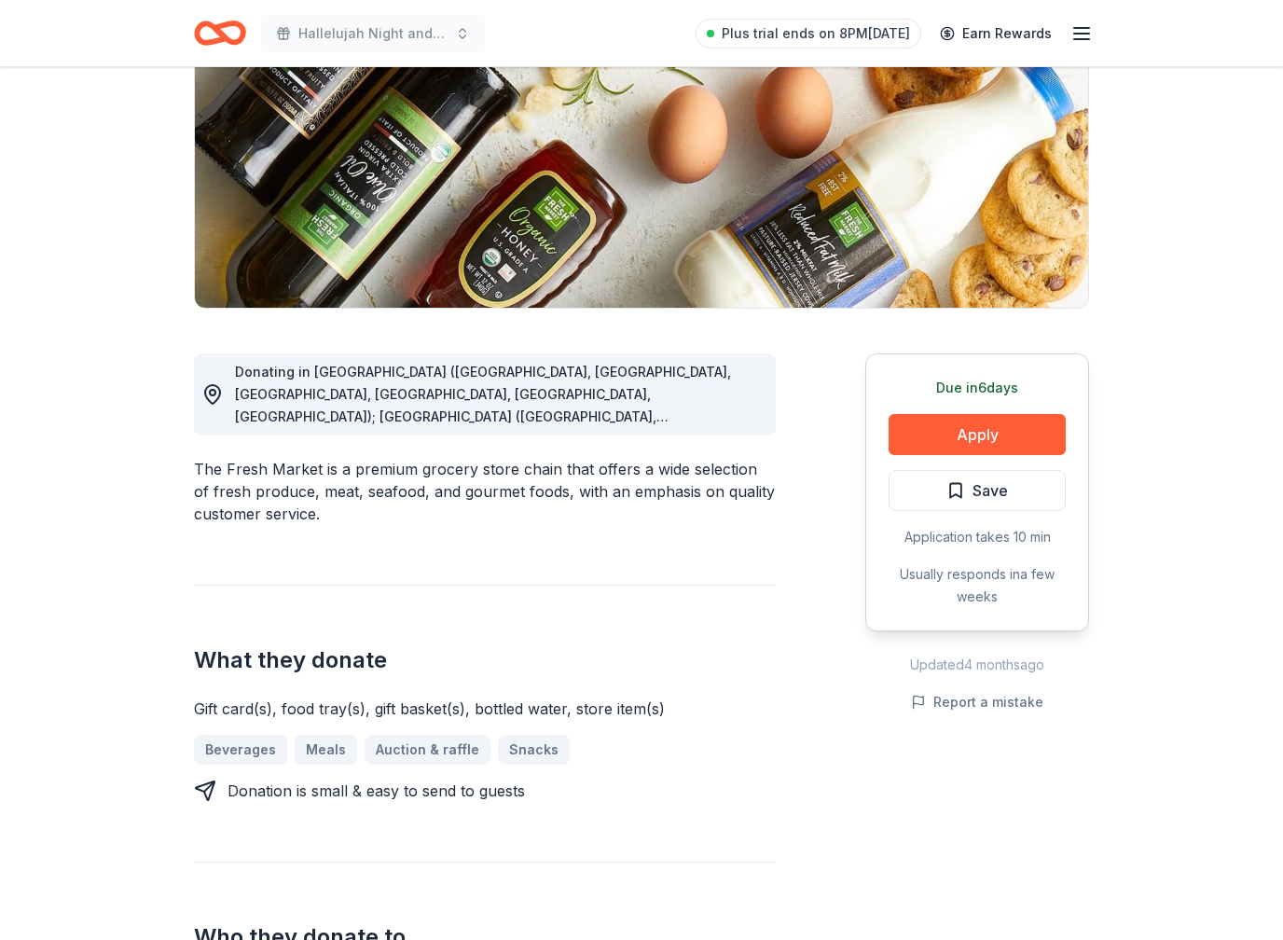
scroll to position [258, 0]
click at [1016, 442] on button "Apply" at bounding box center [976, 434] width 177 height 41
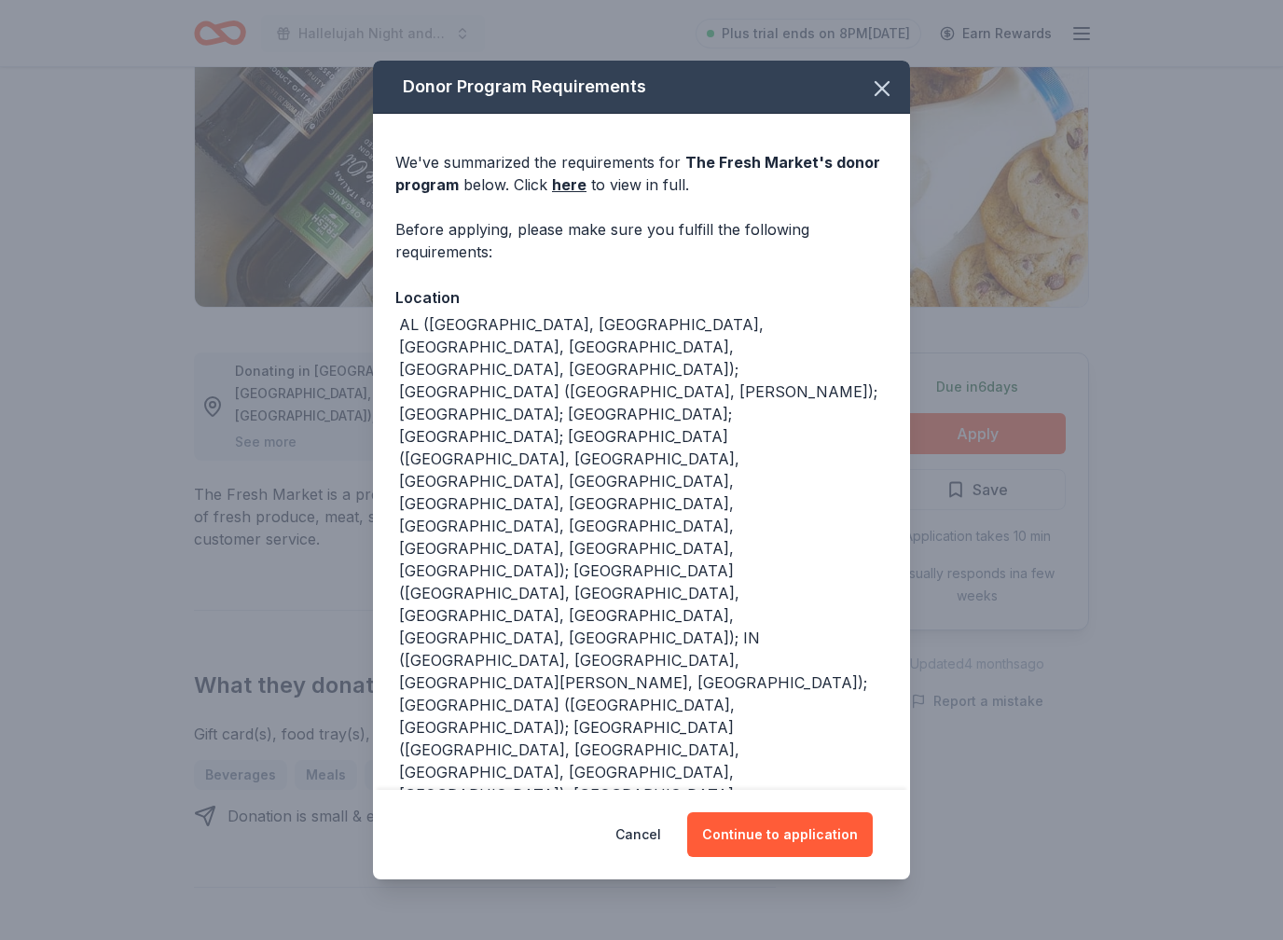
click at [842, 811] on button "Continue to application" at bounding box center [780, 834] width 186 height 45
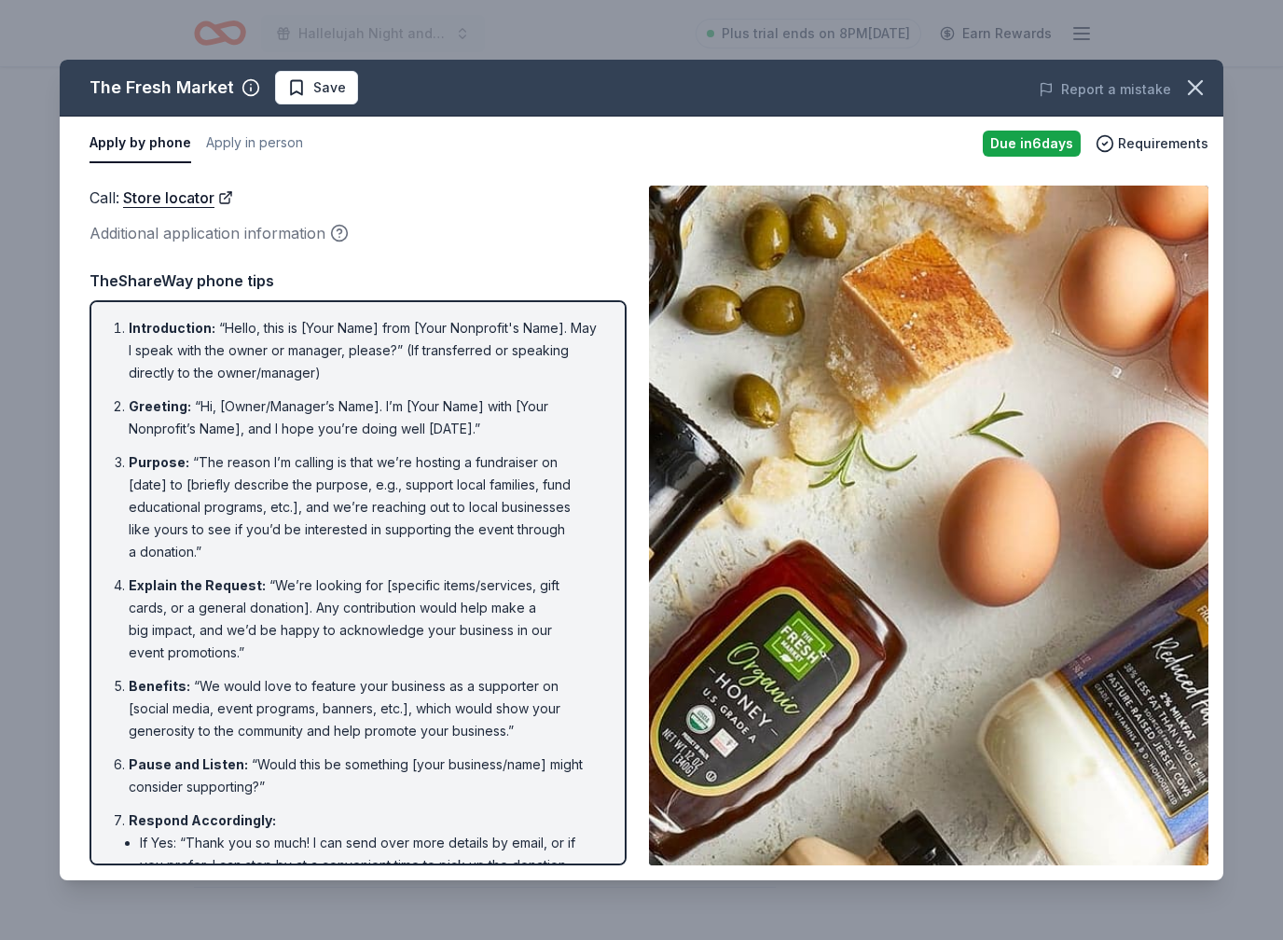
click at [131, 330] on span "Introduction :" at bounding box center [172, 328] width 87 height 16
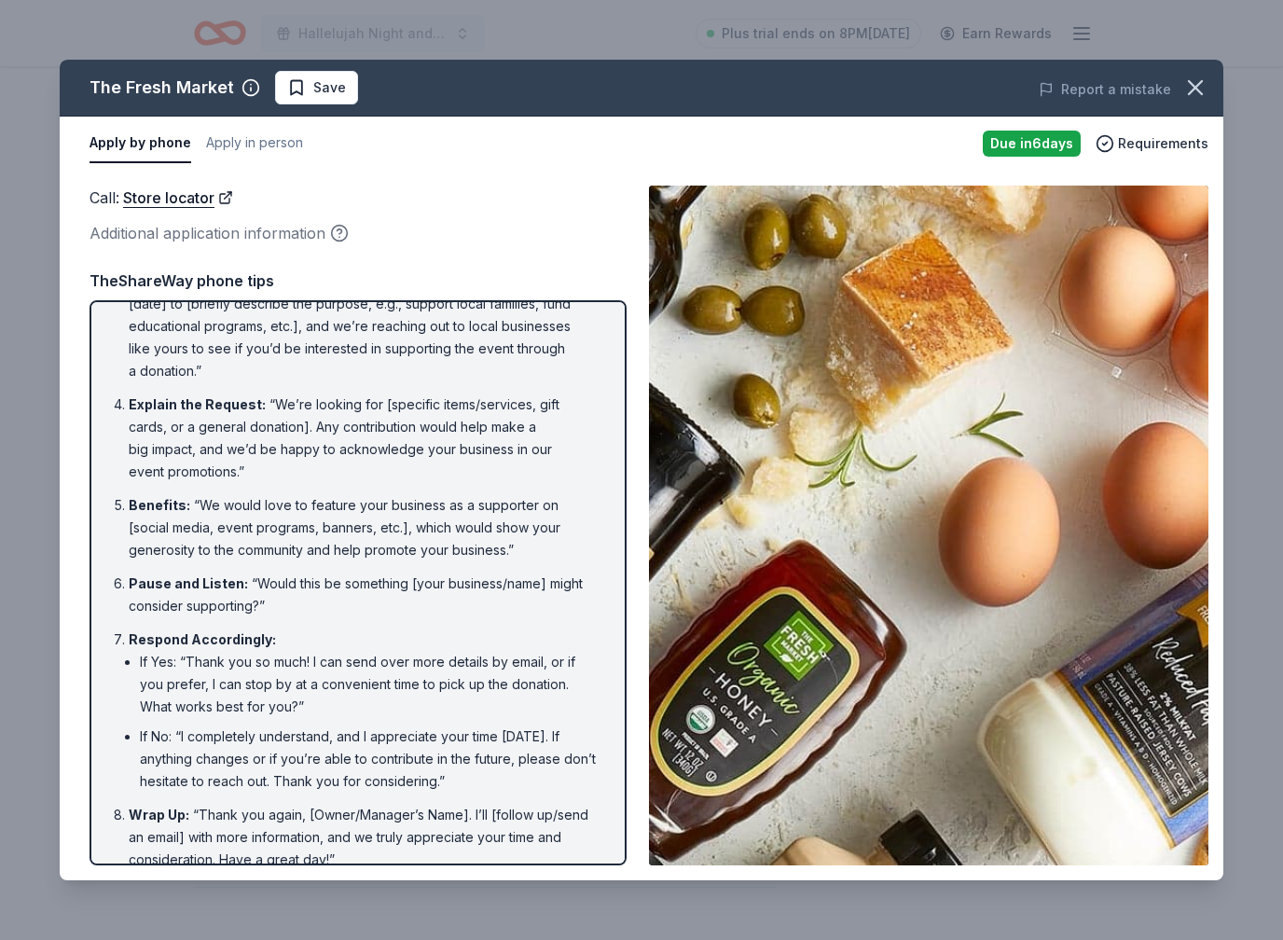
scroll to position [180, 0]
click at [547, 811] on li "Wrap Up : “Thank you again, [Owner/Manager’s Name]. I’ll [follow up/send an ema…" at bounding box center [364, 837] width 470 height 67
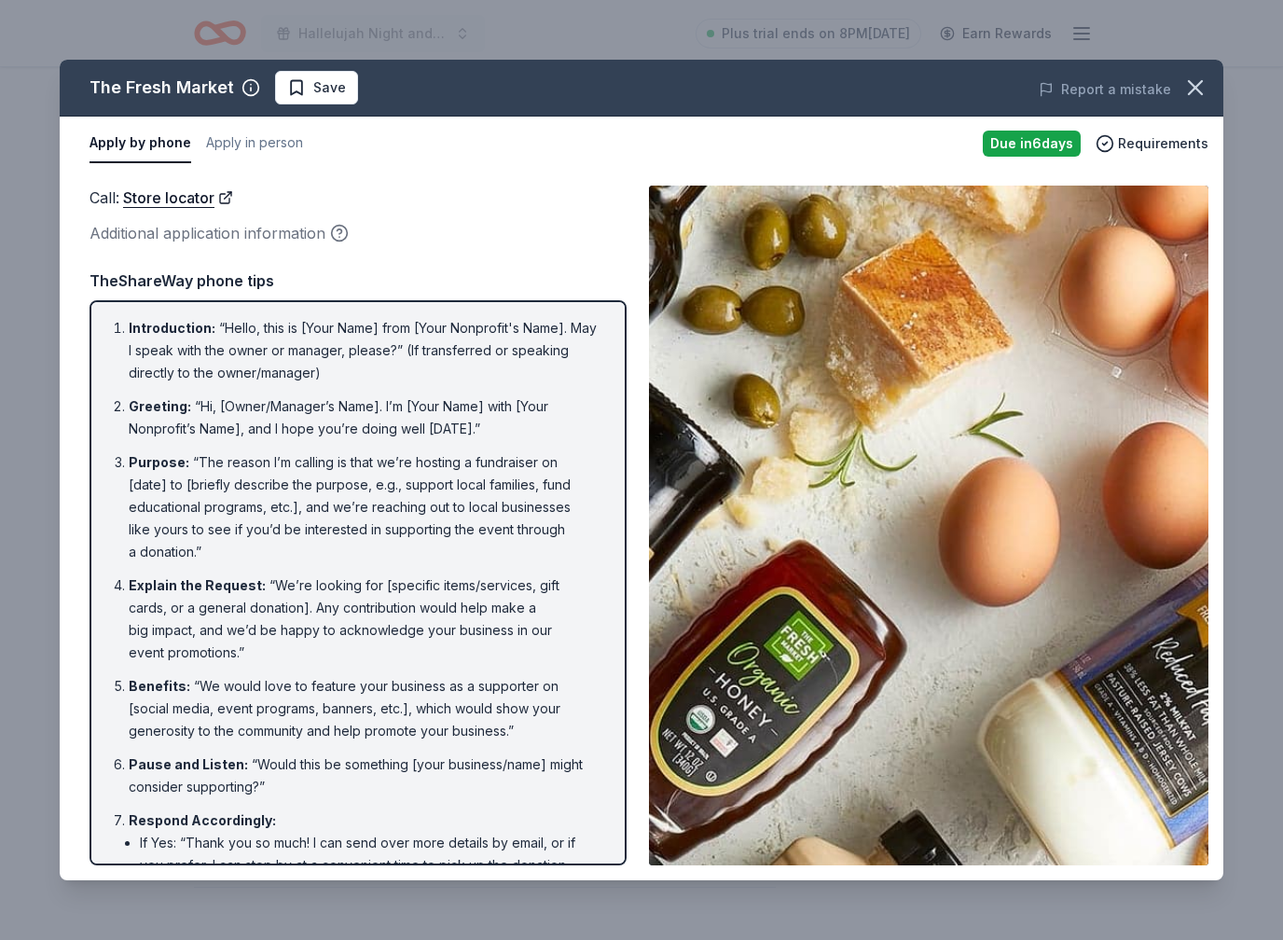
scroll to position [0, 0]
click at [129, 334] on li "Introduction : “Hello, this is [Your Name] from [Your Nonprofit's Name]. May I …" at bounding box center [364, 350] width 470 height 67
click at [197, 339] on li "Introduction : “Hello, this is [Your Name] from [Your Nonprofit's Name]. May I …" at bounding box center [364, 350] width 470 height 67
click at [189, 342] on li "Introduction : “Hello, this is [Your Name] from [Your Nonprofit's Name]. May I …" at bounding box center [364, 350] width 470 height 67
click at [142, 336] on li "Introduction : “Hello, this is [Your Name] from [Your Nonprofit's Name]. May I …" at bounding box center [364, 350] width 470 height 67
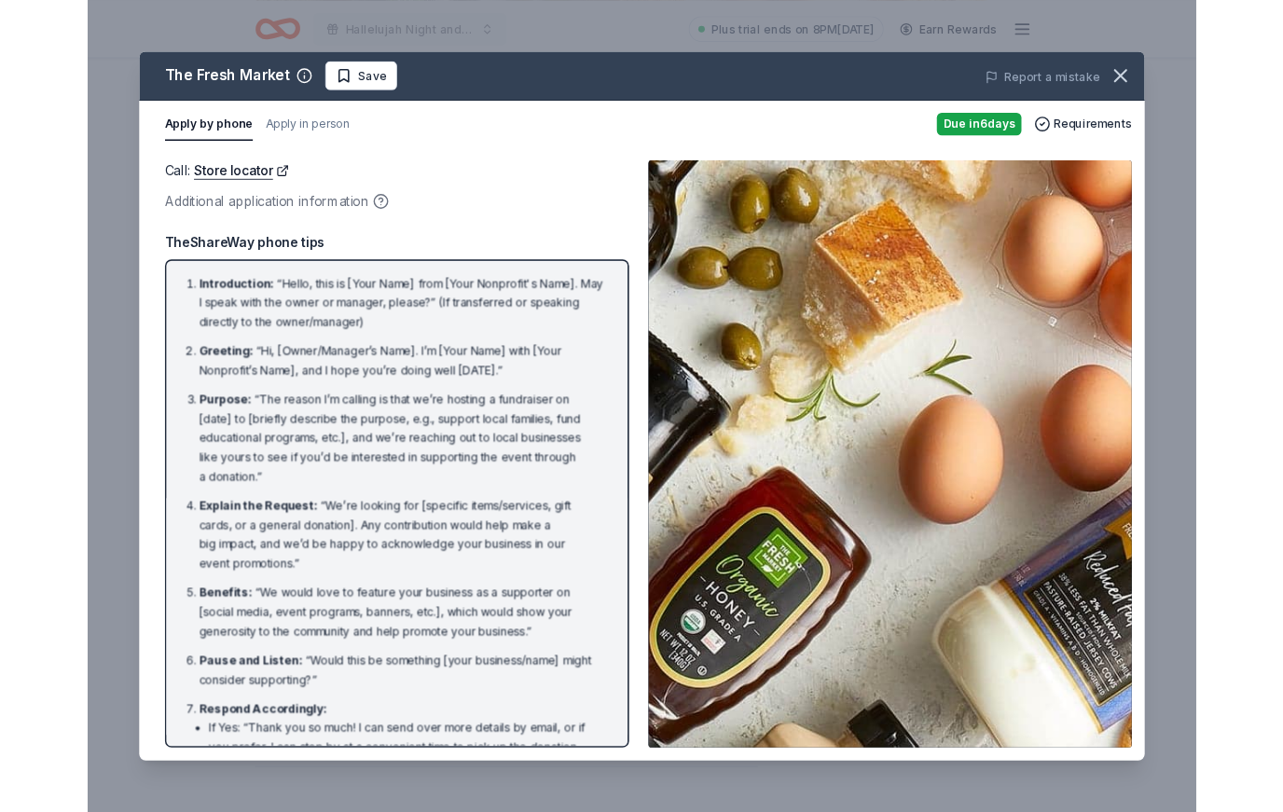
scroll to position [311, 0]
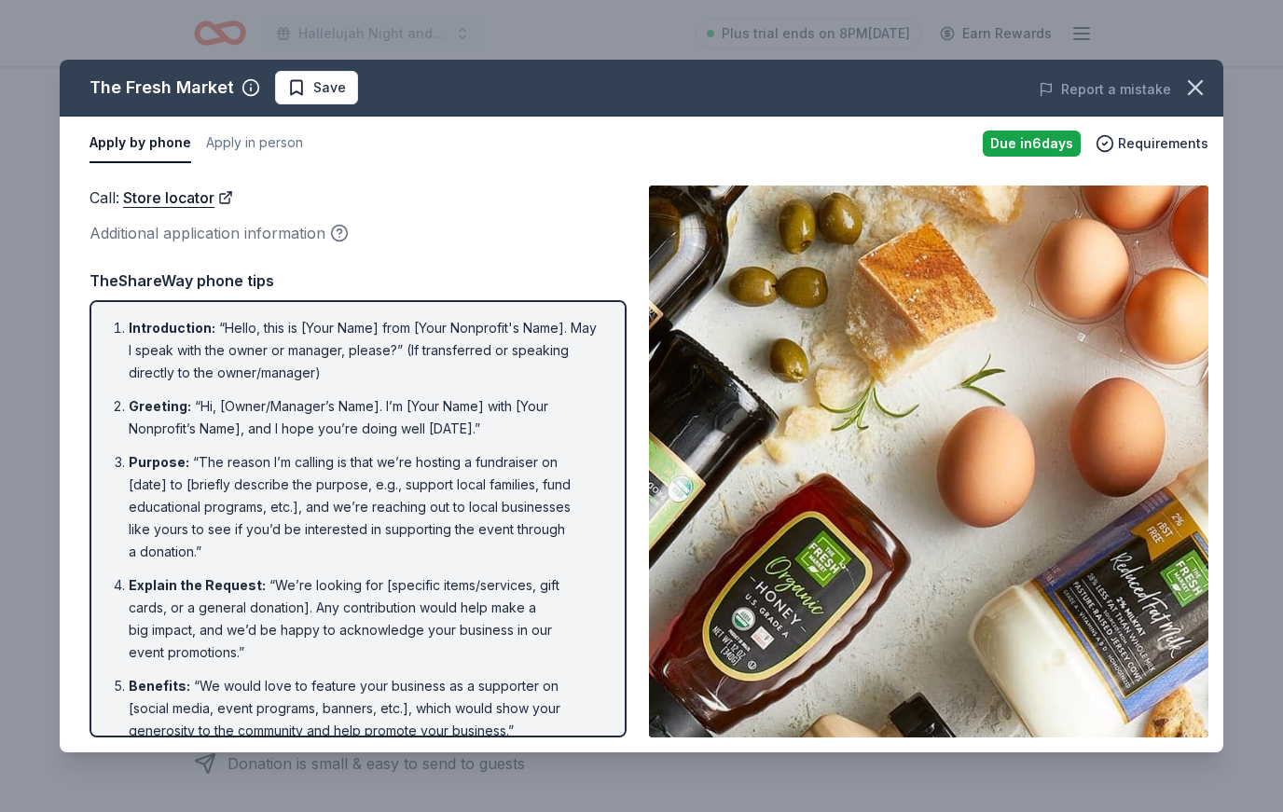
click at [521, 242] on div "Additional application information" at bounding box center [357, 233] width 537 height 24
click at [539, 408] on li "Greeting : “Hi, [Owner/Manager’s Name]. I’m [Your Name] with [Your Nonprofit’s …" at bounding box center [364, 417] width 470 height 45
click at [554, 474] on li "Purpose : “The reason I’m calling is that we’re hosting a fundraiser on [date] …" at bounding box center [364, 507] width 470 height 112
click at [468, 537] on li "Purpose : “The reason I’m calling is that we’re hosting a fundraiser on [date] …" at bounding box center [364, 507] width 470 height 112
click at [485, 505] on li "Purpose : “The reason I’m calling is that we’re hosting a fundraiser on [date] …" at bounding box center [364, 507] width 470 height 112
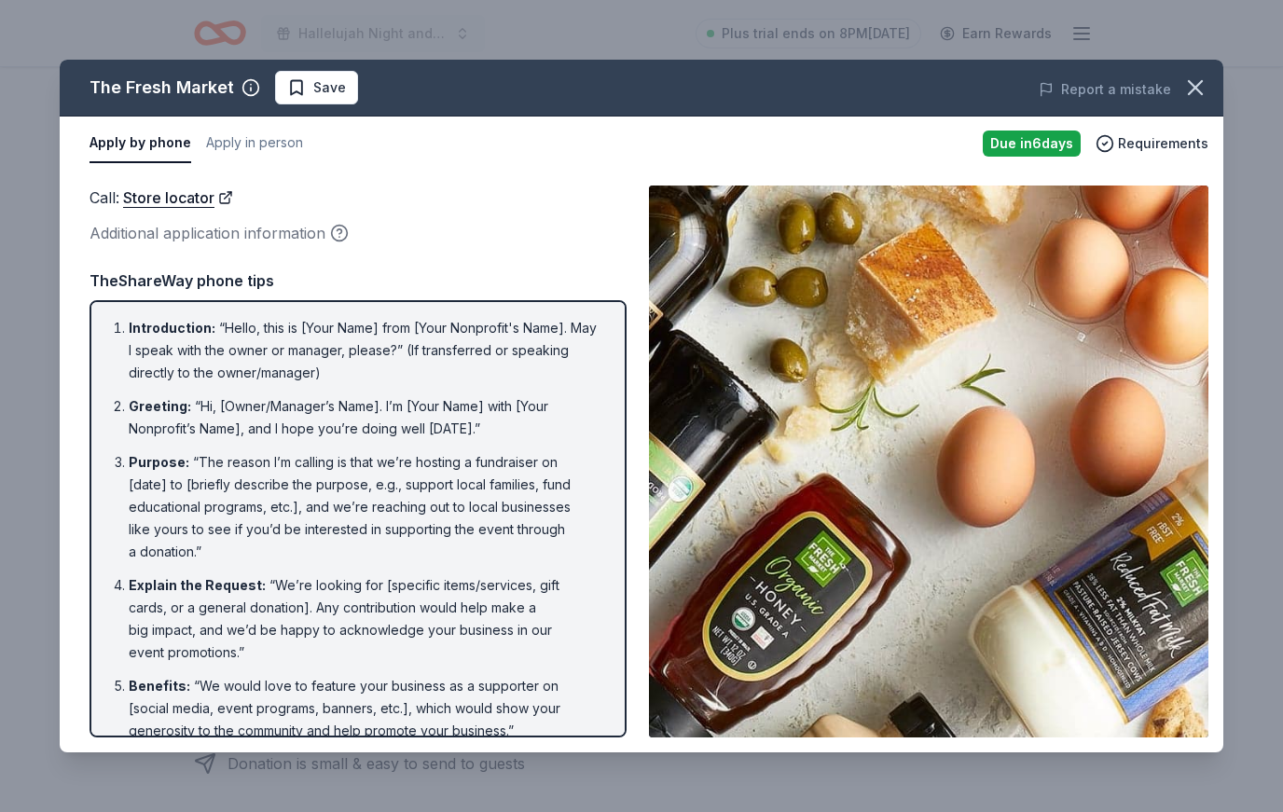
click at [481, 507] on li "Purpose : “The reason I’m calling is that we’re hosting a fundraiser on [date] …" at bounding box center [364, 507] width 470 height 112
click at [525, 514] on li "Purpose : “The reason I’m calling is that we’re hosting a fundraiser on [date] …" at bounding box center [364, 507] width 470 height 112
click at [230, 343] on li "Introduction : “Hello, this is [Your Name] from [Your Nonprofit's Name]. May I …" at bounding box center [364, 350] width 470 height 67
click at [129, 323] on li "Introduction : “Hello, this is [Your Name] from [Your Nonprofit's Name]. May I …" at bounding box center [364, 350] width 470 height 67
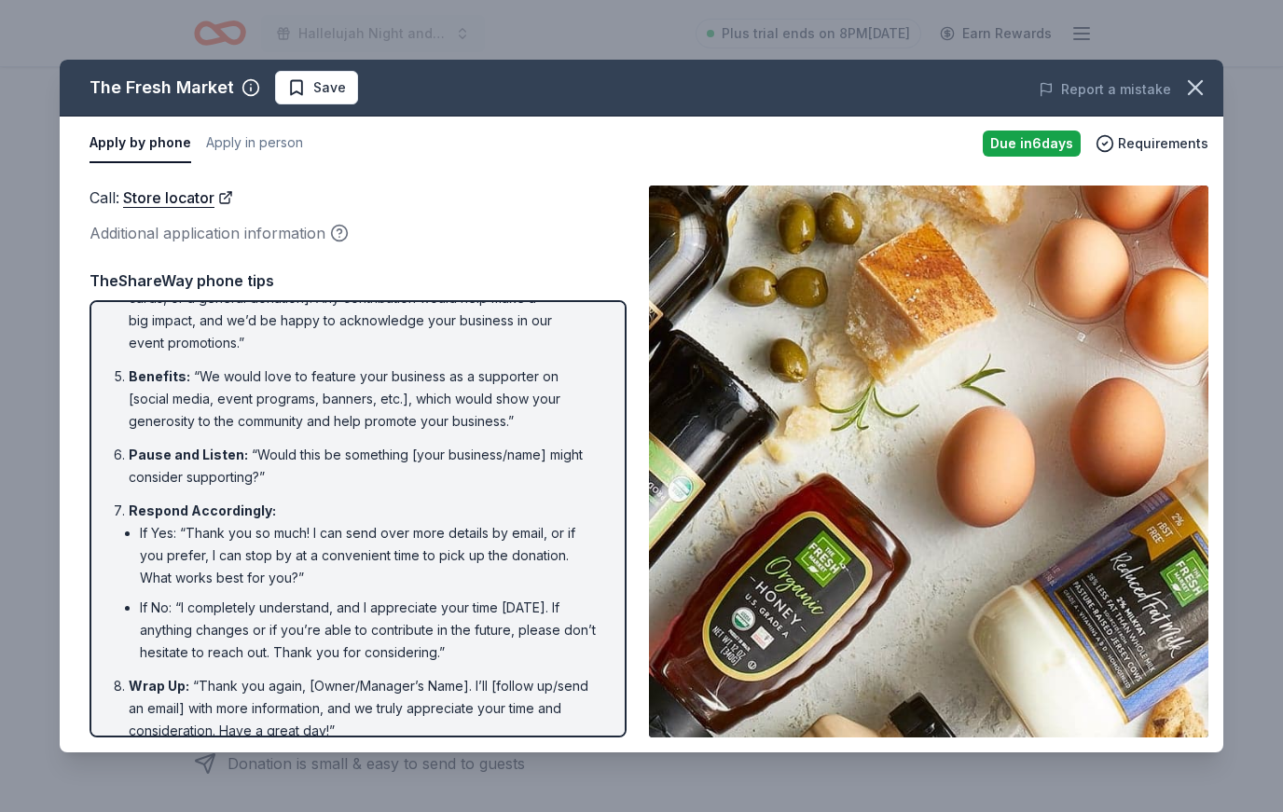
scroll to position [308, 0]
click at [325, 88] on span "Save" at bounding box center [329, 87] width 33 height 22
click at [1195, 90] on icon "button" at bounding box center [1195, 88] width 26 height 26
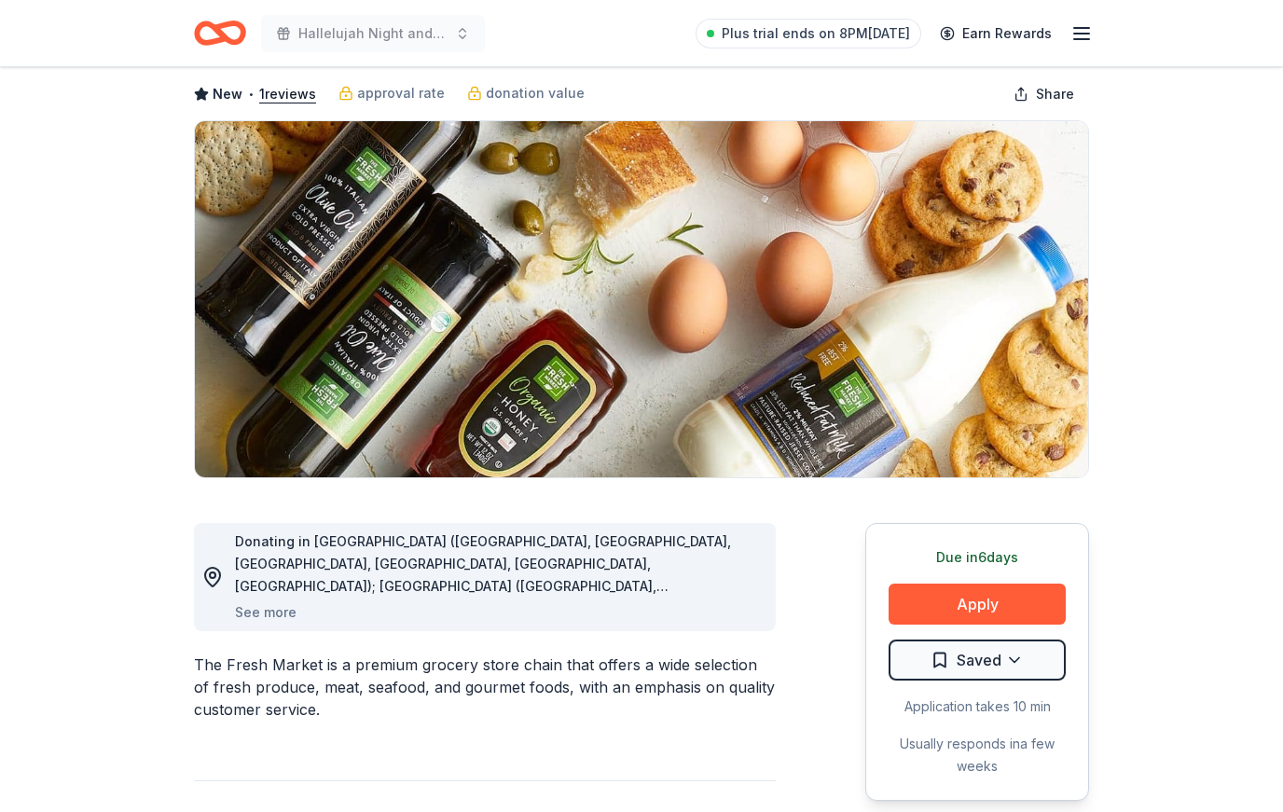
scroll to position [0, 0]
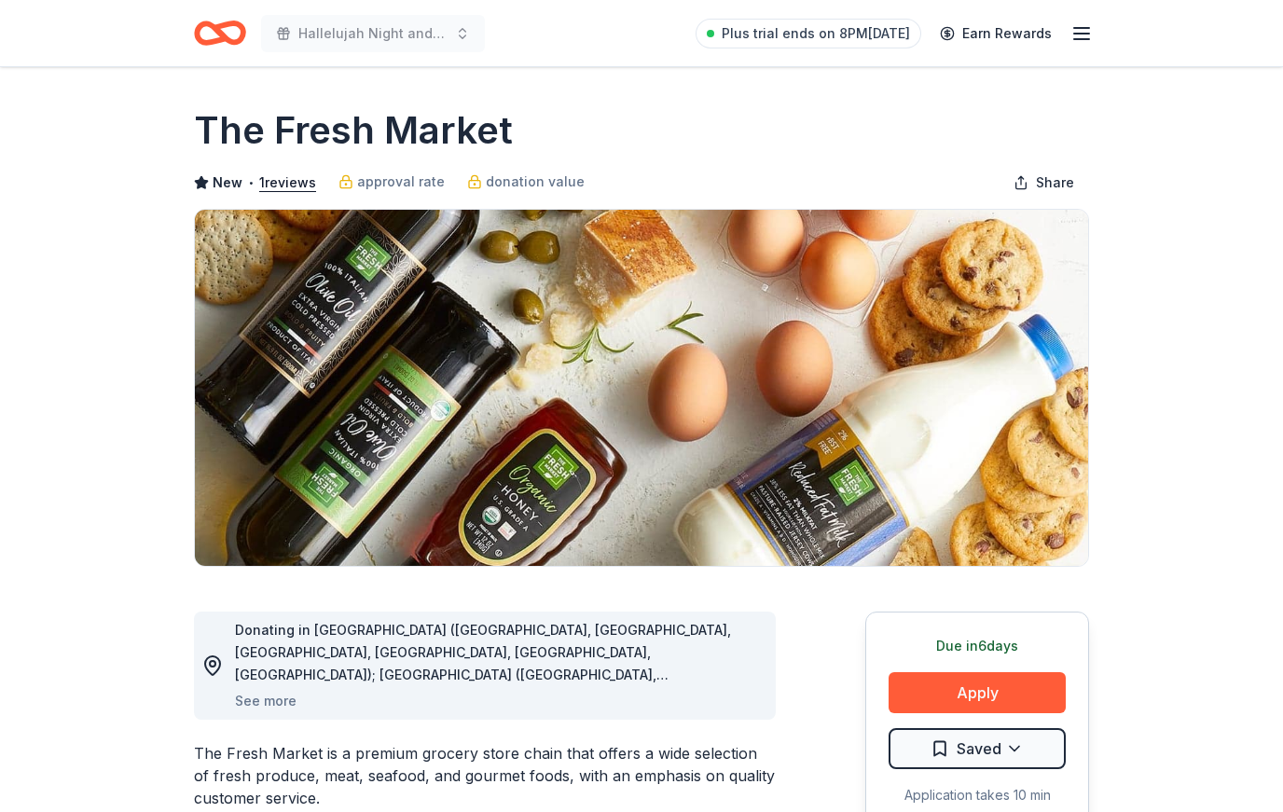
click at [1042, 185] on span "Share" at bounding box center [1055, 183] width 38 height 22
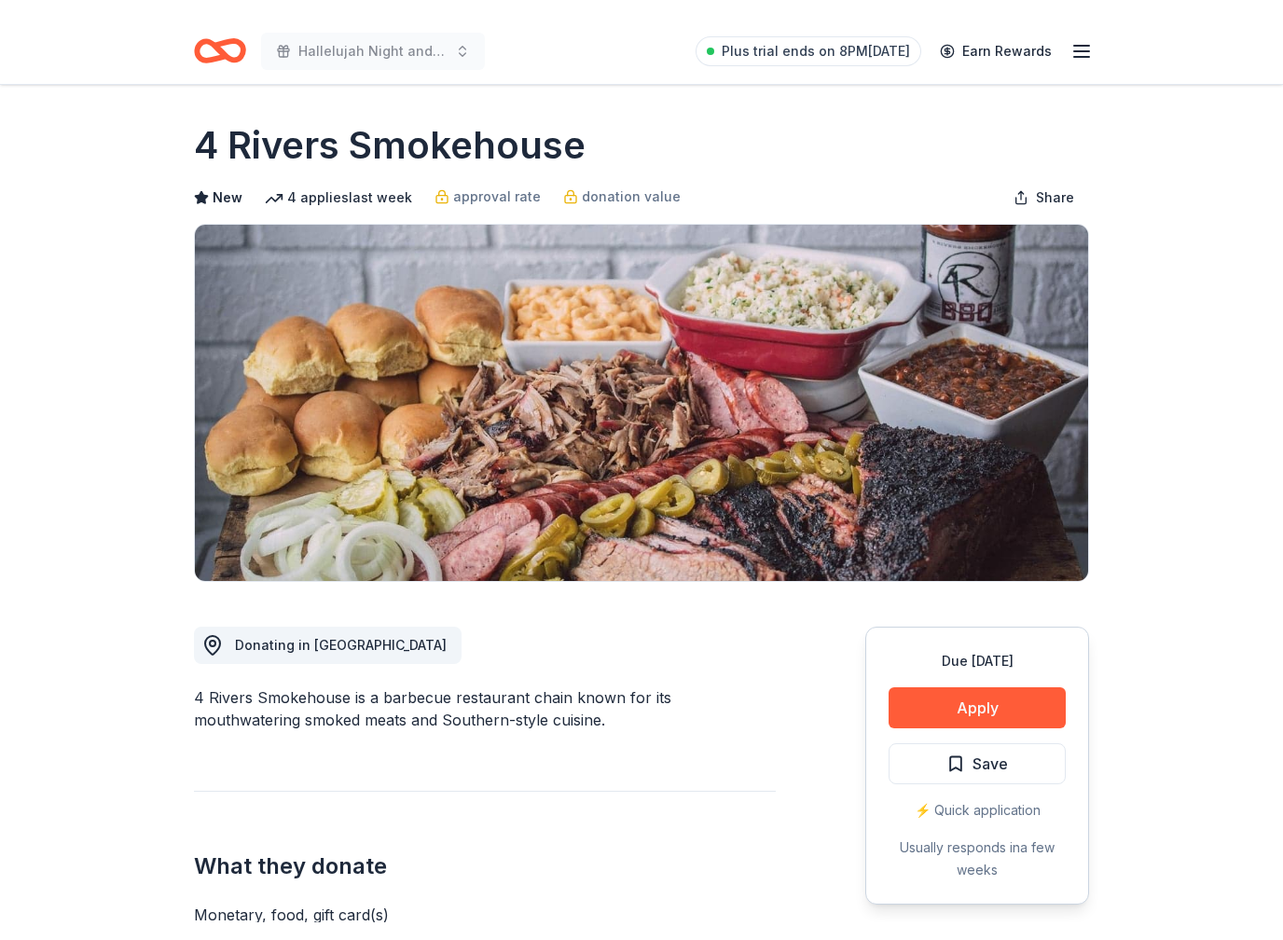
scroll to position [4, 0]
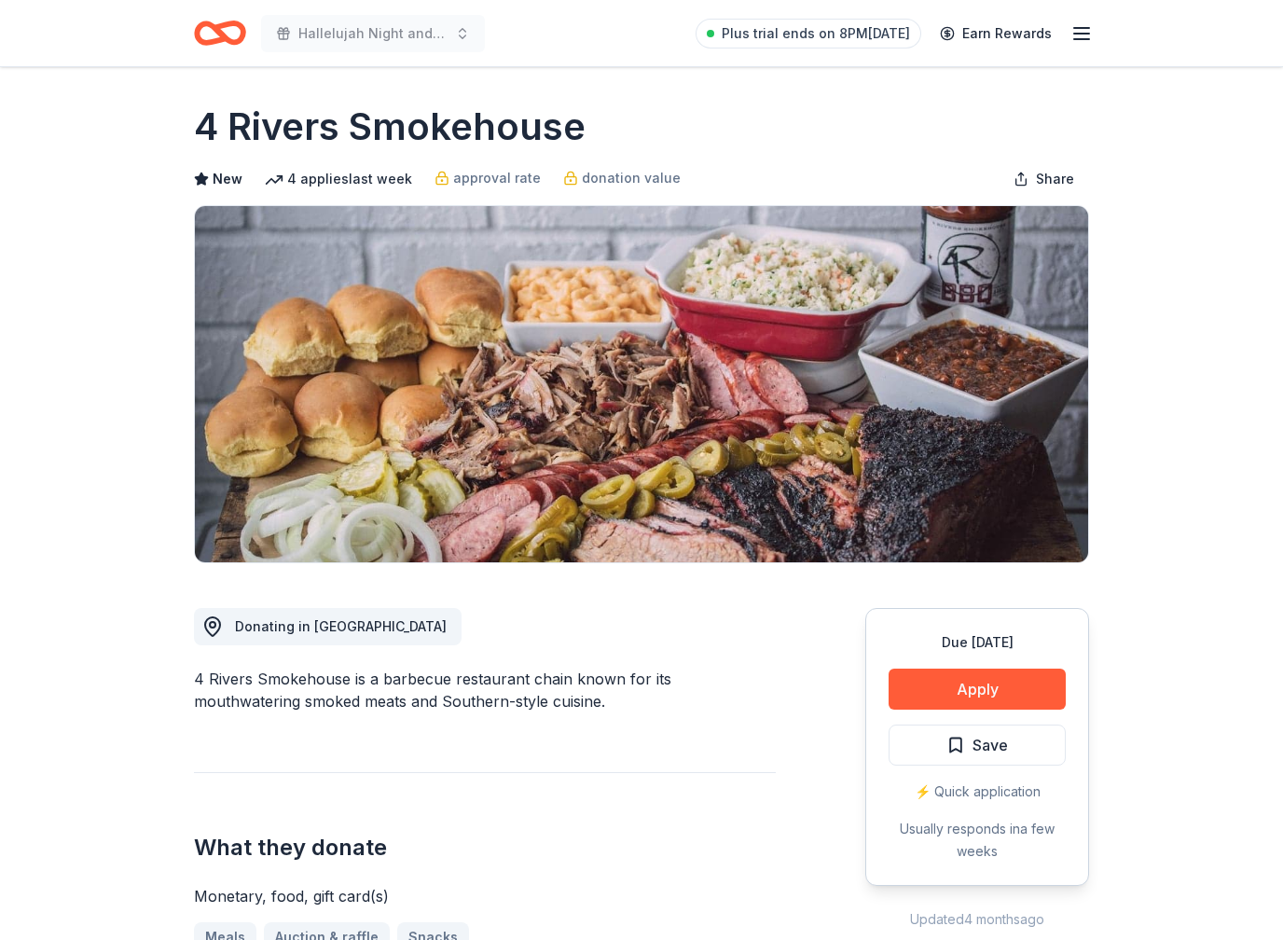
click at [983, 687] on button "Apply" at bounding box center [976, 688] width 177 height 41
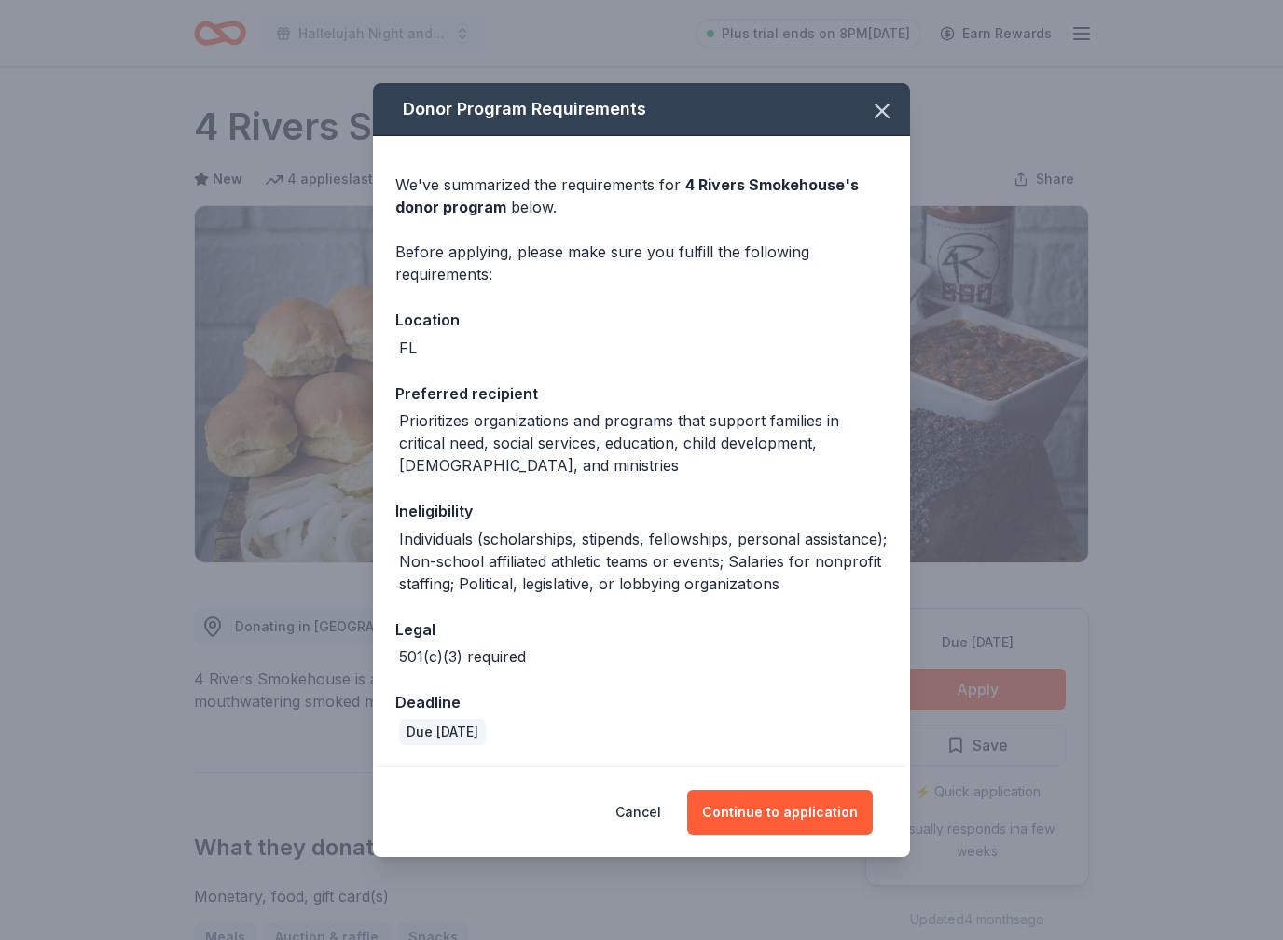
click at [785, 807] on button "Continue to application" at bounding box center [780, 812] width 186 height 45
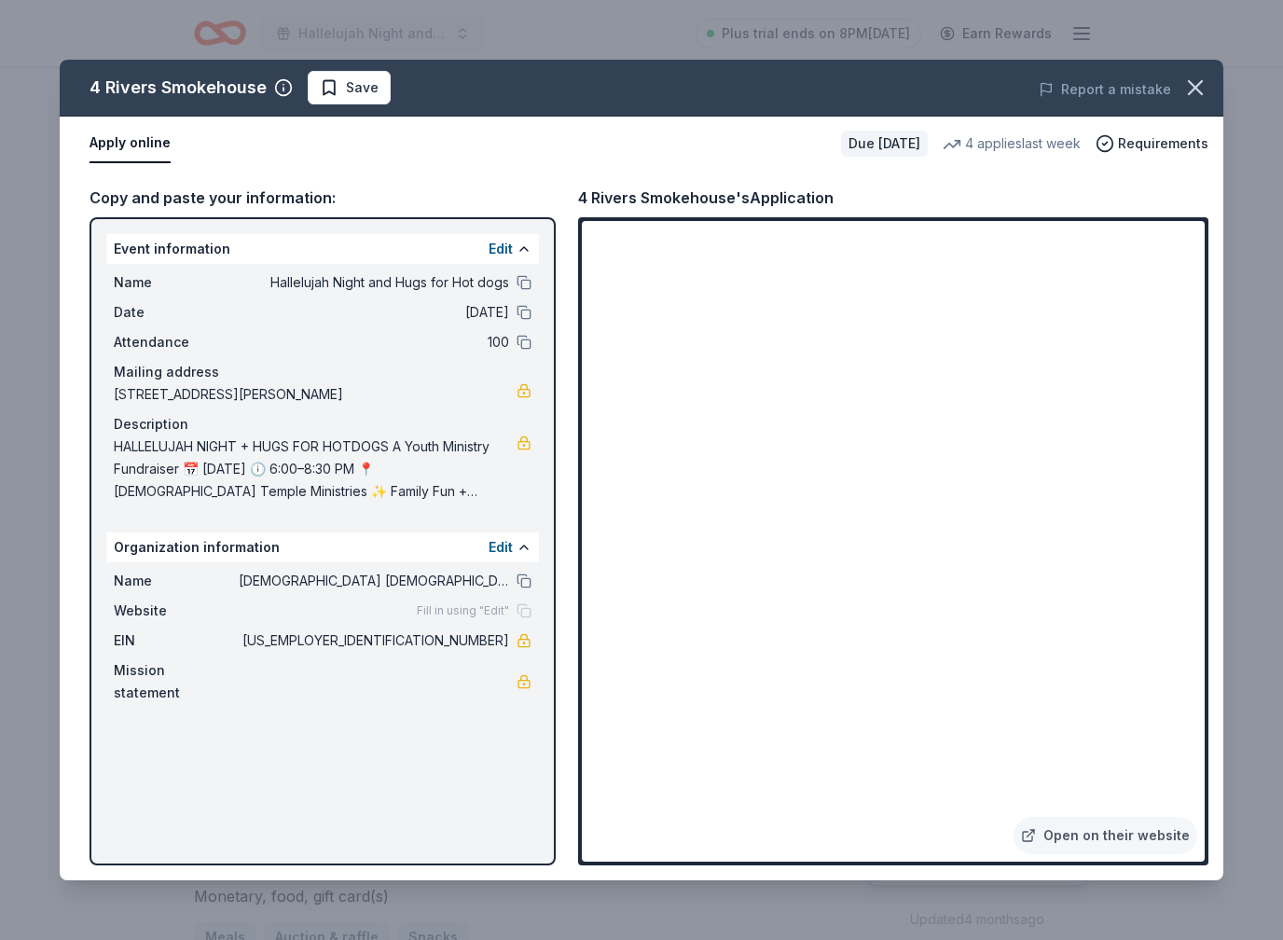
click at [1202, 92] on icon "button" at bounding box center [1195, 88] width 26 height 26
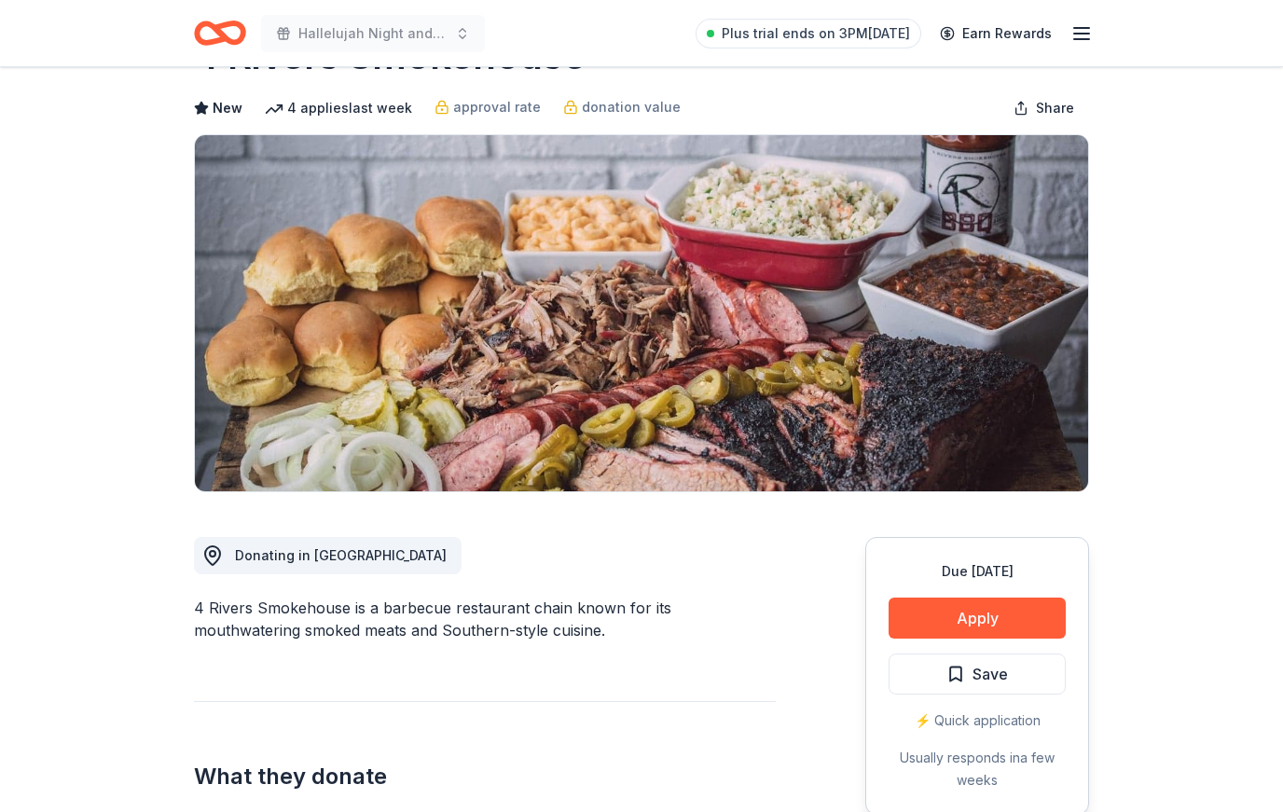
scroll to position [0, 0]
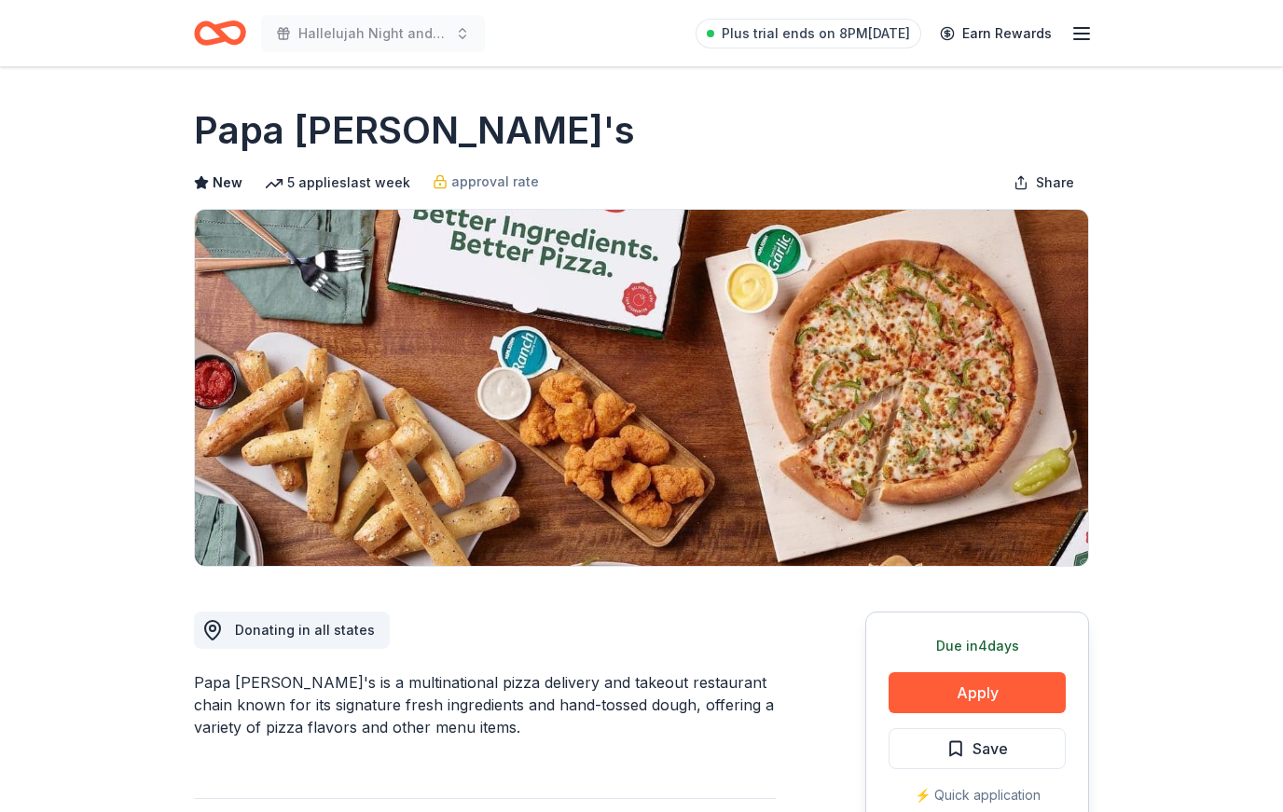
click at [951, 709] on button "Apply" at bounding box center [976, 692] width 177 height 41
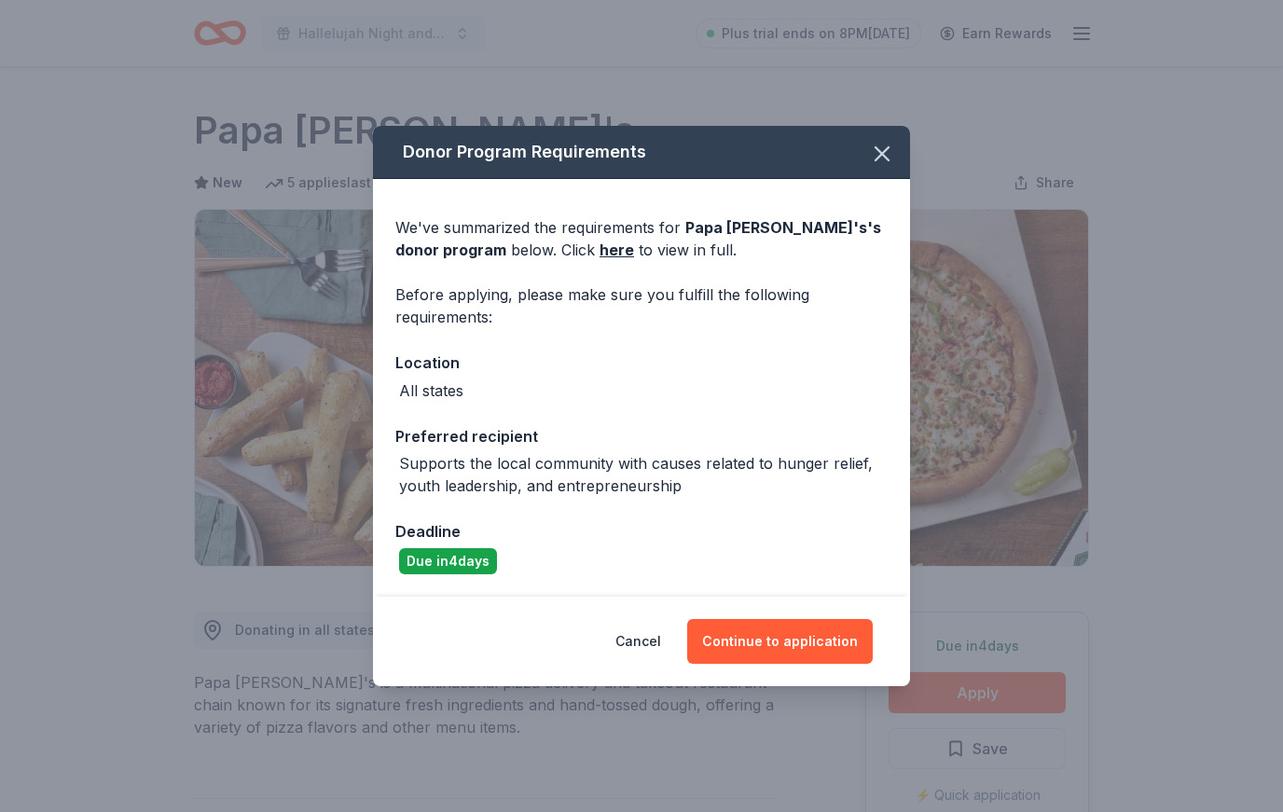
click at [835, 641] on button "Continue to application" at bounding box center [780, 641] width 186 height 45
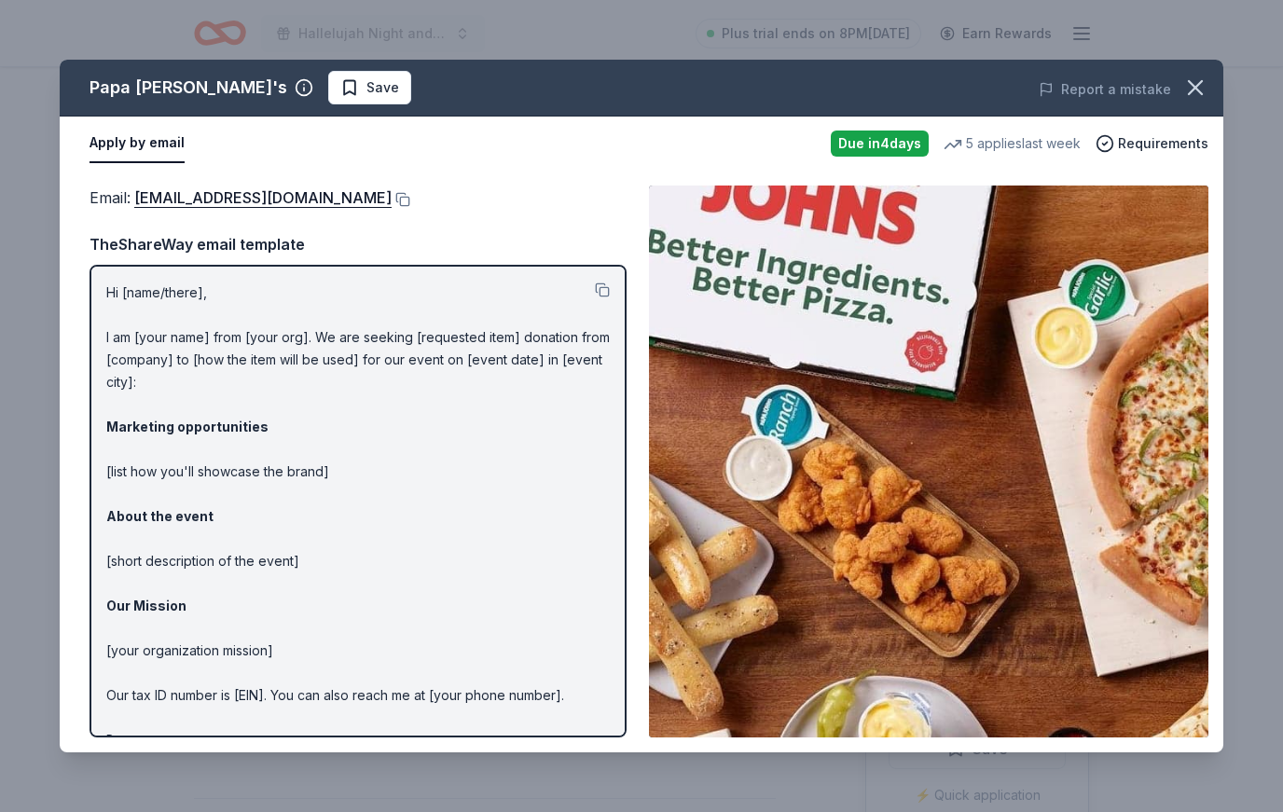
click at [1191, 97] on icon "button" at bounding box center [1195, 88] width 26 height 26
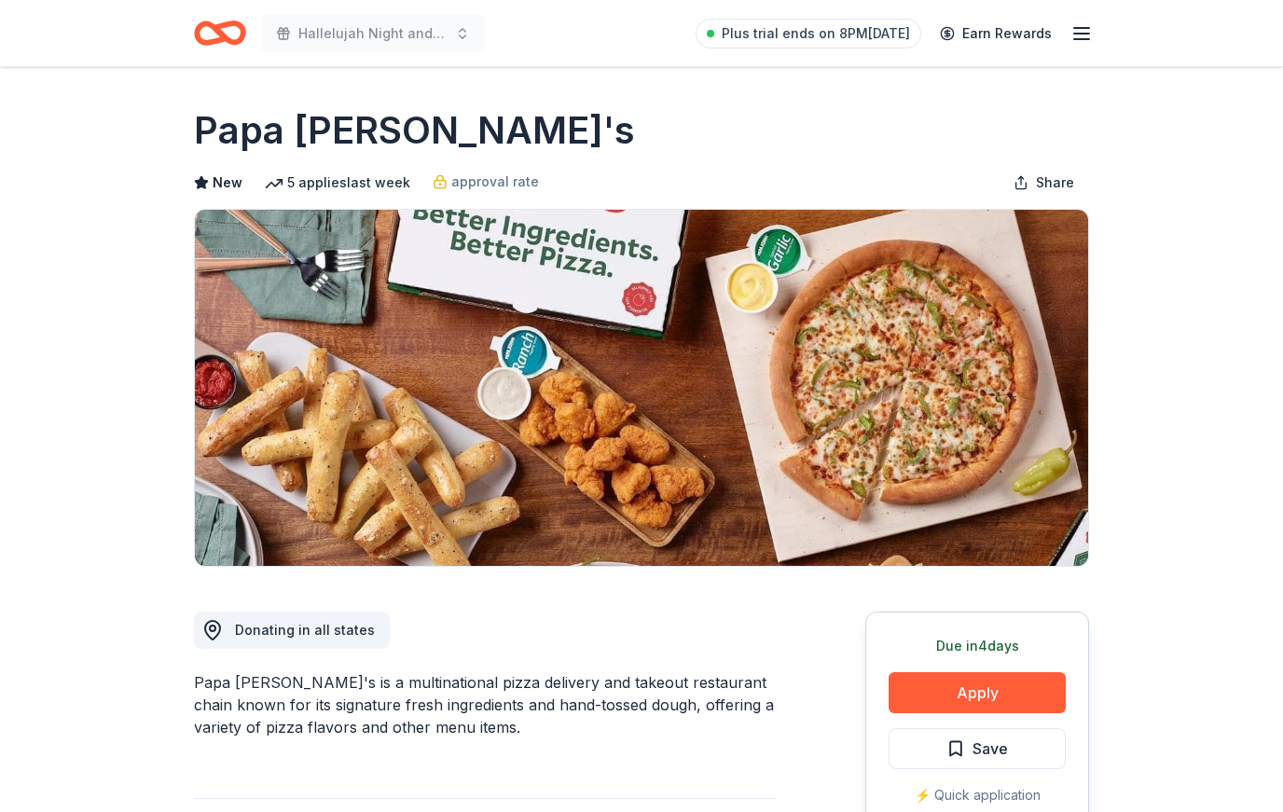
click at [986, 699] on button "Apply" at bounding box center [976, 692] width 177 height 41
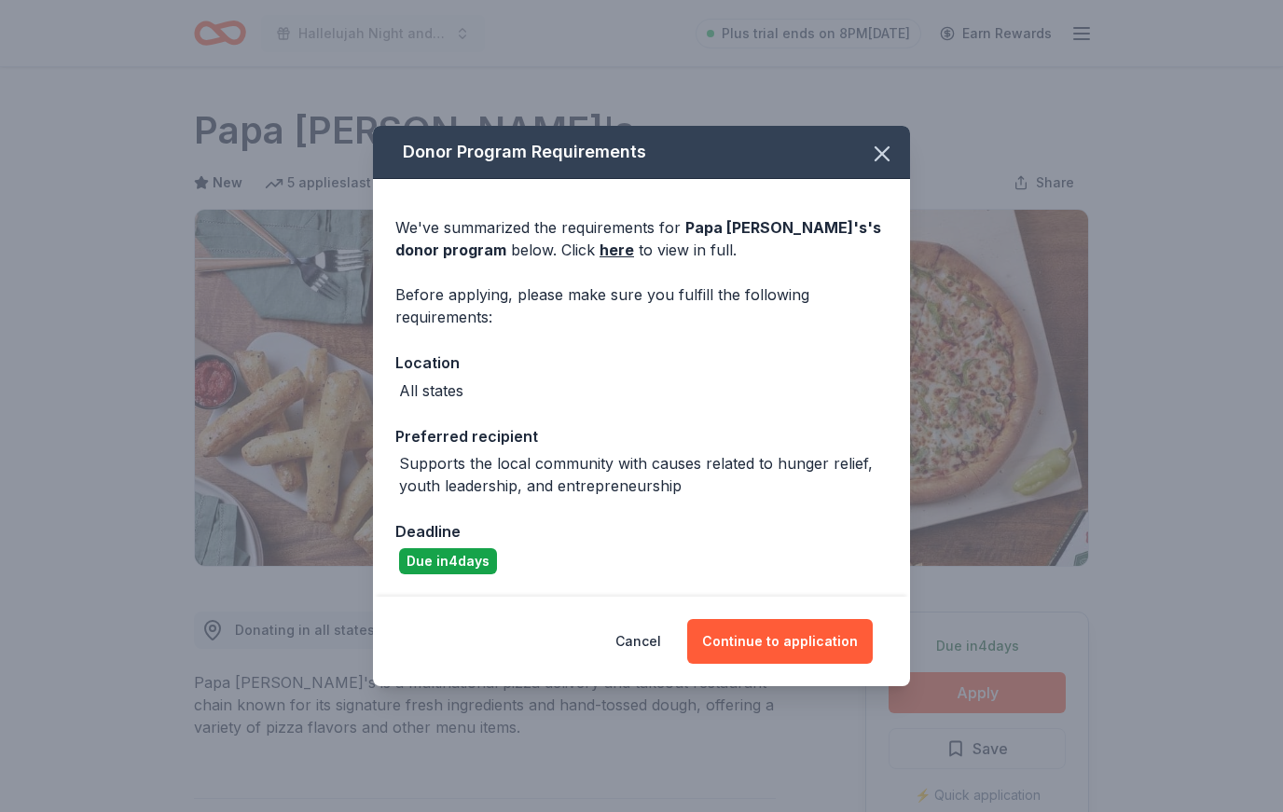
click at [801, 639] on button "Continue to application" at bounding box center [780, 641] width 186 height 45
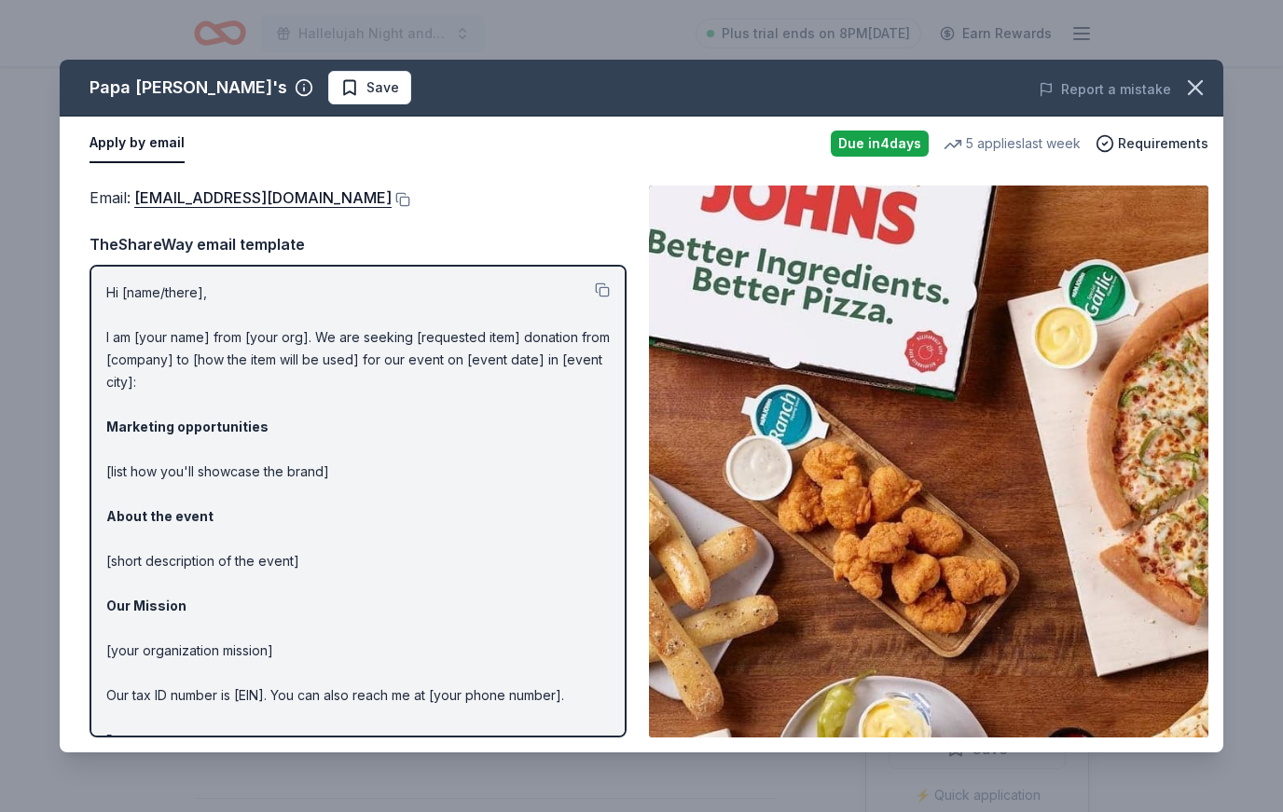
click at [260, 202] on link "[EMAIL_ADDRESS][DOMAIN_NAME]" at bounding box center [262, 198] width 257 height 24
click at [1179, 97] on button "button" at bounding box center [1195, 87] width 41 height 41
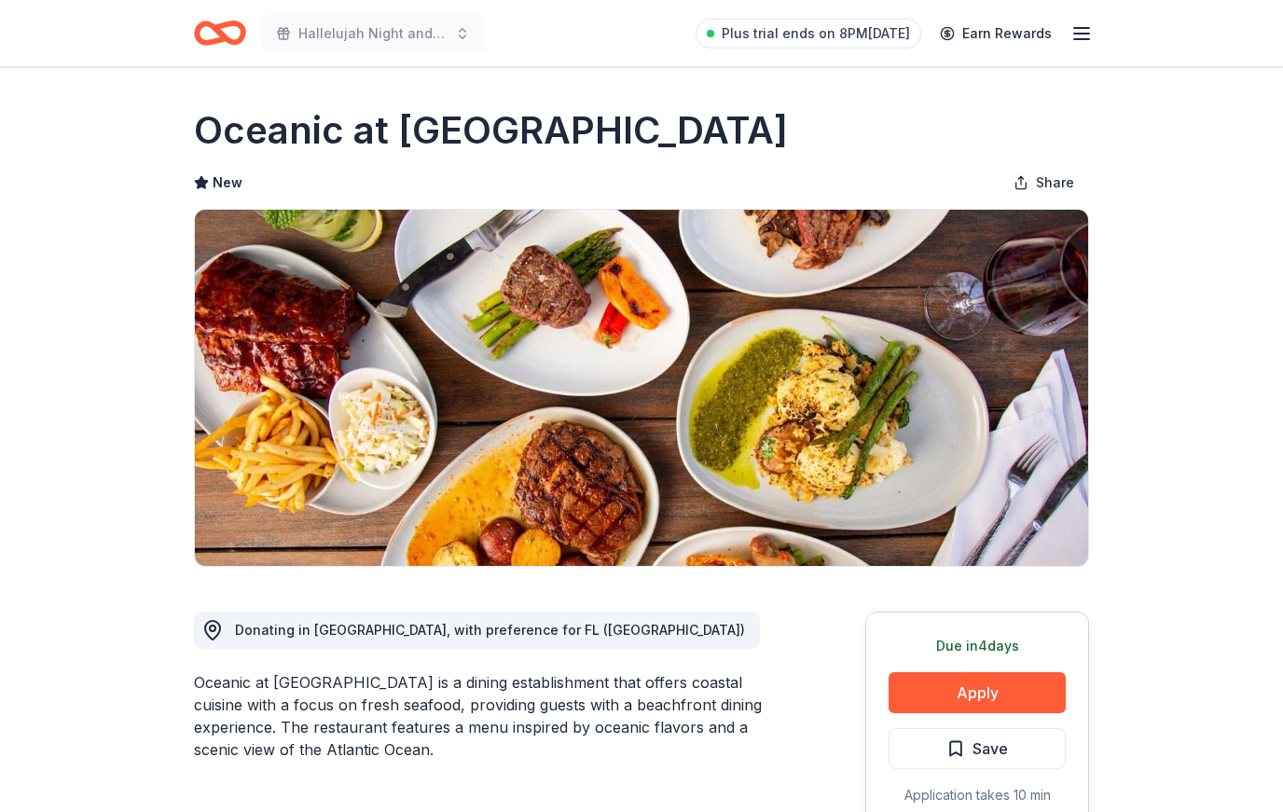
click at [997, 685] on button "Apply" at bounding box center [976, 692] width 177 height 41
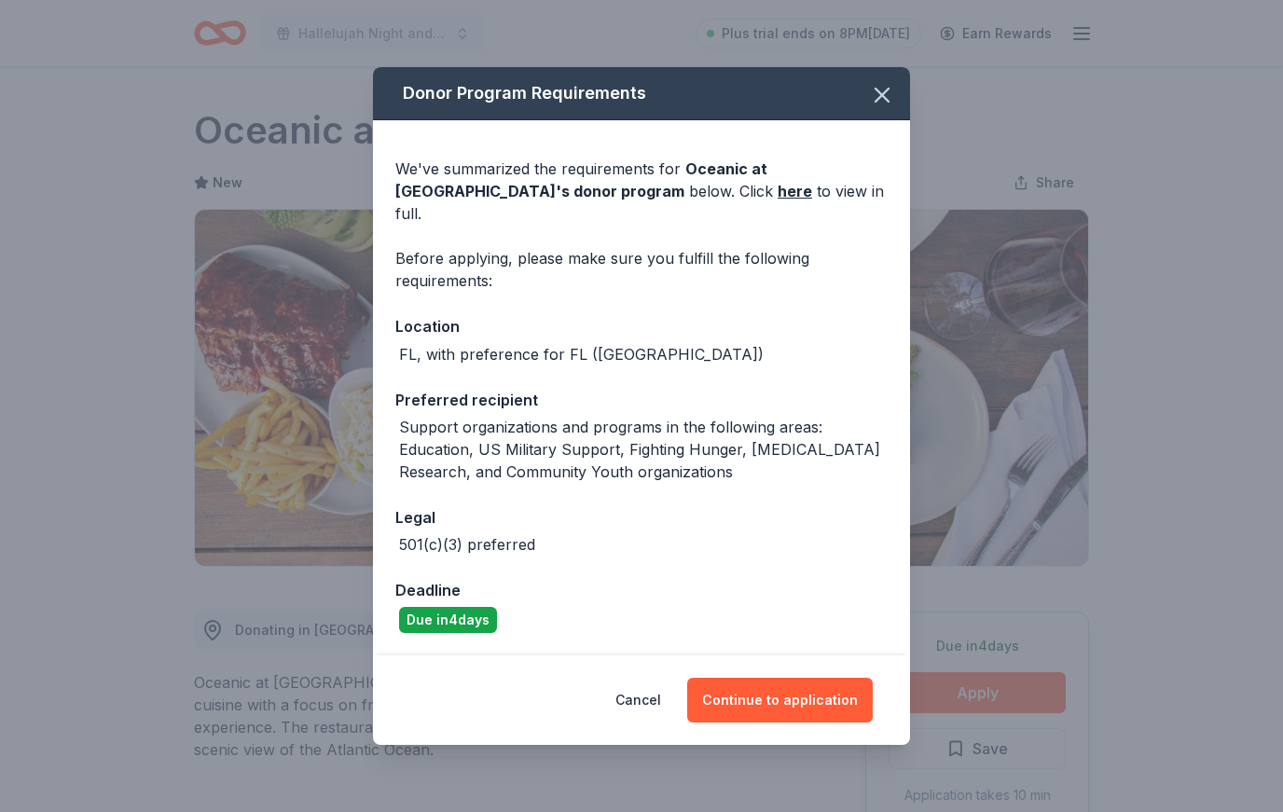
click at [788, 694] on button "Continue to application" at bounding box center [780, 700] width 186 height 45
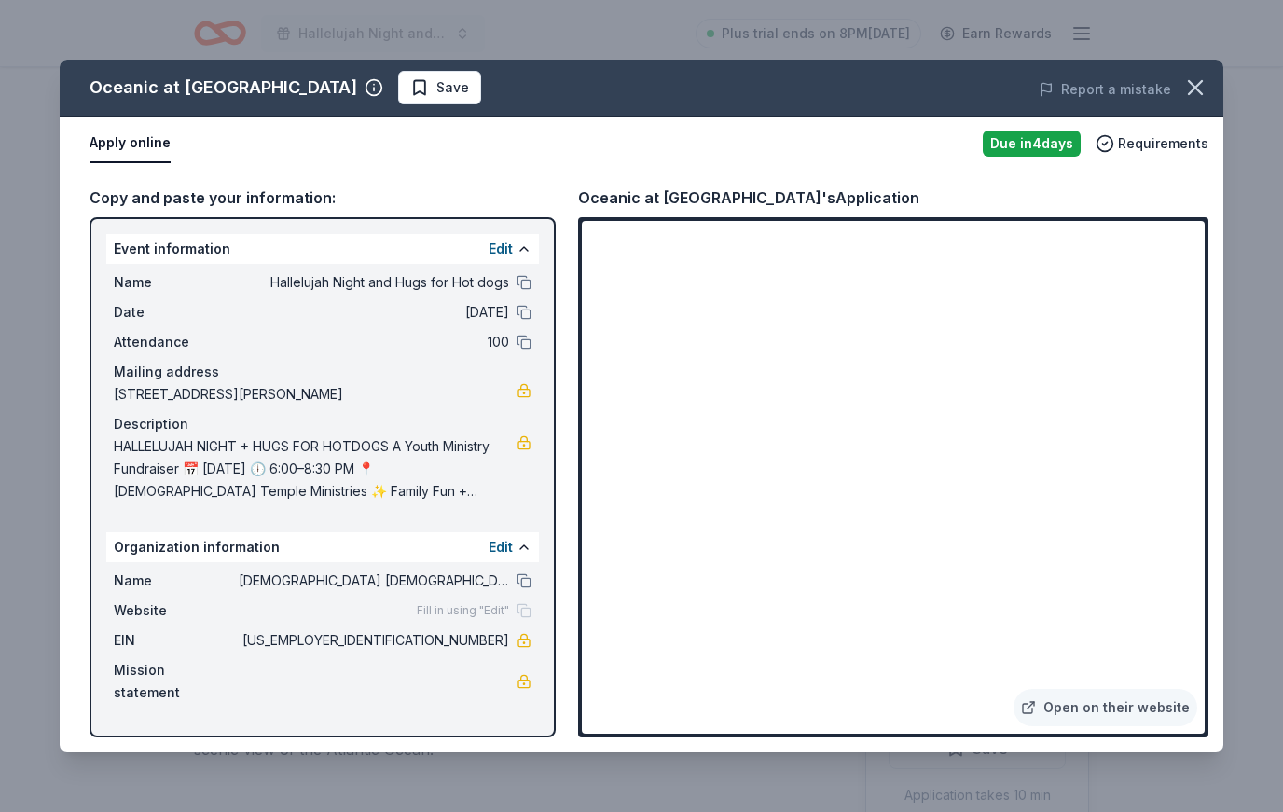
click at [508, 663] on div "Mission statement" at bounding box center [323, 681] width 418 height 45
click at [128, 257] on div "Event information Edit" at bounding box center [322, 249] width 433 height 30
click at [1122, 717] on link "Open on their website" at bounding box center [1105, 707] width 184 height 37
click at [1188, 89] on icon "button" at bounding box center [1195, 88] width 26 height 26
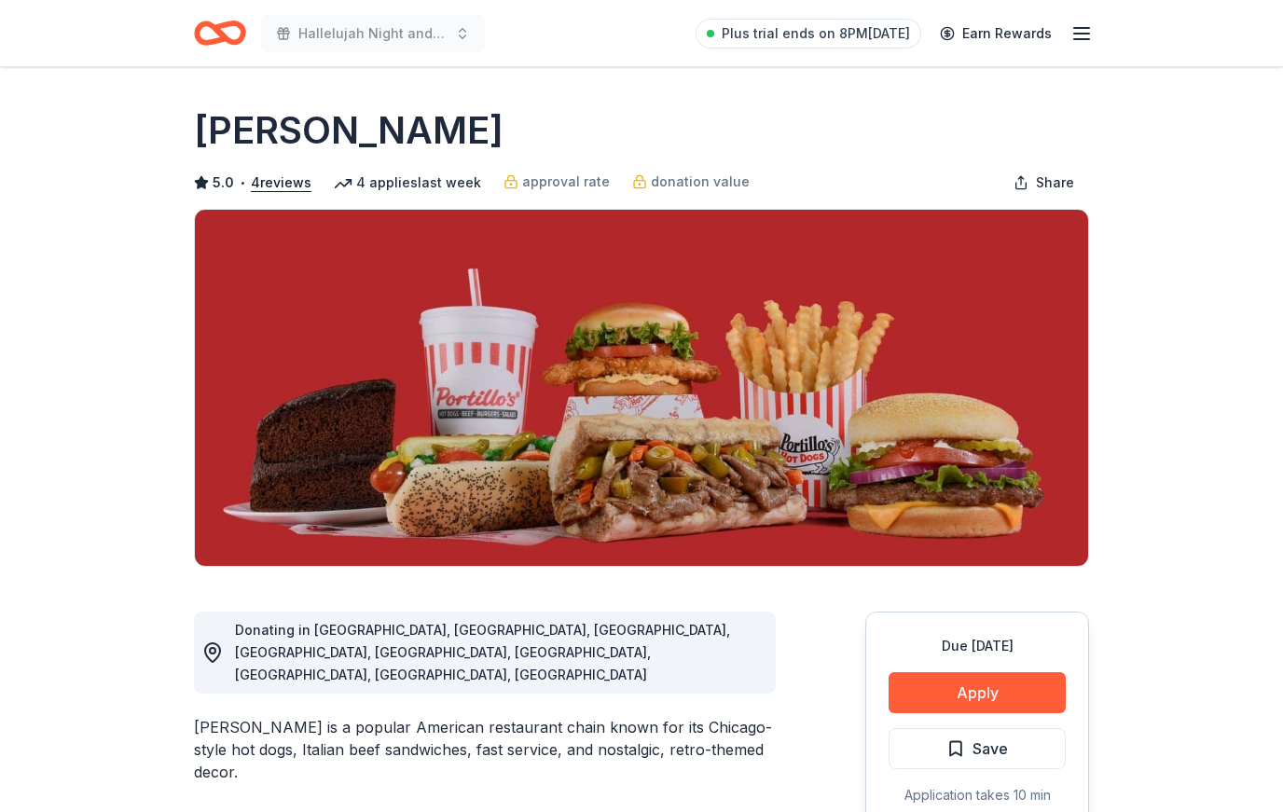
click at [1008, 698] on button "Apply" at bounding box center [976, 692] width 177 height 41
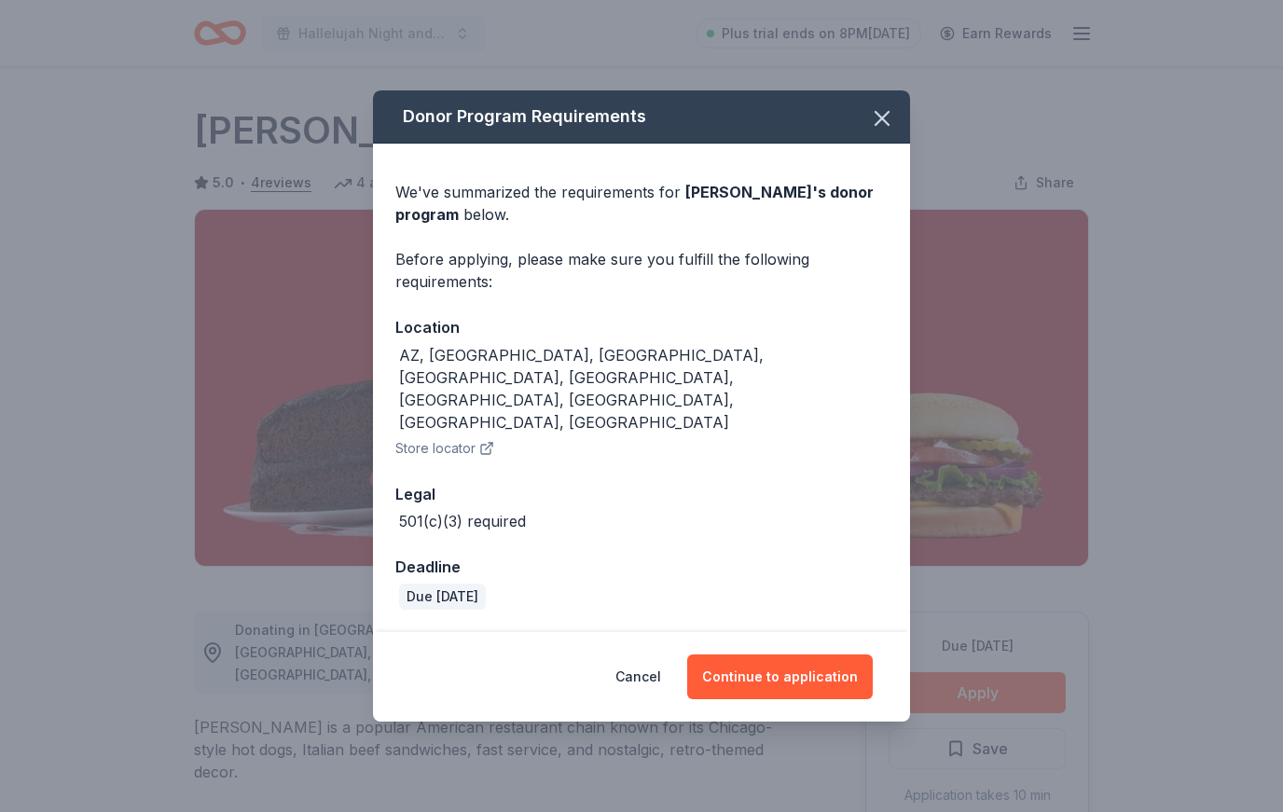
click at [834, 654] on button "Continue to application" at bounding box center [780, 676] width 186 height 45
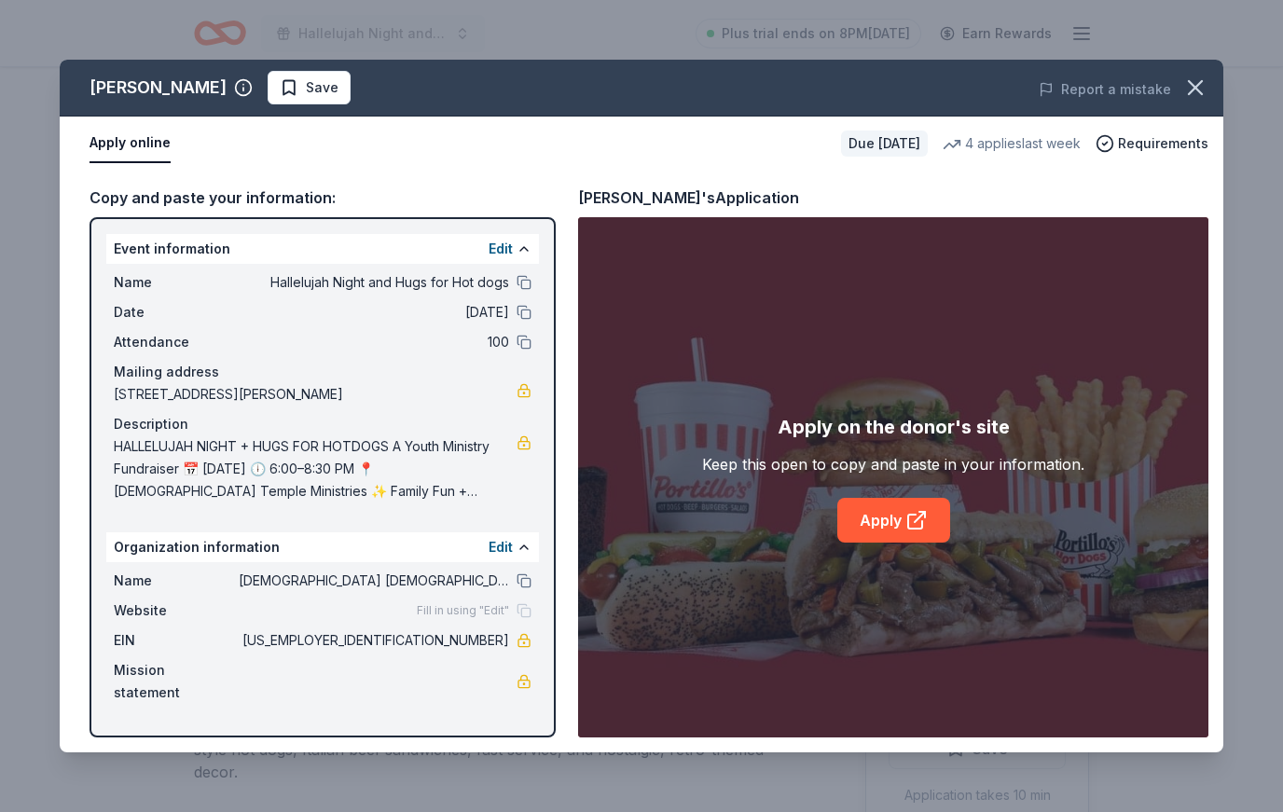
click at [908, 524] on icon at bounding box center [915, 522] width 14 height 14
click at [1194, 82] on icon "button" at bounding box center [1195, 88] width 26 height 26
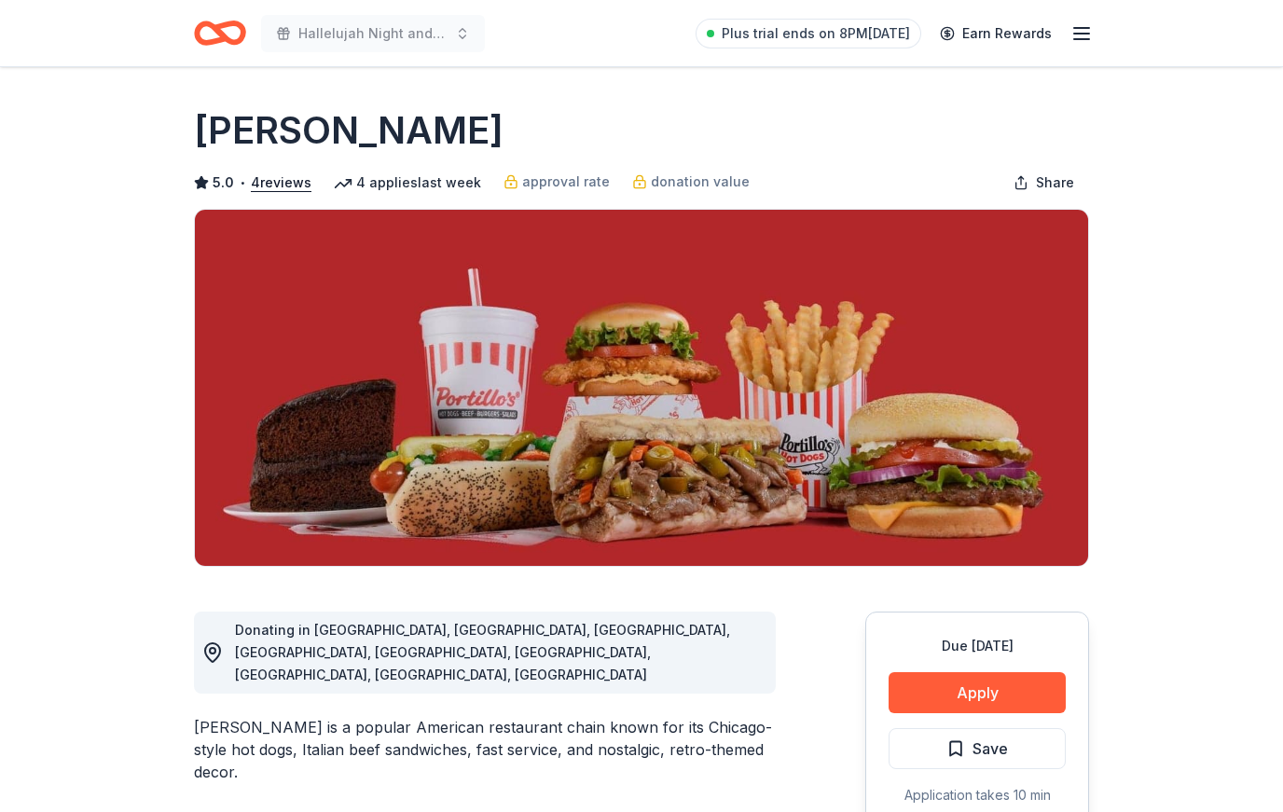
click at [1080, 28] on line "button" at bounding box center [1081, 28] width 15 height 0
